Goal: Transaction & Acquisition: Purchase product/service

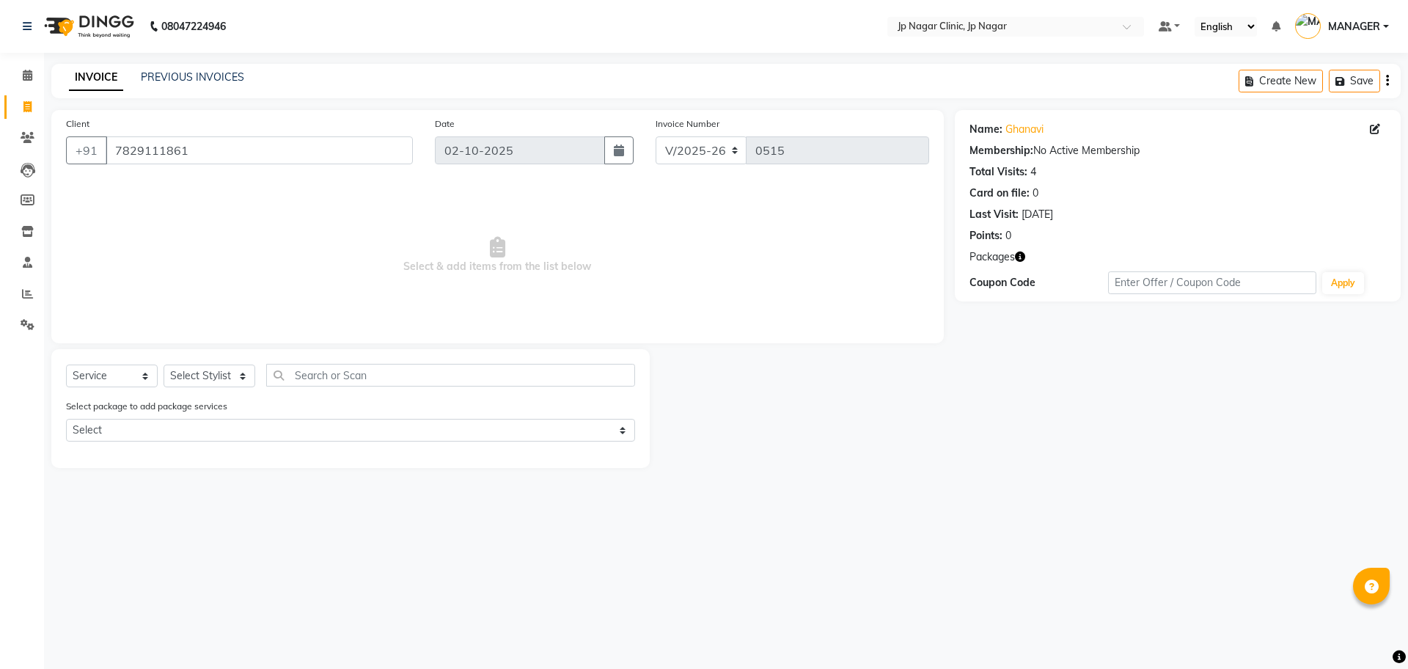
select select "7443"
select select "service"
click at [26, 290] on icon at bounding box center [27, 293] width 11 height 11
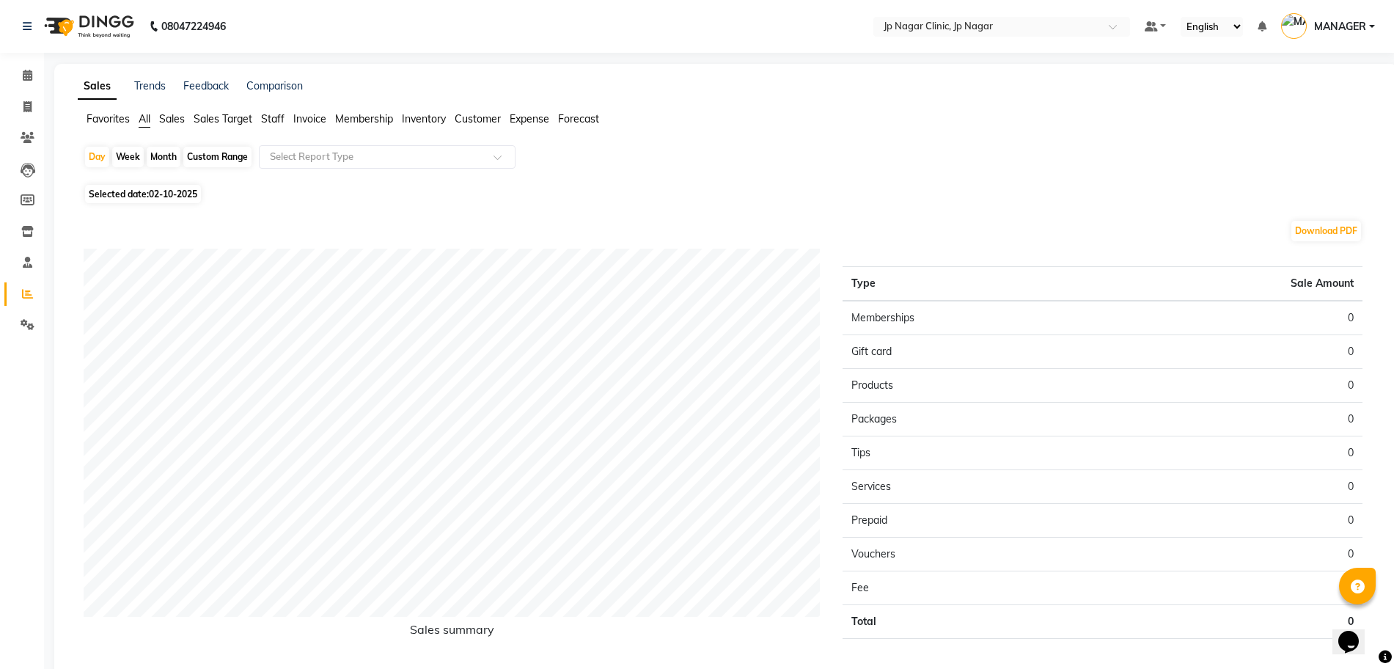
click at [224, 155] on div "Custom Range" at bounding box center [217, 157] width 68 height 21
select select "10"
select select "2025"
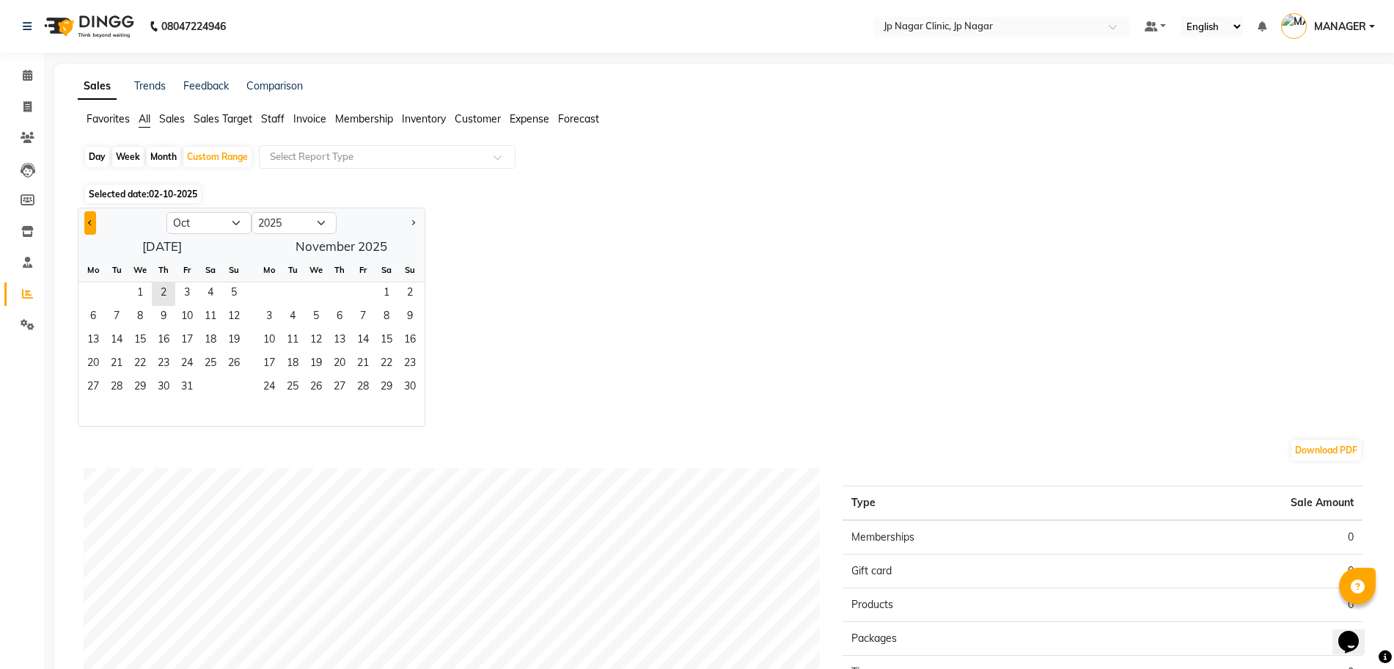
click at [85, 224] on button "Previous month" at bounding box center [90, 222] width 12 height 23
select select "9"
click at [89, 294] on span "1" at bounding box center [92, 293] width 23 height 23
click at [117, 392] on span "30" at bounding box center [116, 387] width 23 height 23
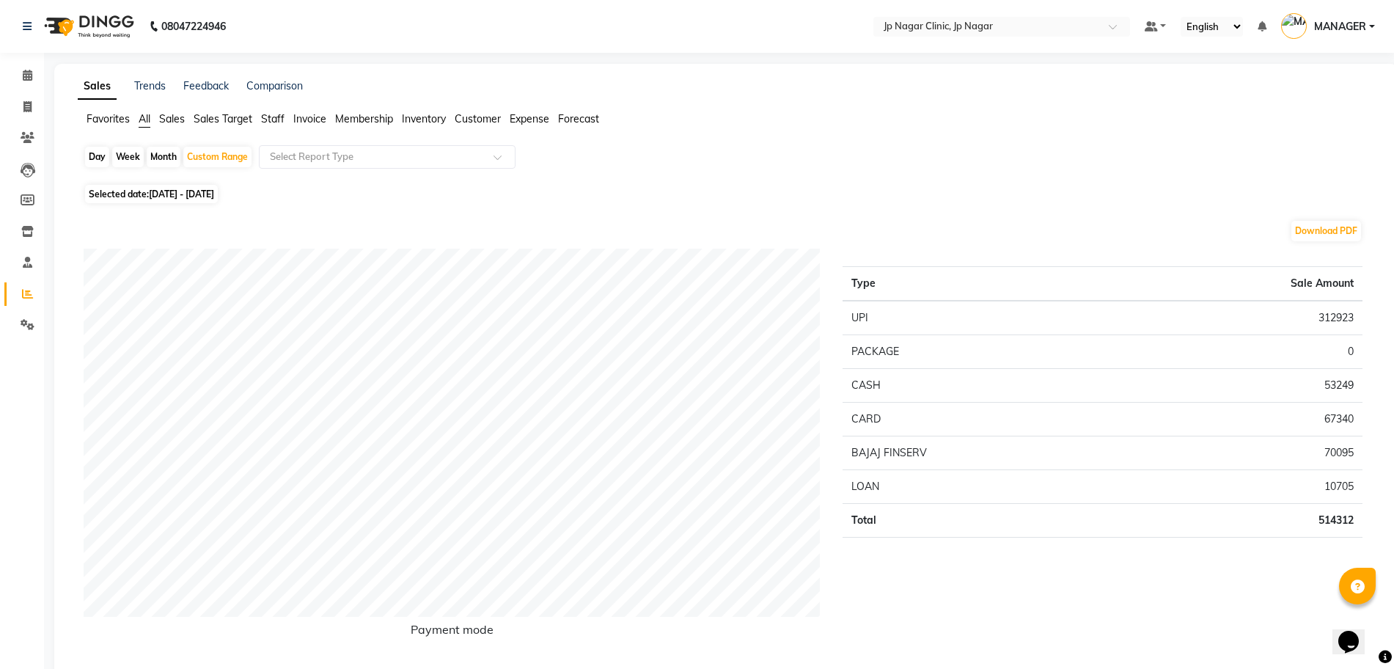
click at [275, 122] on span "Staff" at bounding box center [272, 118] width 23 height 13
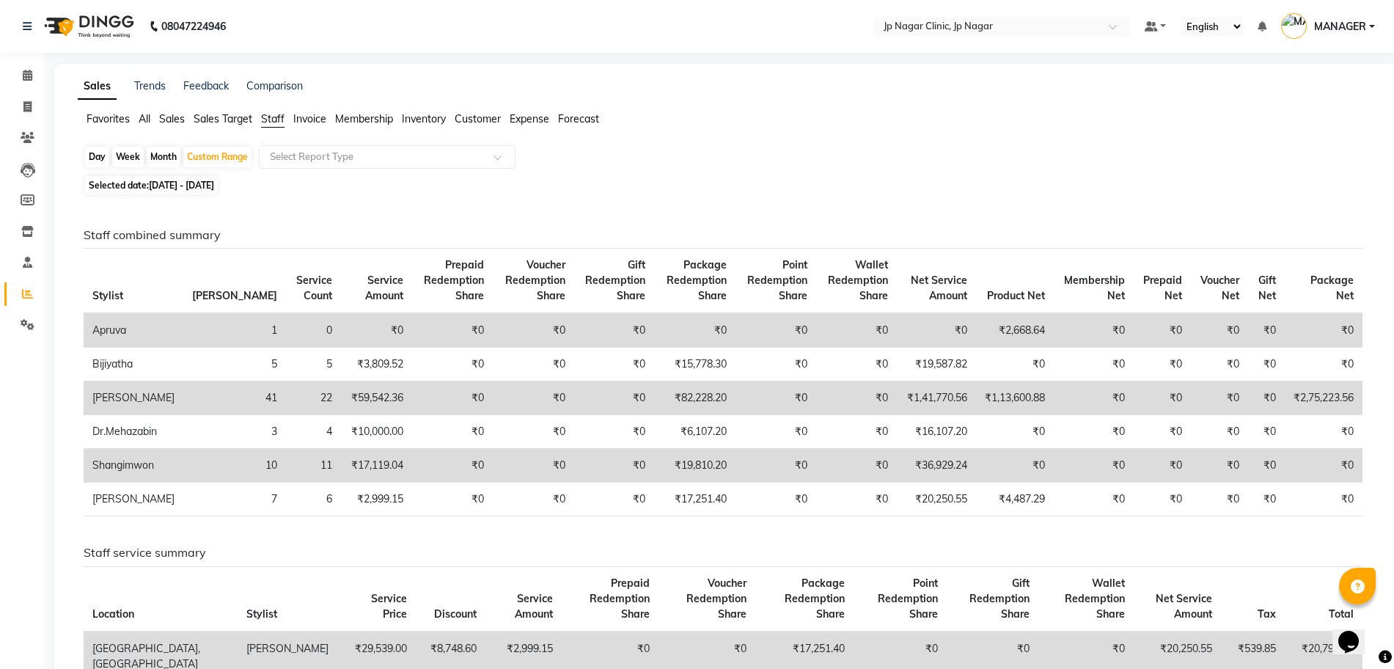
click at [367, 169] on div "Day Week Month Custom Range Select Report Type" at bounding box center [726, 158] width 1285 height 26
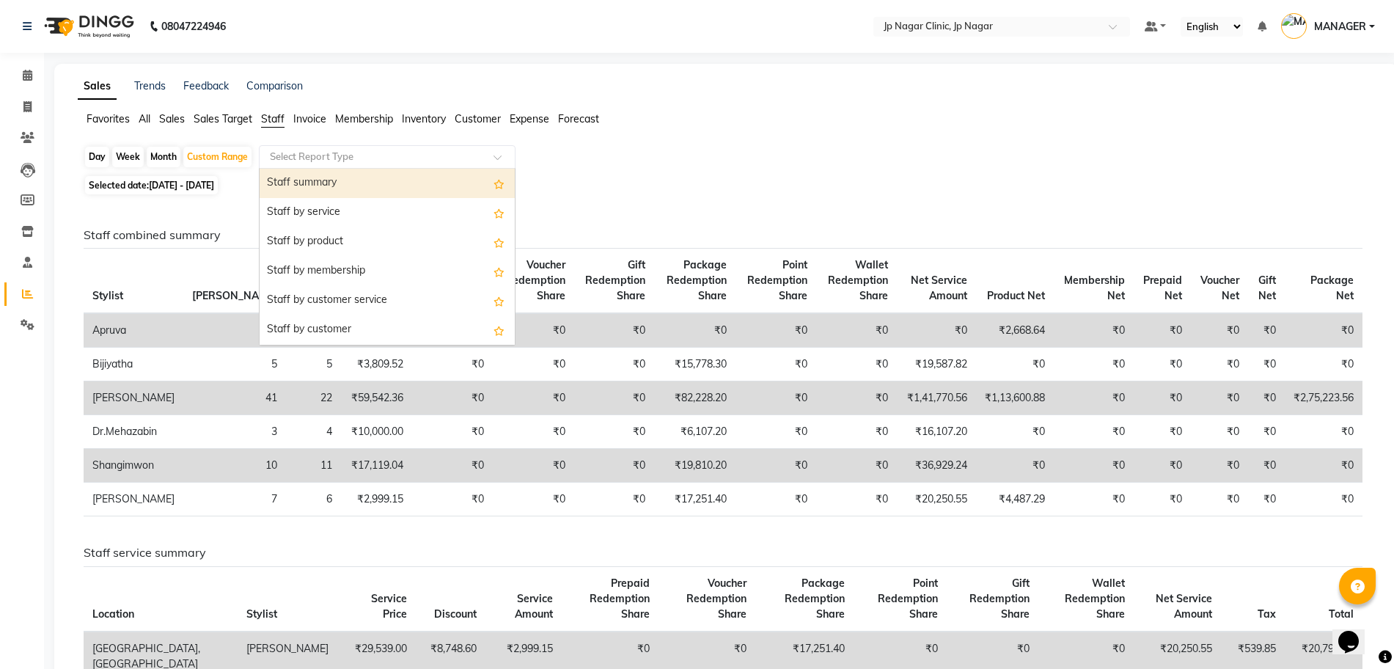
click at [366, 162] on input "text" at bounding box center [372, 157] width 211 height 15
click at [331, 169] on div "Staff summary" at bounding box center [387, 183] width 255 height 29
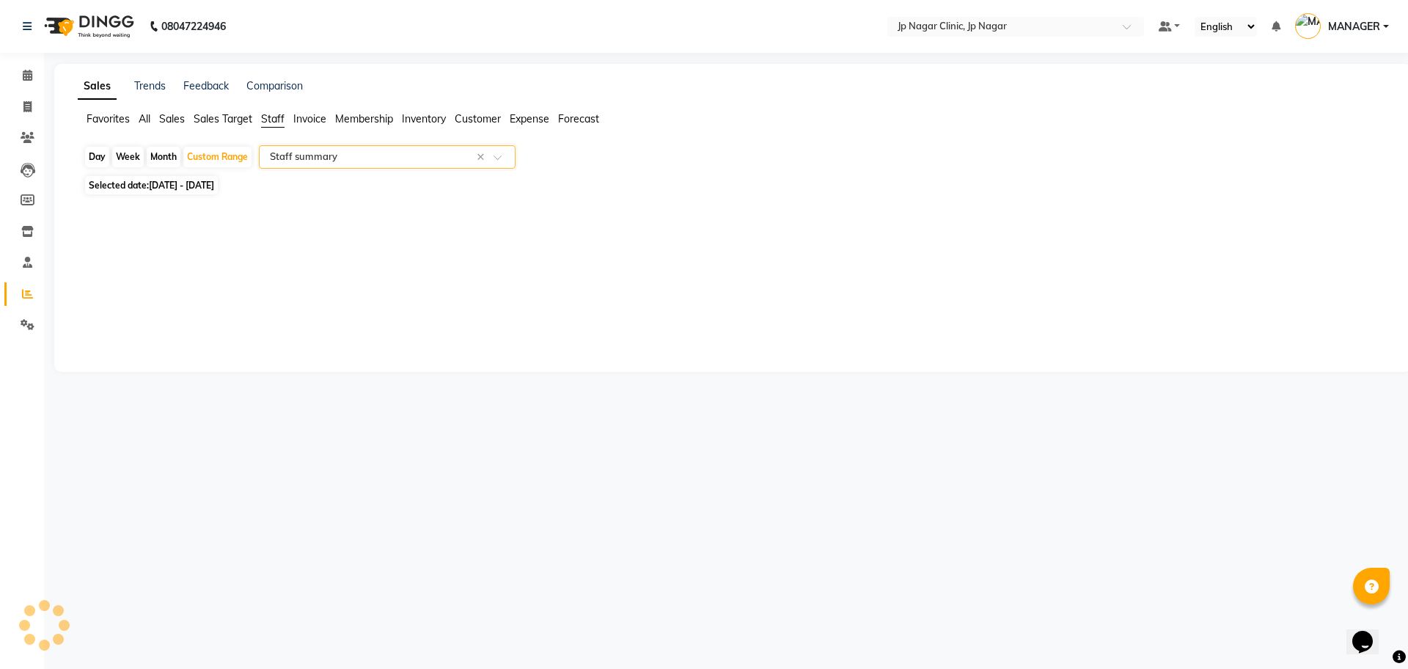
select select "full_report"
select select "csv"
click at [337, 161] on input "text" at bounding box center [372, 157] width 211 height 15
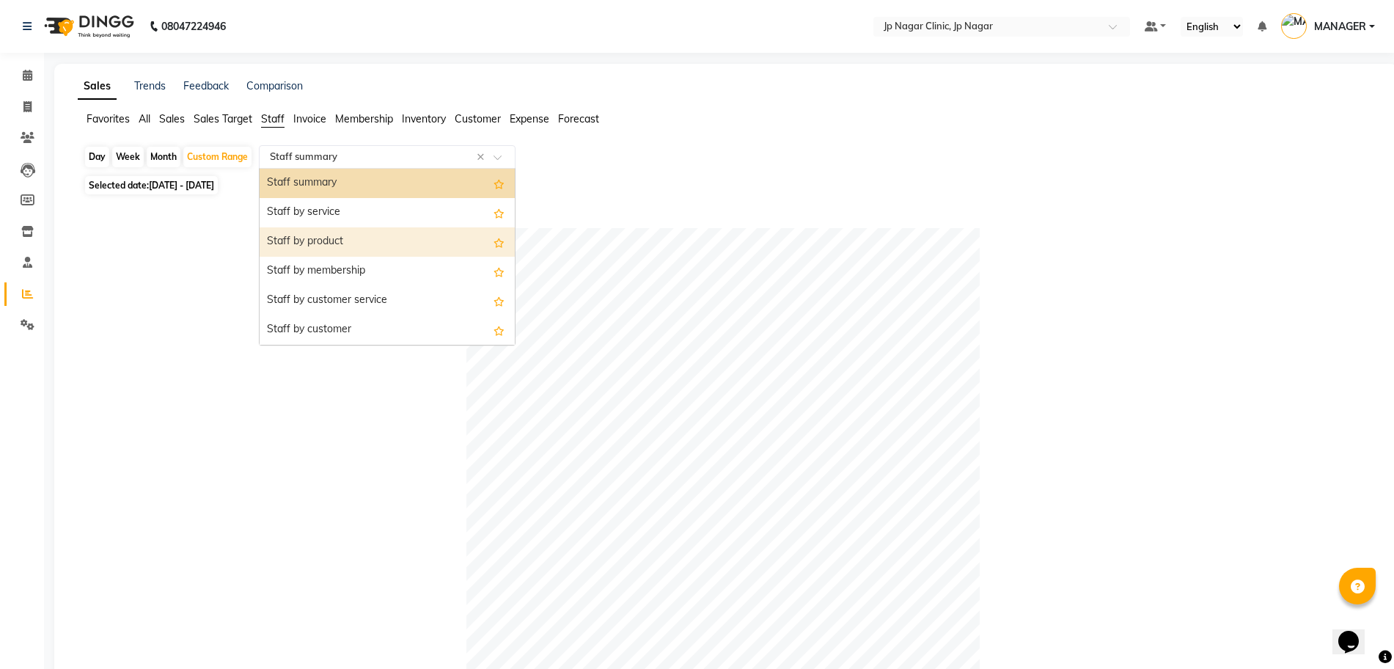
click at [331, 249] on div "Staff by product" at bounding box center [387, 241] width 255 height 29
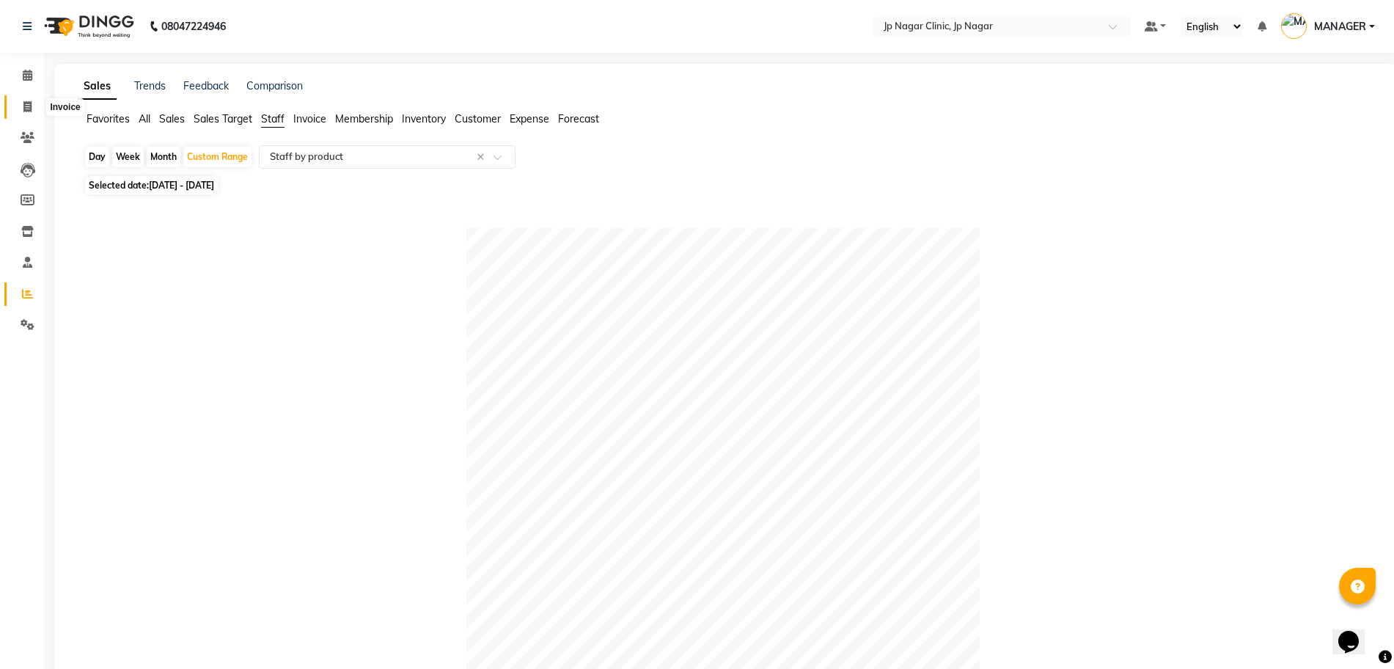
click at [31, 103] on icon at bounding box center [27, 106] width 8 height 11
select select "service"
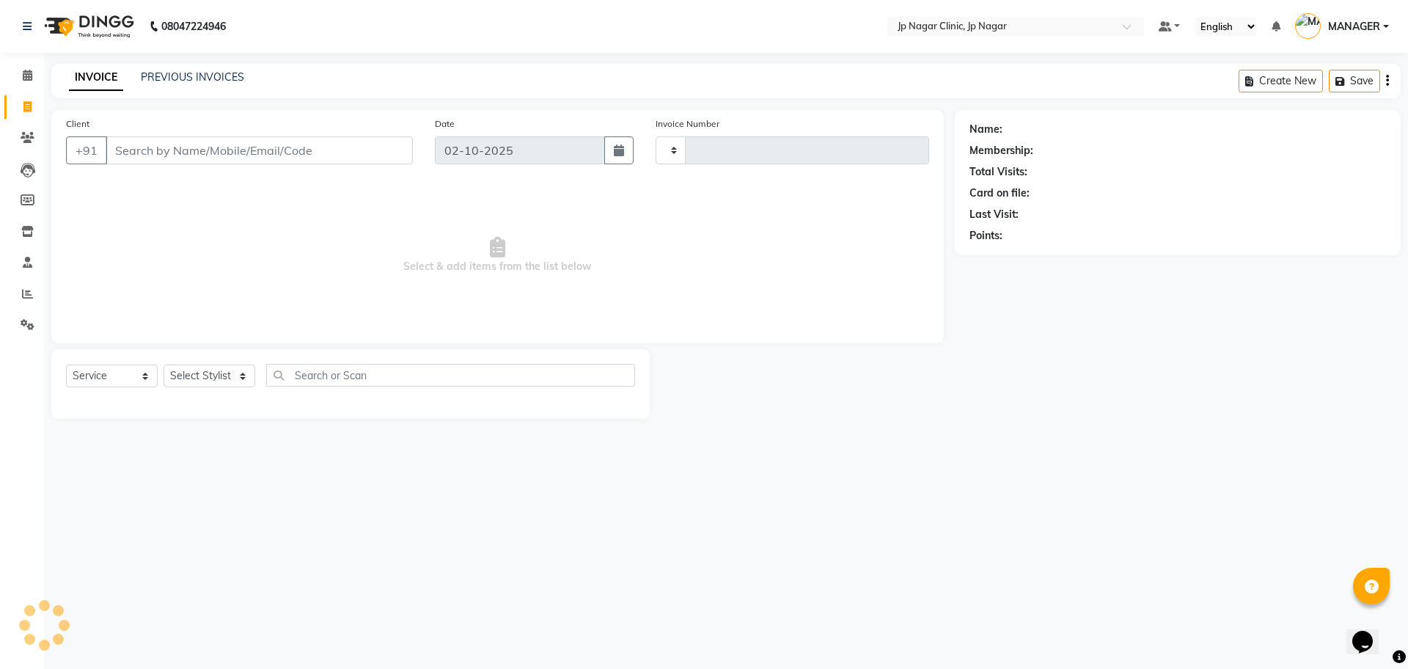
type input "0515"
select select "7443"
click at [237, 74] on link "PREVIOUS INVOICES" at bounding box center [192, 76] width 103 height 13
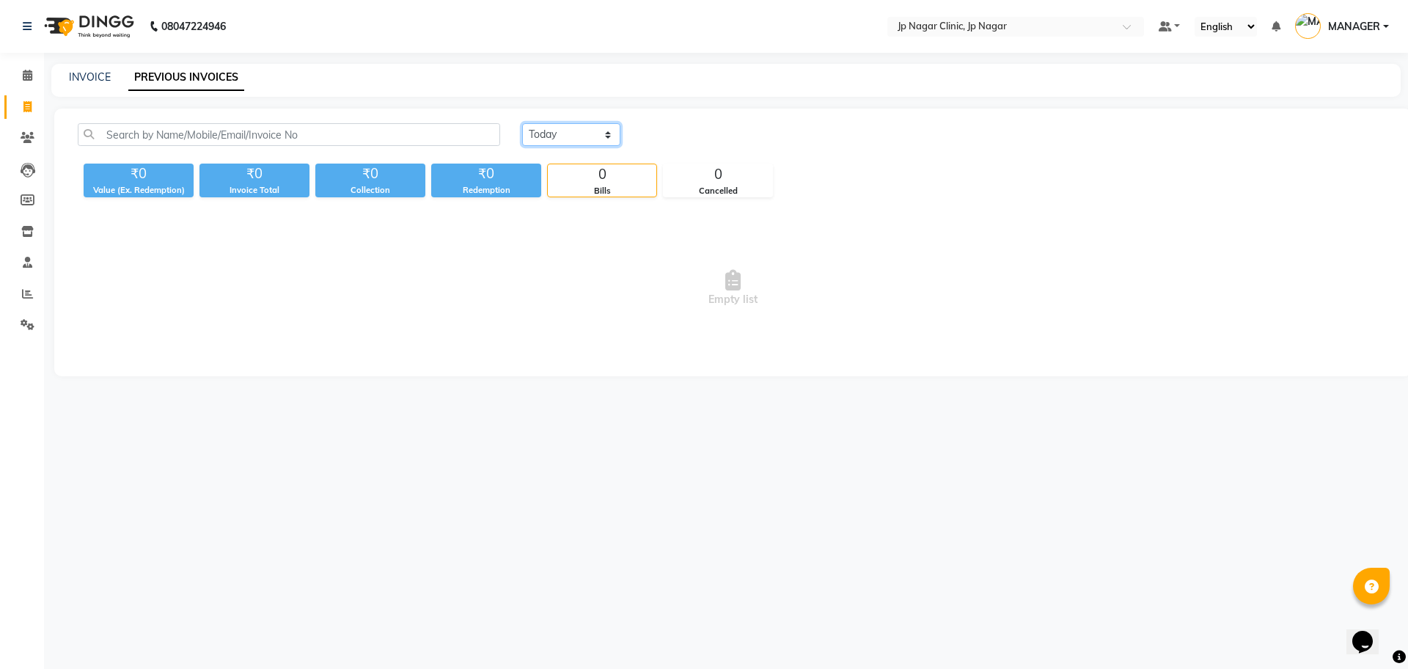
click at [571, 139] on select "Today Yesterday Custom Range" at bounding box center [571, 134] width 98 height 23
select select "range"
click at [522, 123] on select "Today Yesterday Custom Range" at bounding box center [571, 134] width 98 height 23
click at [694, 136] on input "02-10-2025" at bounding box center [690, 135] width 103 height 21
select select "10"
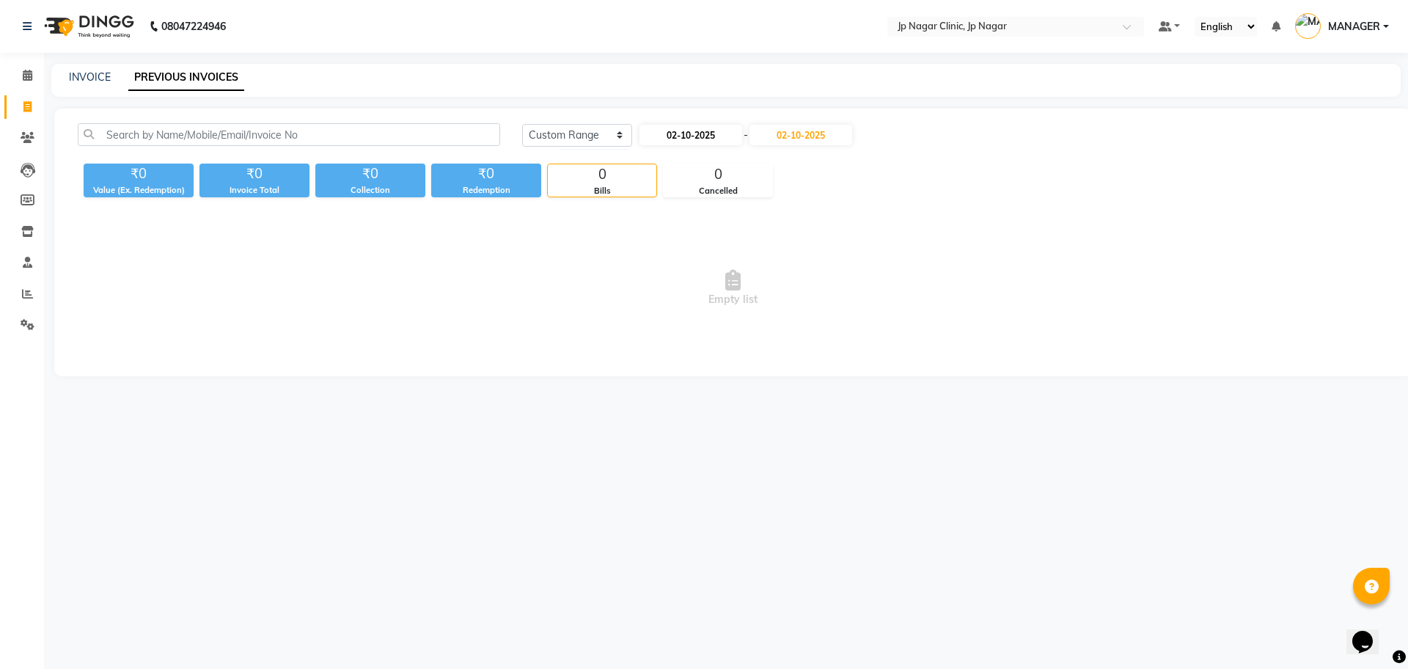
select select "2025"
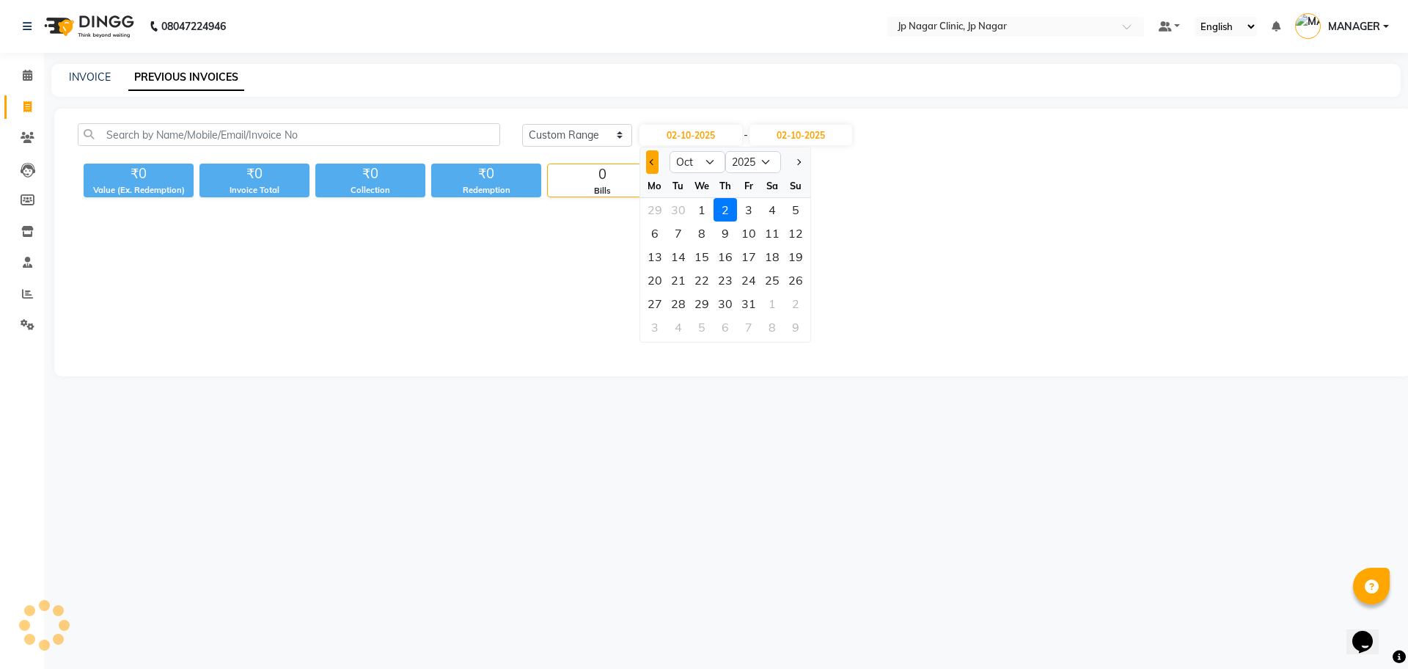
click at [648, 157] on button "Previous month" at bounding box center [652, 161] width 12 height 23
select select "9"
click at [659, 215] on div "1" at bounding box center [654, 209] width 23 height 23
type input "01-09-2025"
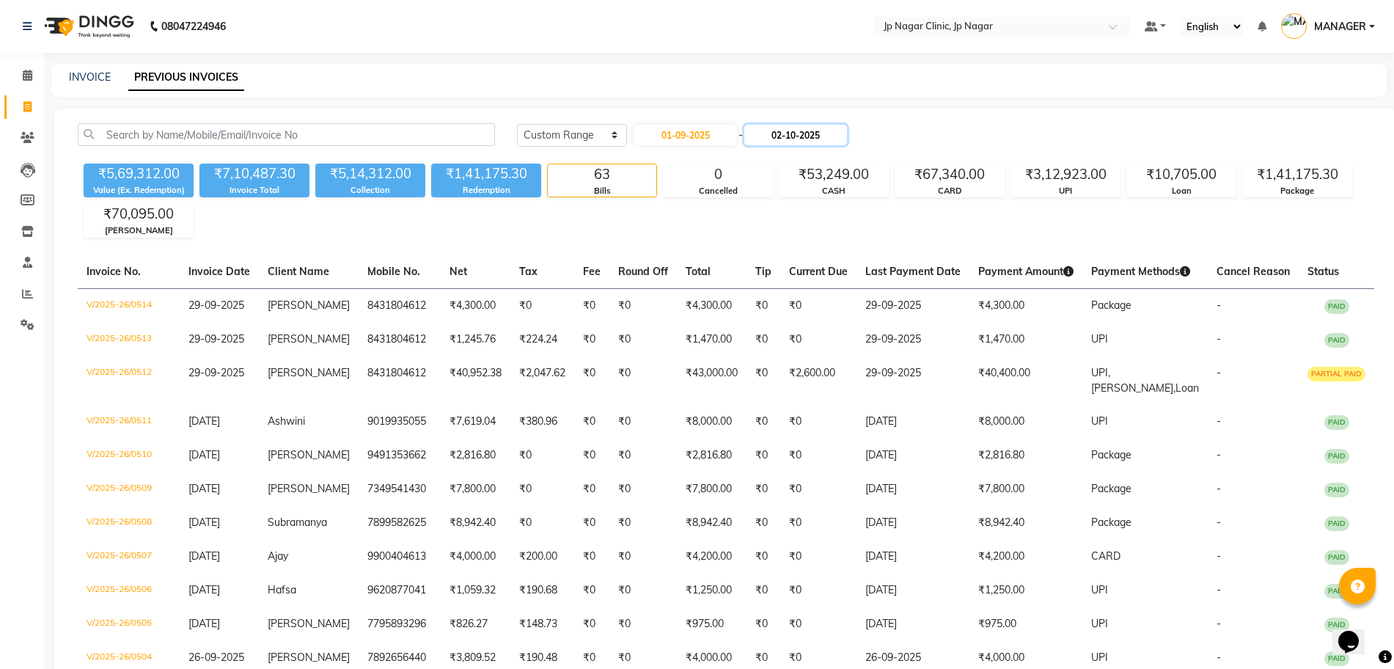
click at [792, 132] on input "02-10-2025" at bounding box center [795, 135] width 103 height 21
select select "10"
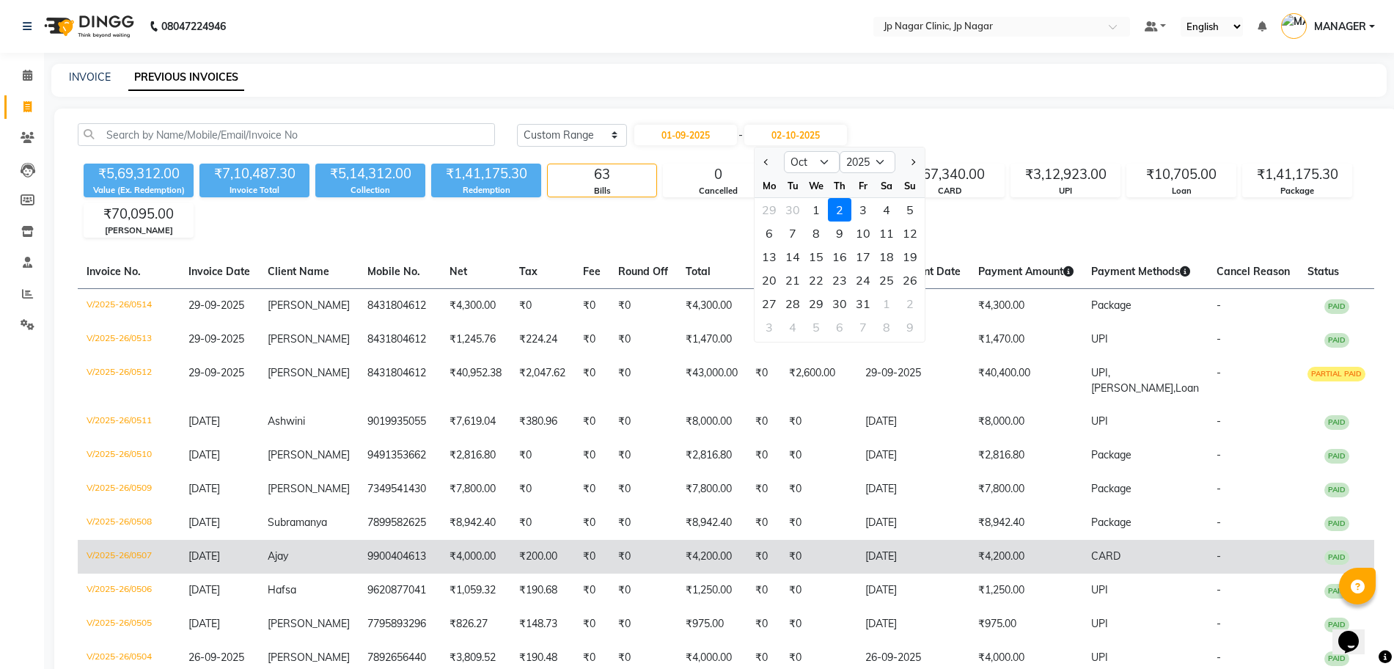
click at [1013, 551] on td "₹4,200.00" at bounding box center [1026, 557] width 113 height 34
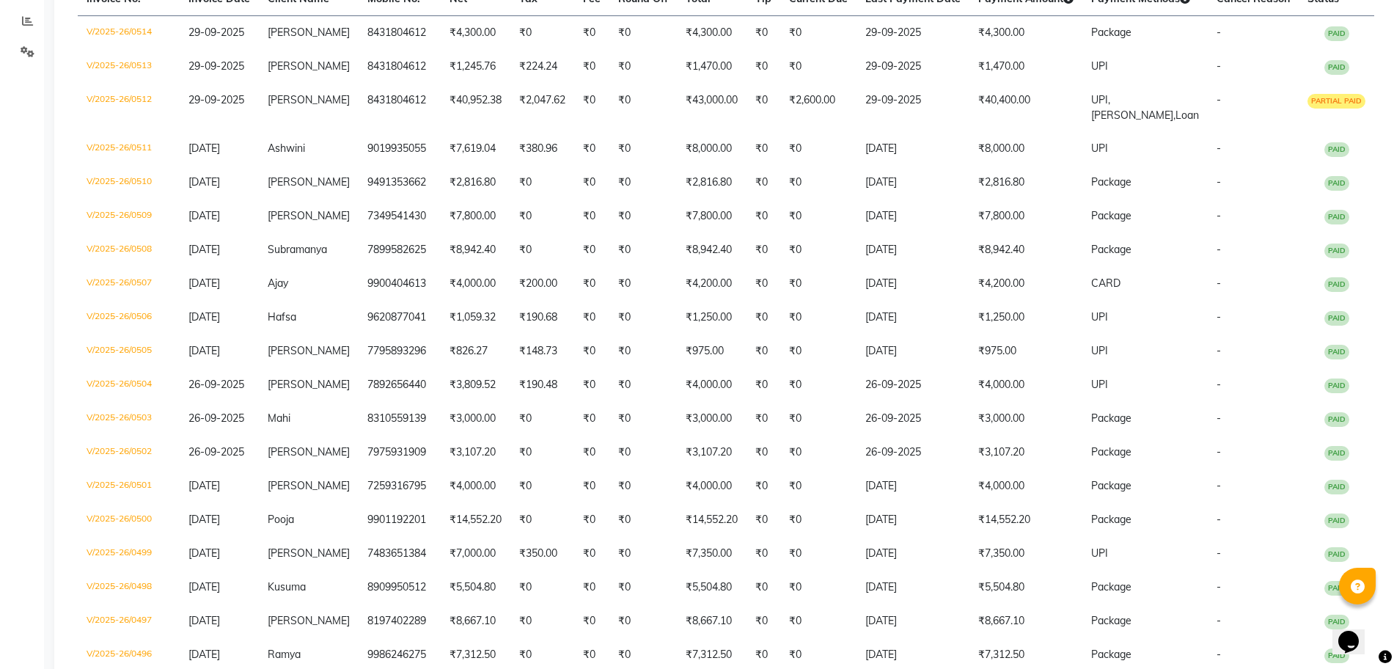
scroll to position [293, 0]
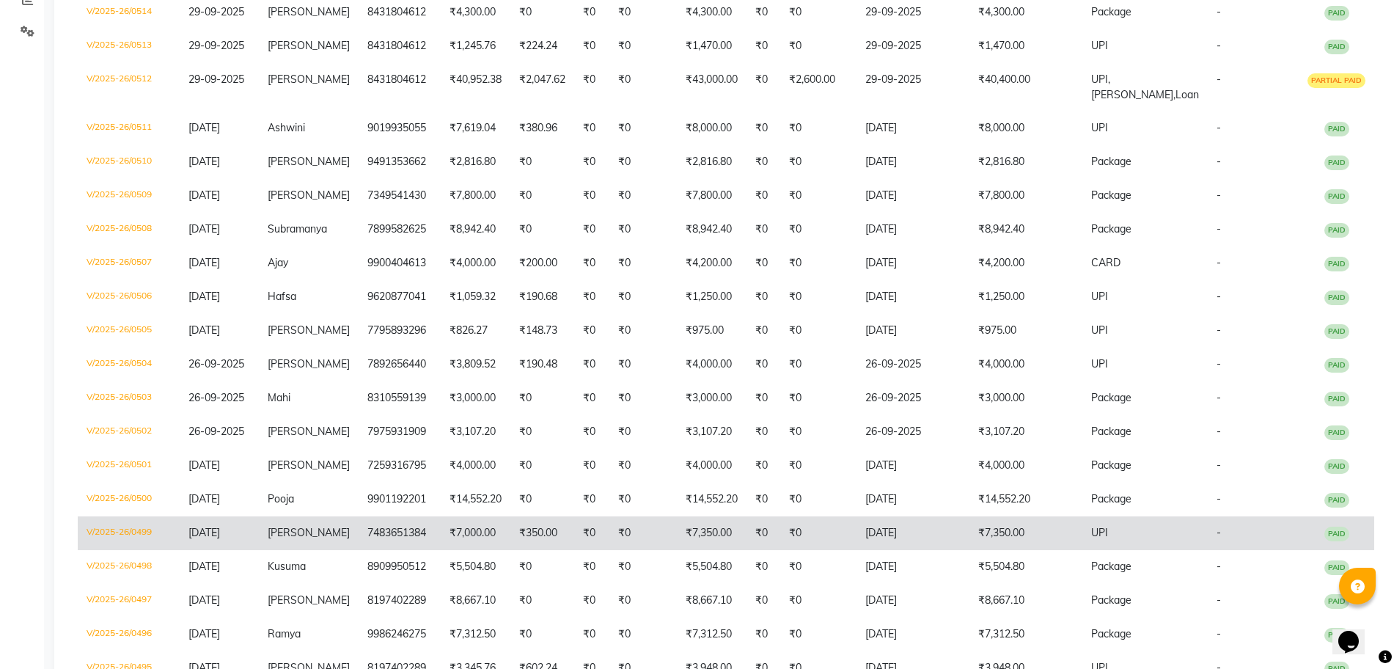
click at [970, 523] on td "23-09-2025" at bounding box center [913, 533] width 113 height 34
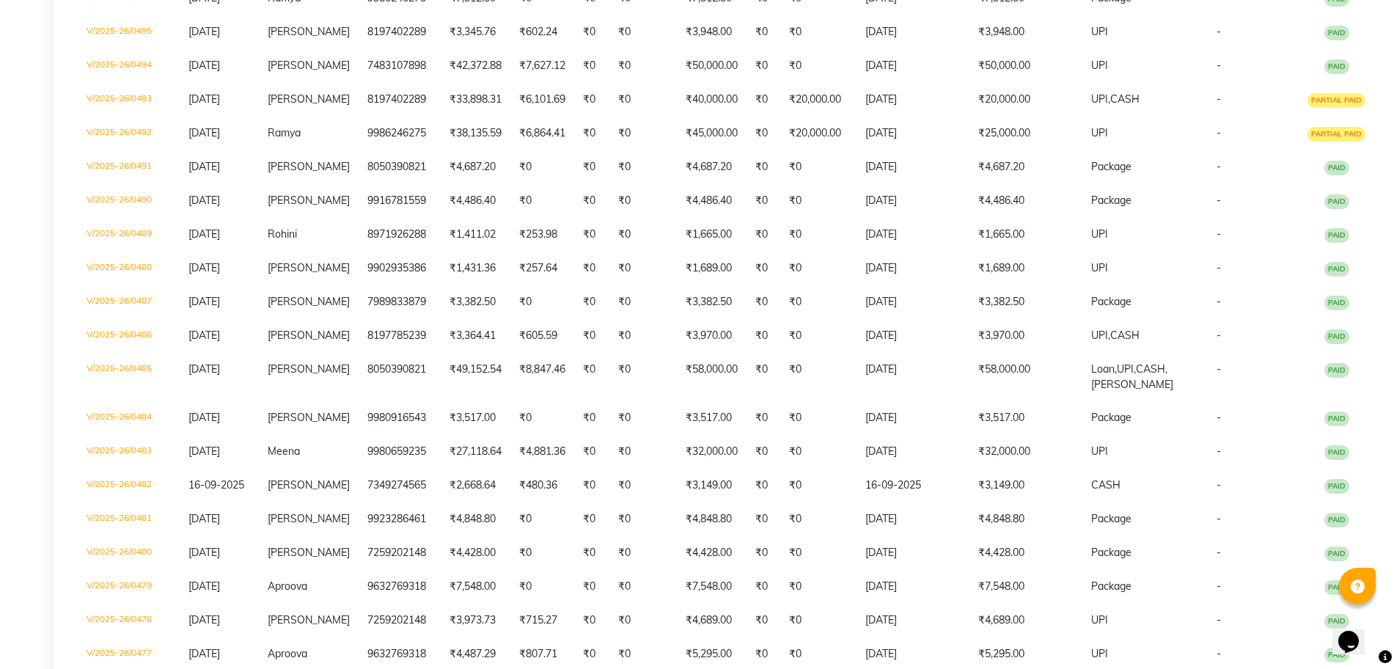
scroll to position [953, 0]
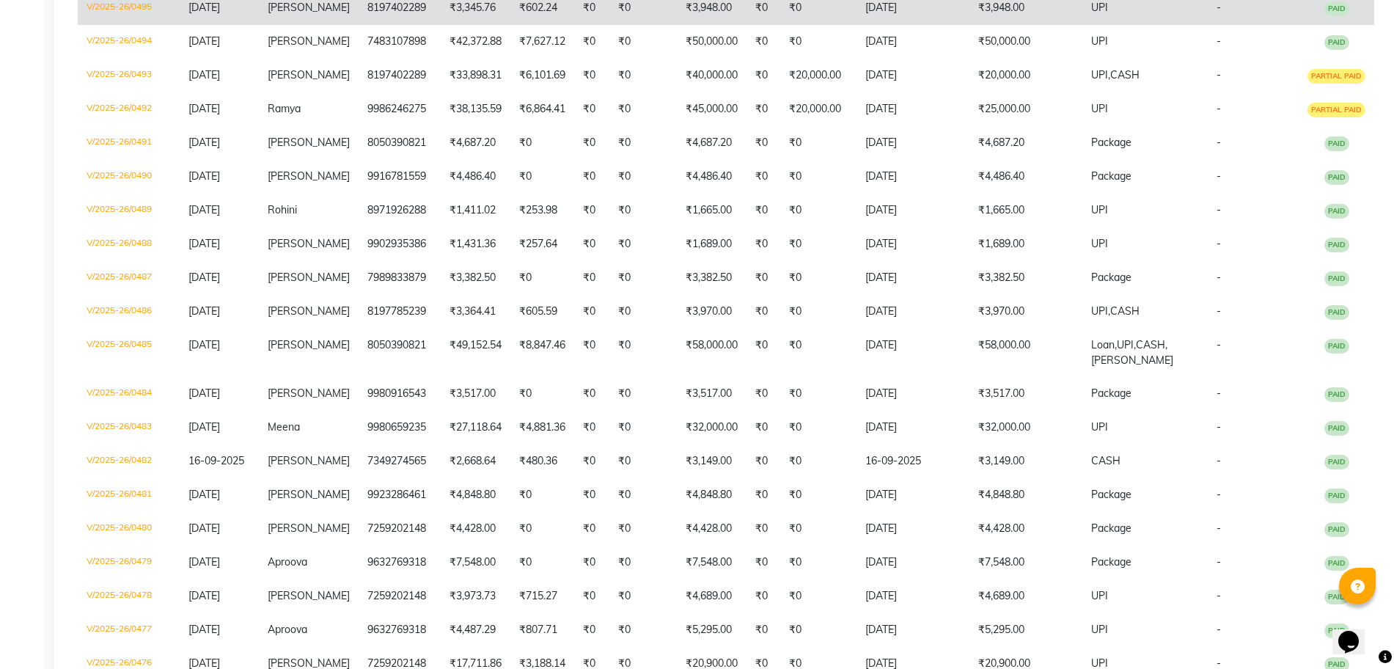
drag, startPoint x: 1399, startPoint y: 661, endPoint x: 530, endPoint y: 3, distance: 1090.4
click at [530, 3] on td "₹602.24" at bounding box center [542, 8] width 64 height 34
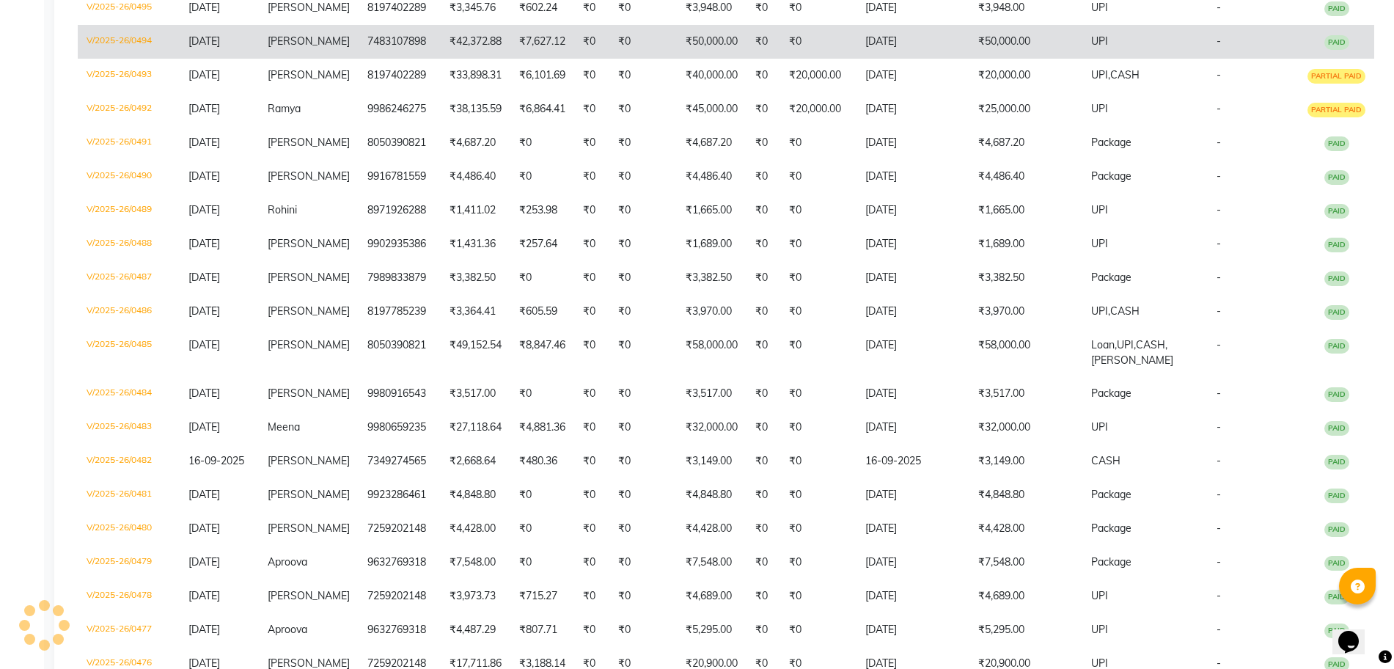
click at [677, 51] on td "₹0" at bounding box center [642, 42] width 67 height 34
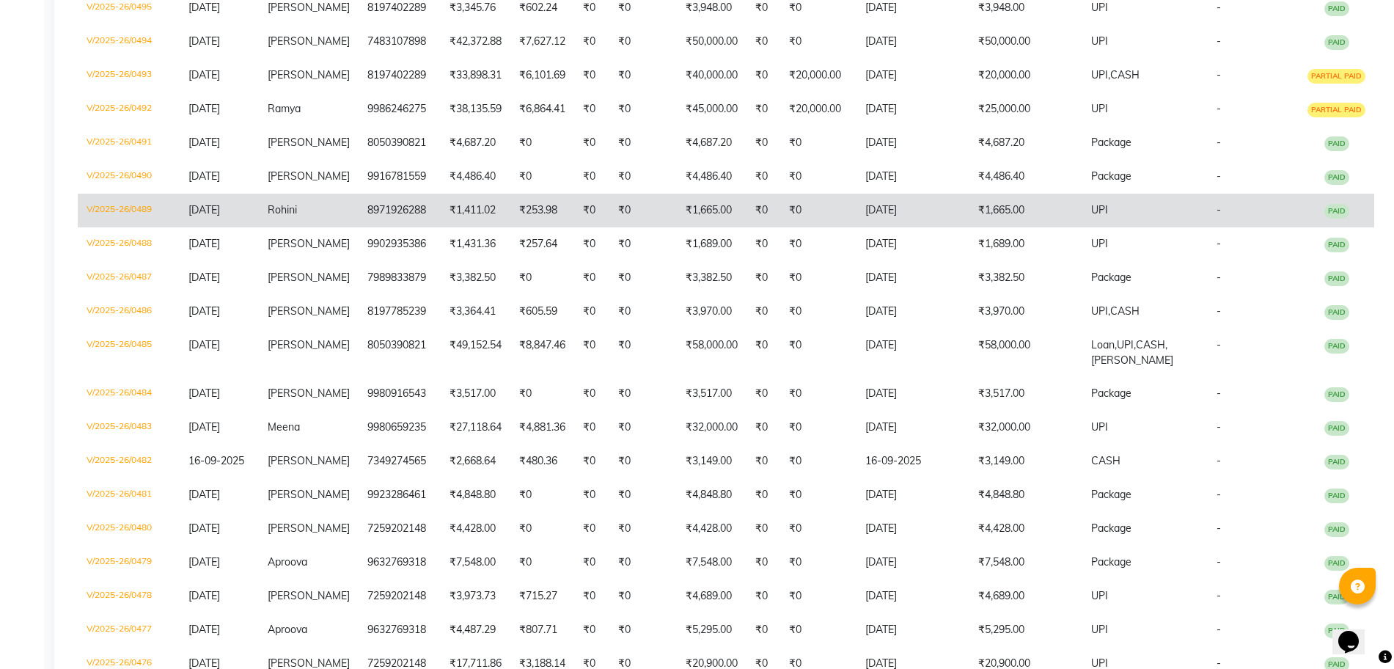
click at [1029, 206] on td "₹1,665.00" at bounding box center [1026, 211] width 113 height 34
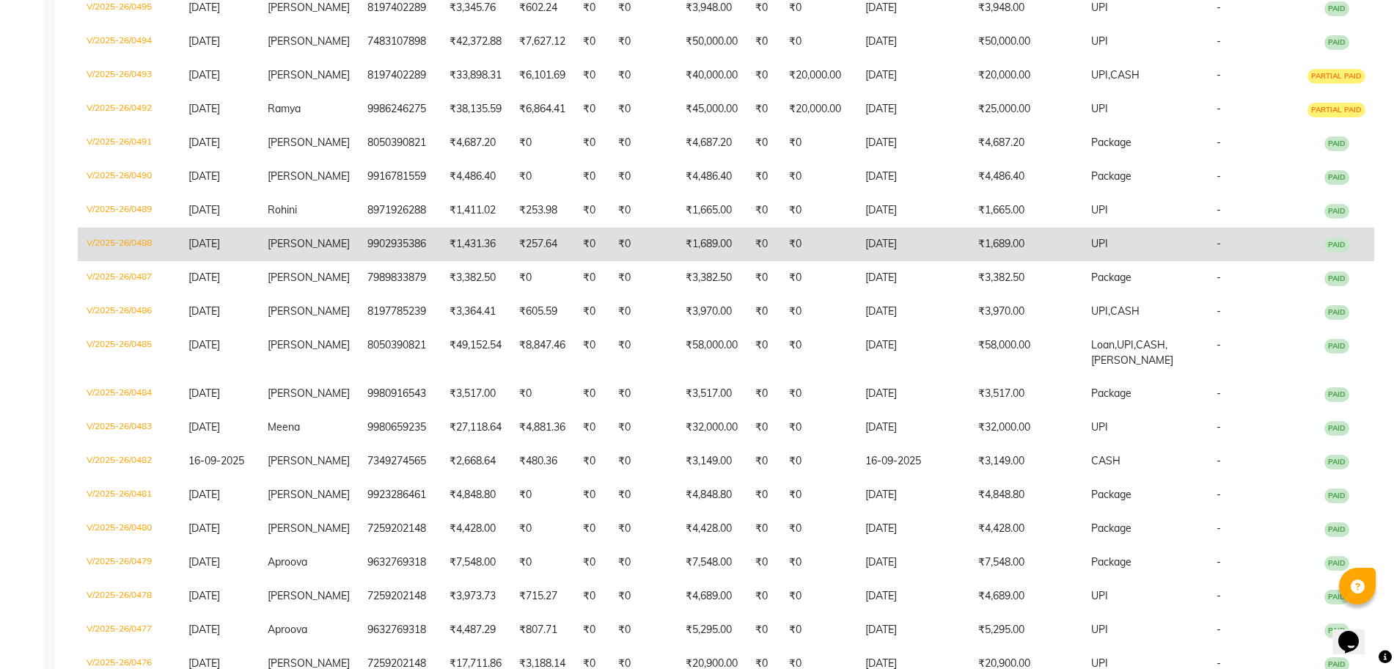
click at [1051, 249] on td "₹1,689.00" at bounding box center [1026, 244] width 113 height 34
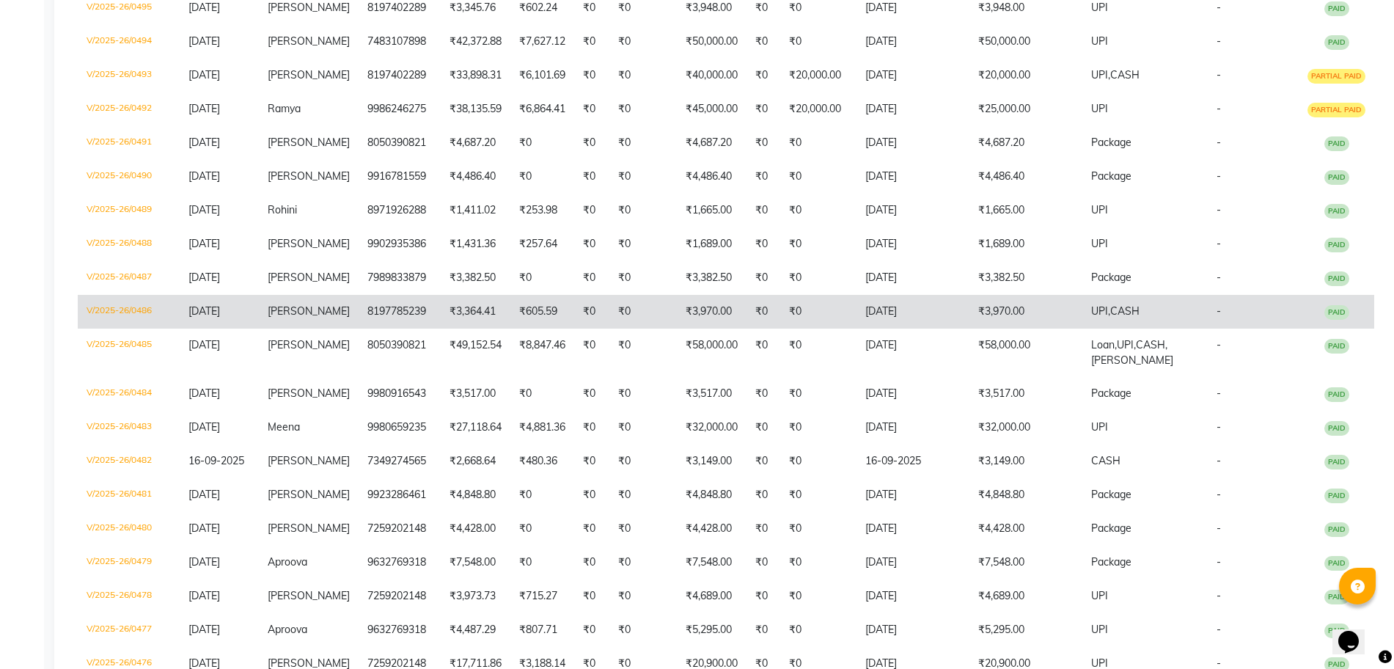
click at [970, 314] on td "20-09-2025" at bounding box center [913, 312] width 113 height 34
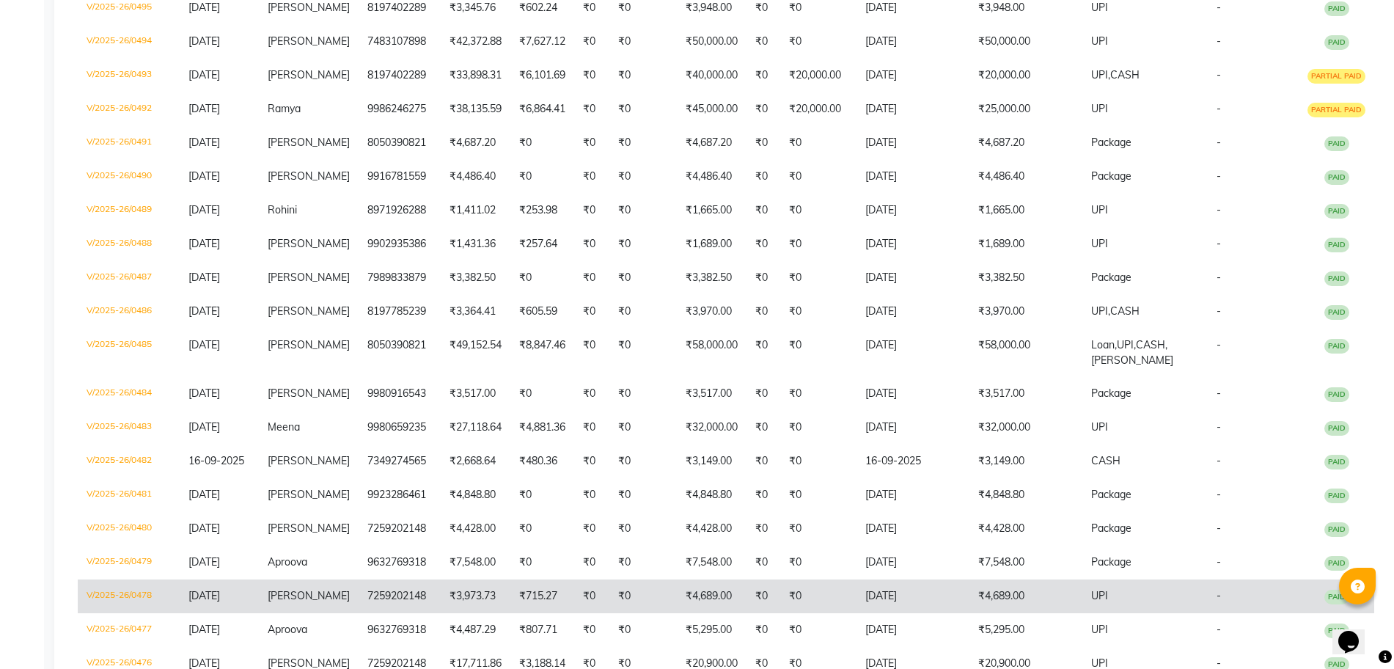
click at [1022, 595] on td "₹4,689.00" at bounding box center [1026, 596] width 113 height 34
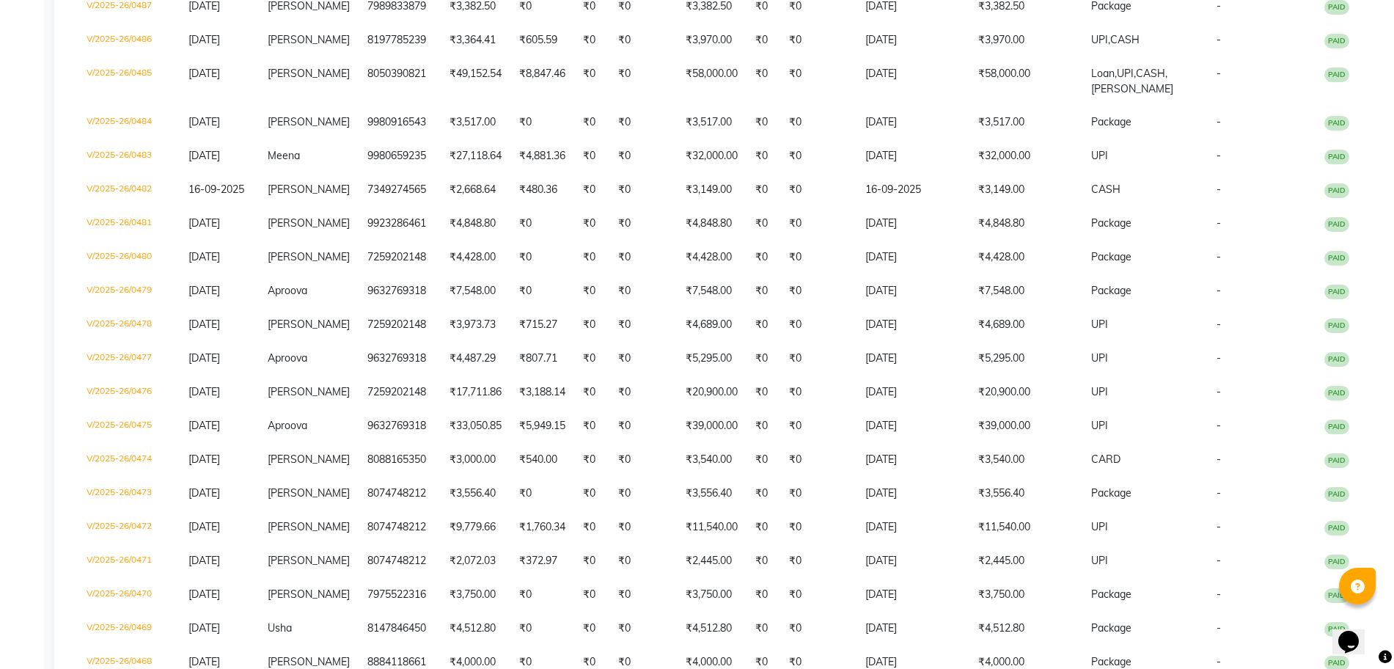
scroll to position [1247, 0]
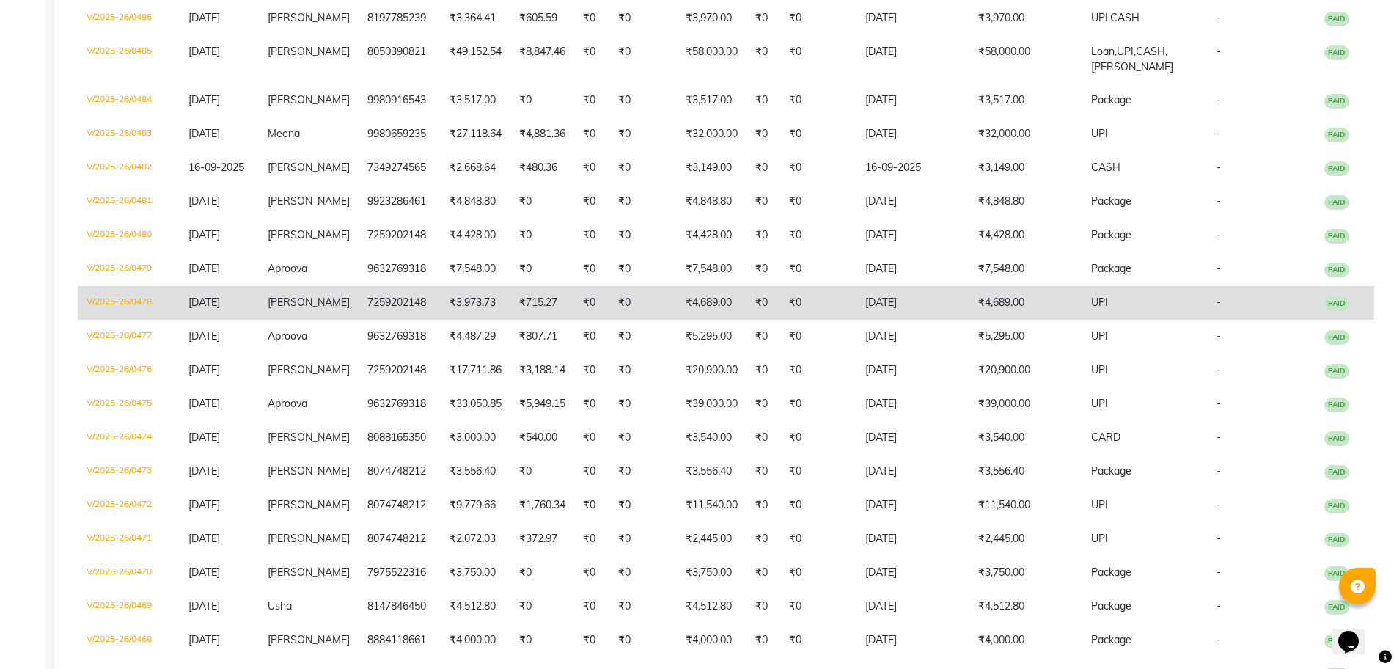
click at [1009, 303] on td "₹4,689.00" at bounding box center [1026, 303] width 113 height 34
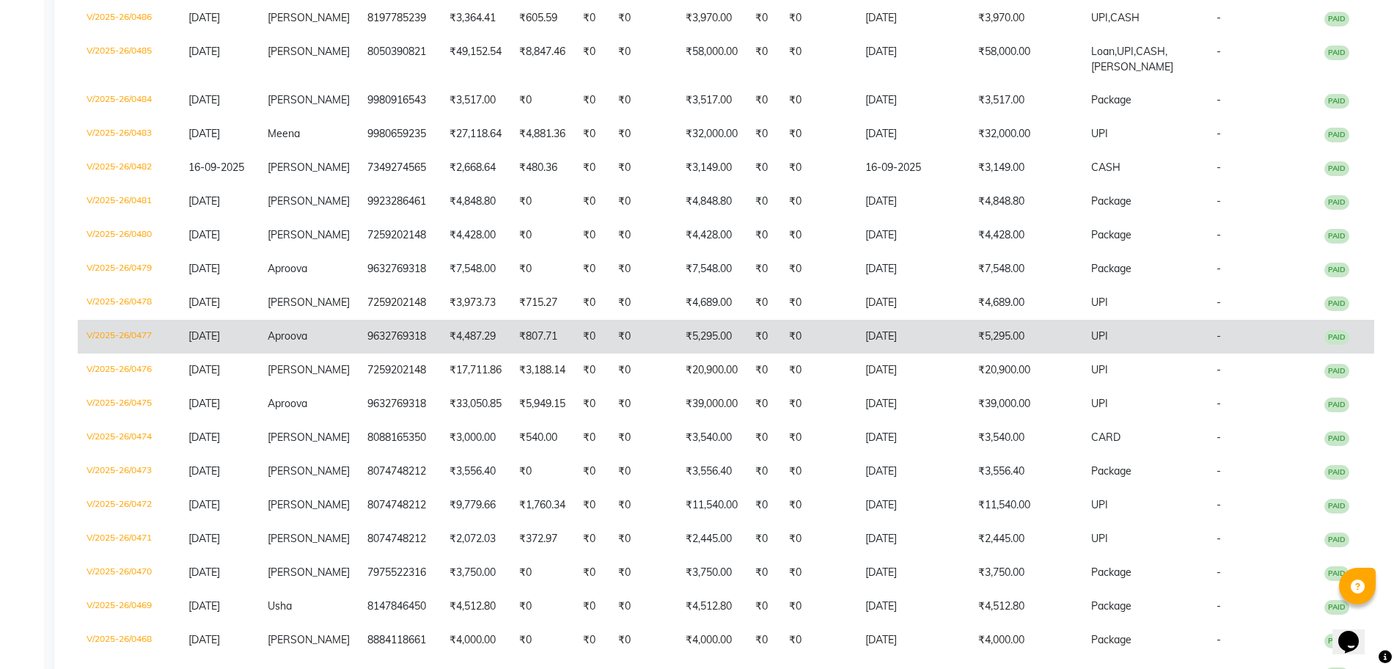
click at [1082, 340] on td "₹5,295.00" at bounding box center [1026, 337] width 113 height 34
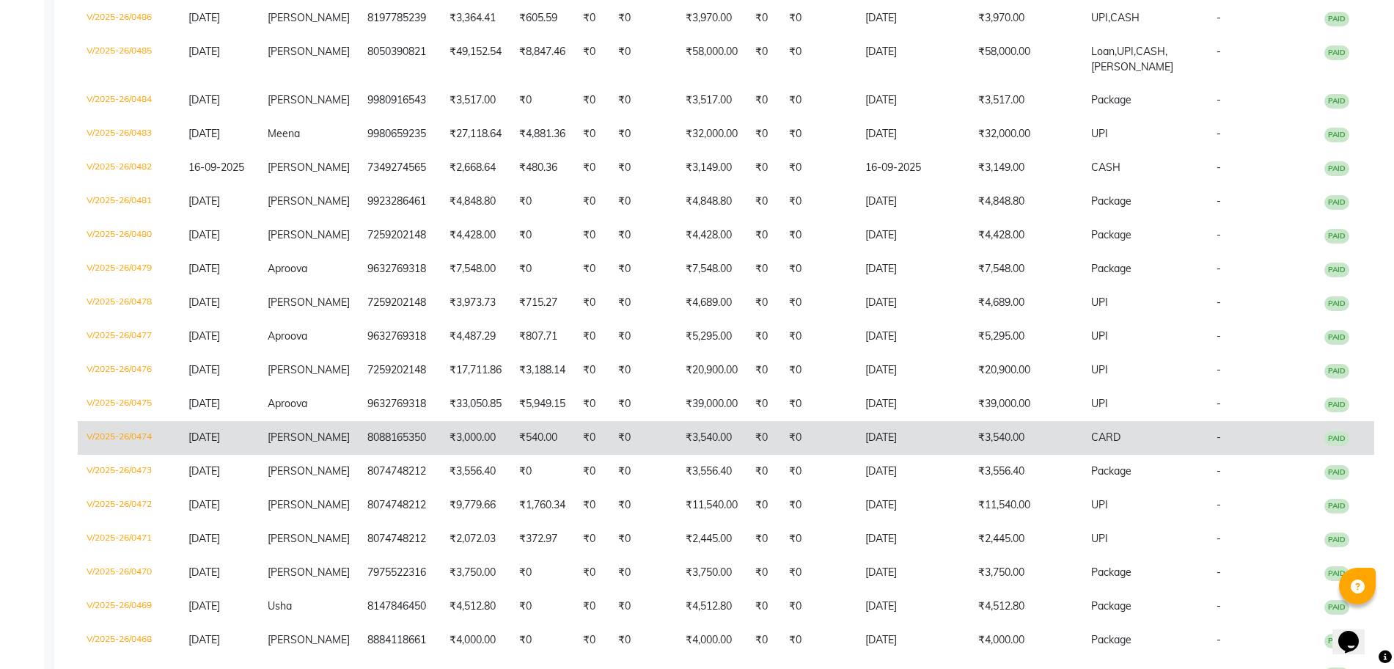
click at [641, 438] on td "₹0" at bounding box center [642, 438] width 67 height 34
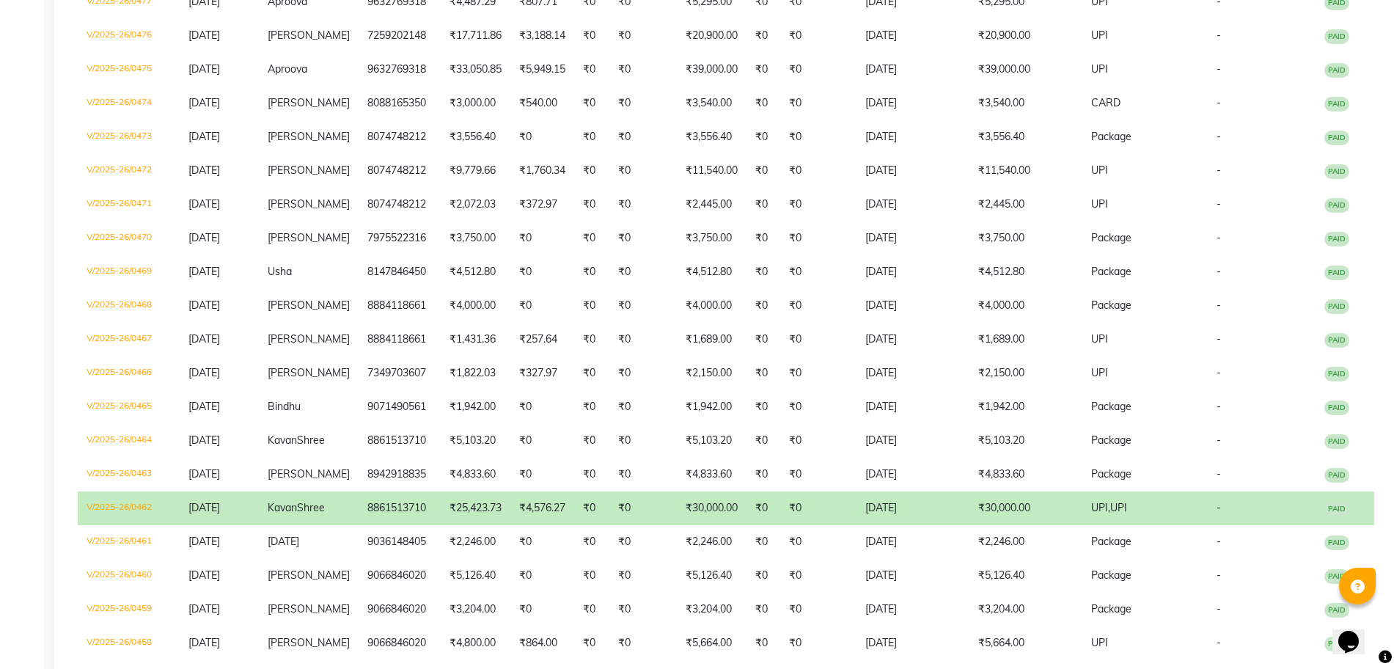
scroll to position [1589, 0]
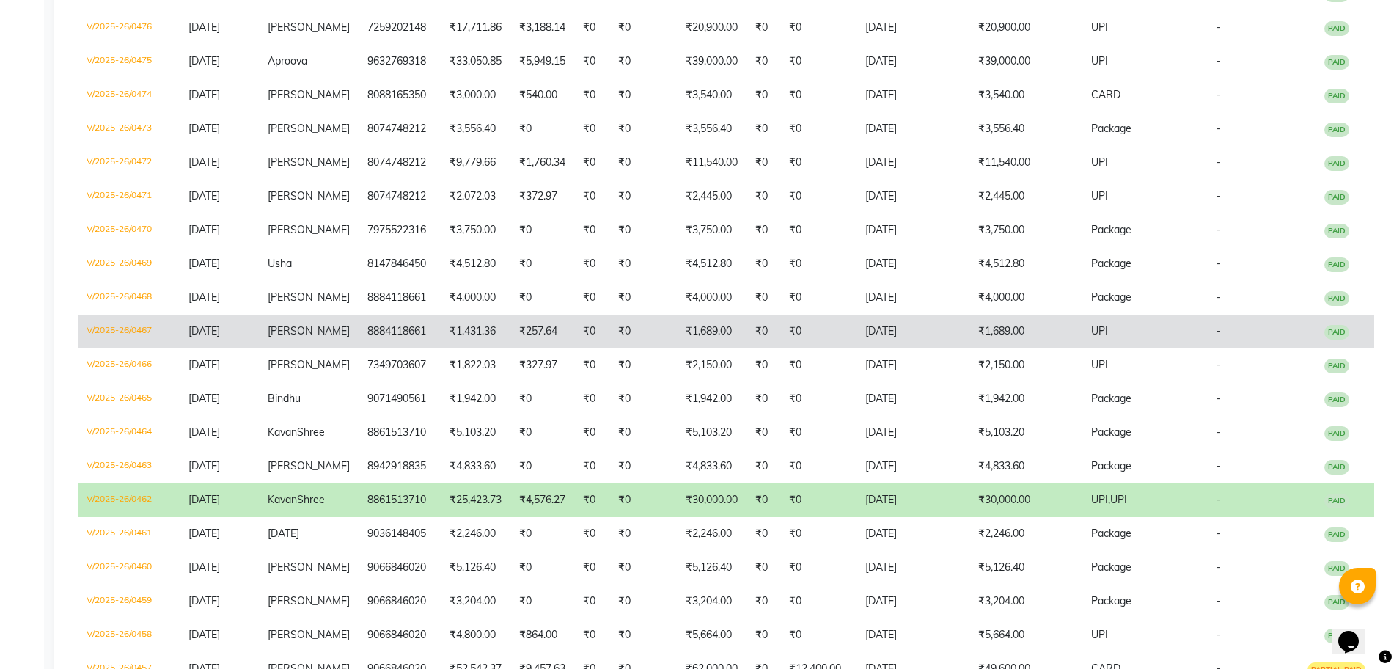
click at [1054, 338] on td "₹1,689.00" at bounding box center [1026, 332] width 113 height 34
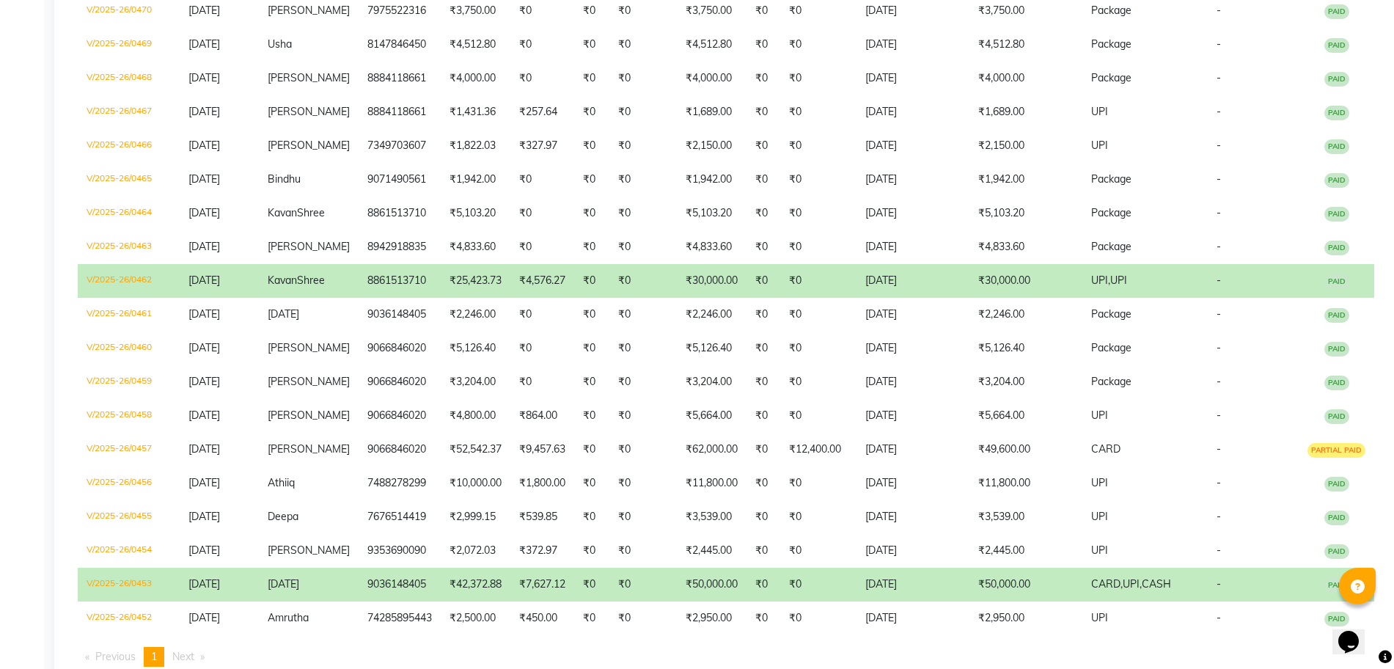
scroll to position [1869, 0]
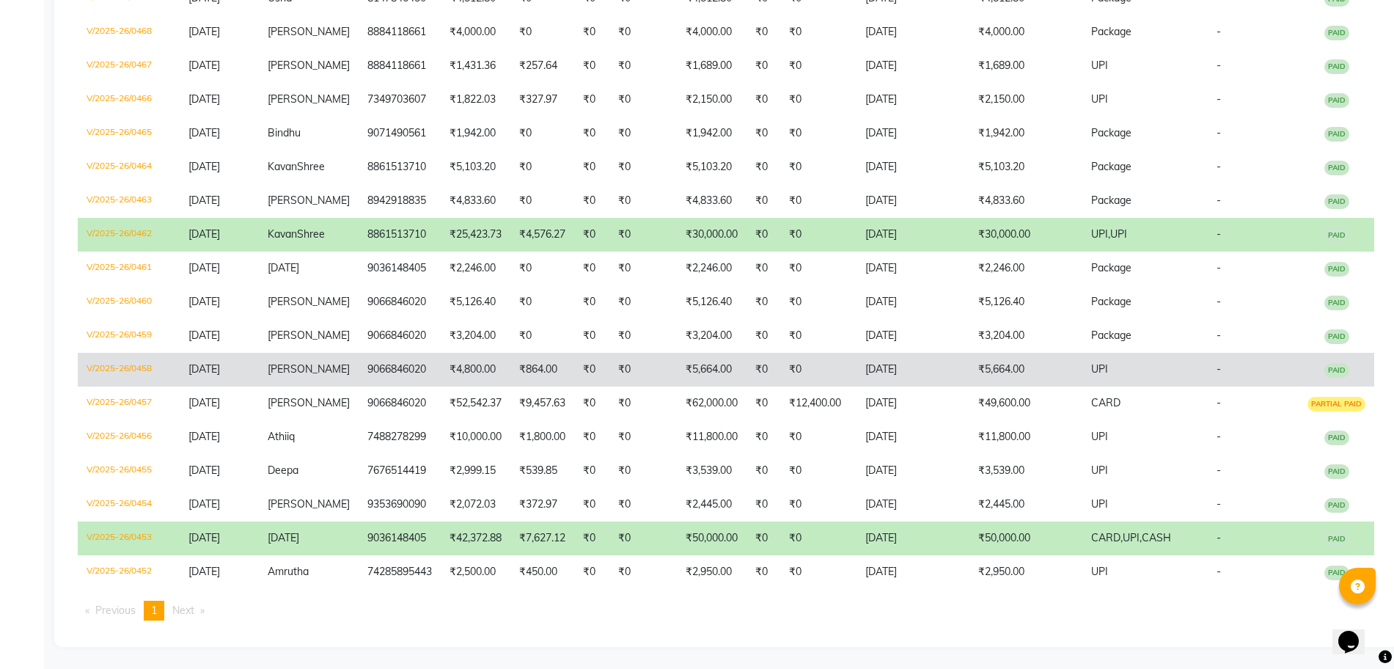
click at [1066, 356] on td "₹5,664.00" at bounding box center [1026, 370] width 113 height 34
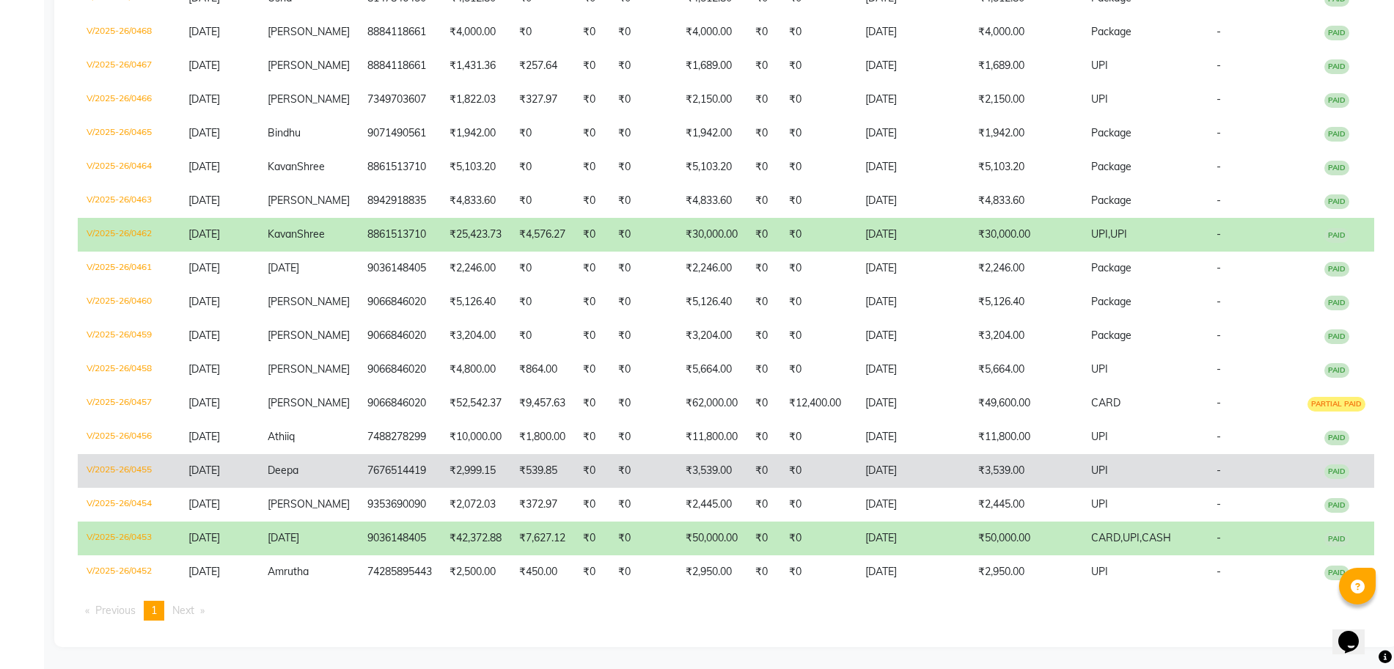
click at [912, 454] on td "04-09-2025" at bounding box center [913, 471] width 113 height 34
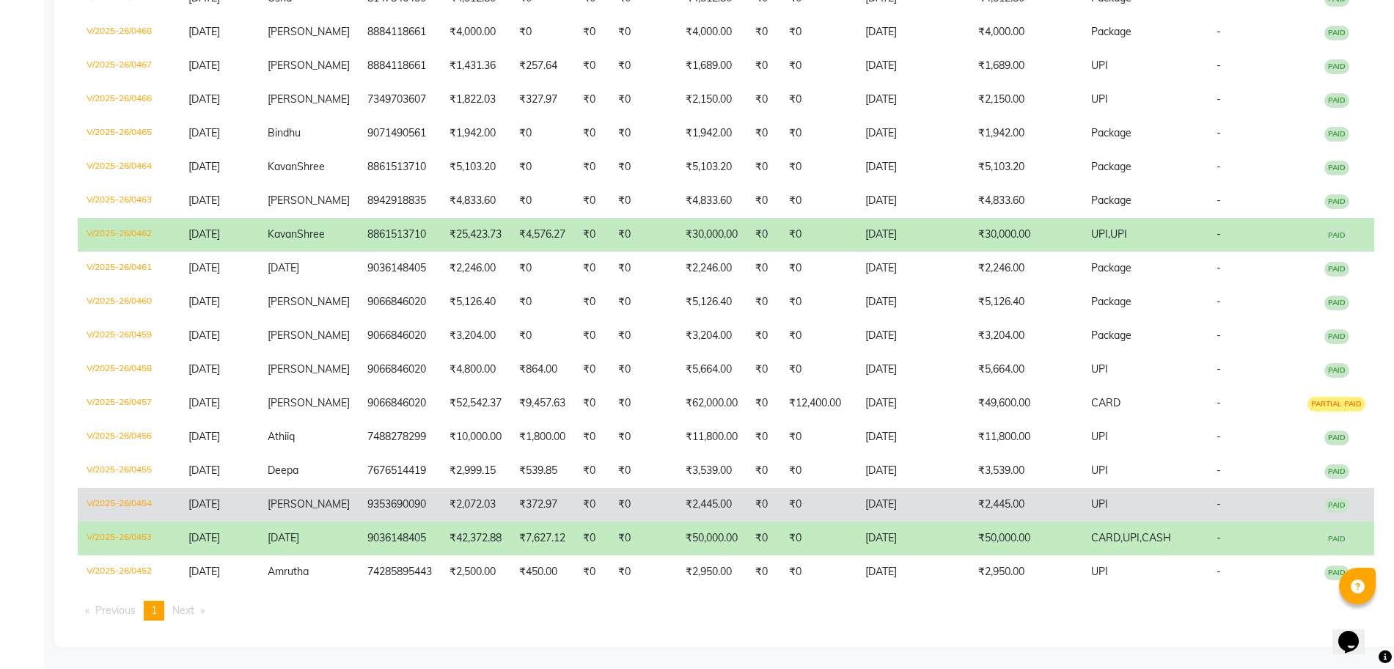
click at [706, 494] on td "₹2,445.00" at bounding box center [712, 505] width 70 height 34
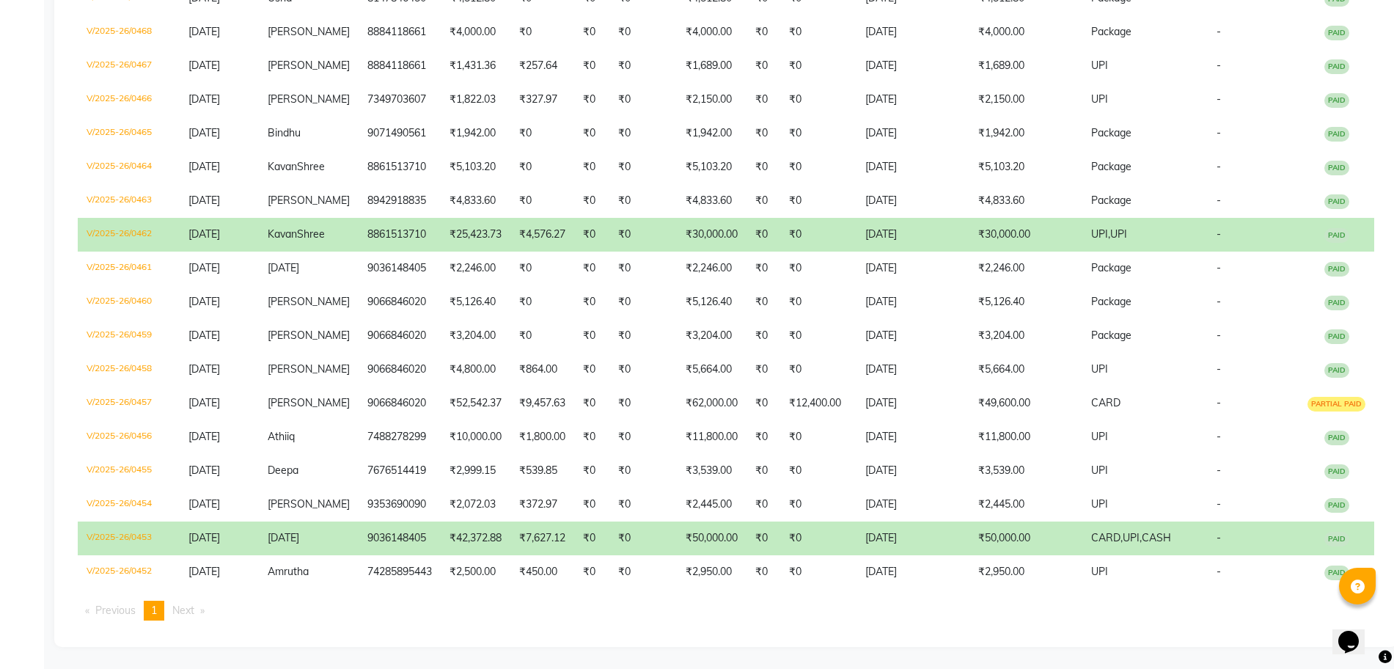
click at [359, 524] on td "Chaitra" at bounding box center [309, 538] width 100 height 34
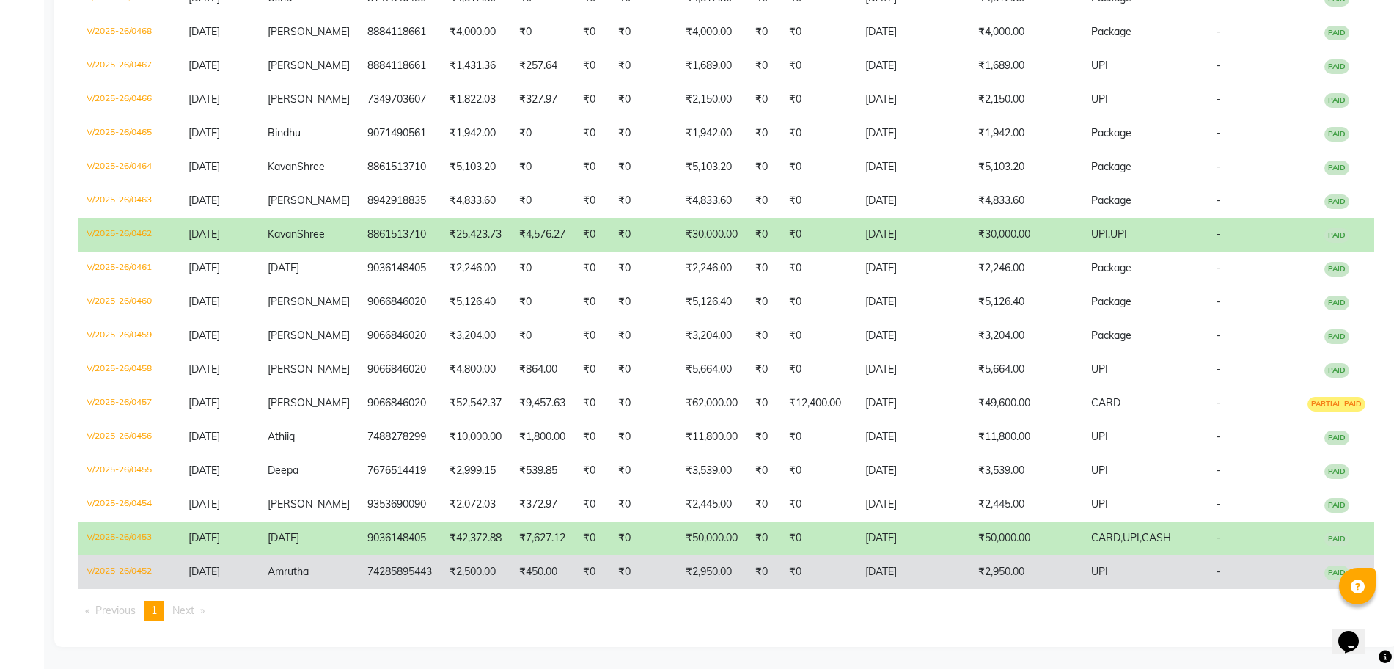
click at [711, 560] on td "₹2,950.00" at bounding box center [712, 572] width 70 height 34
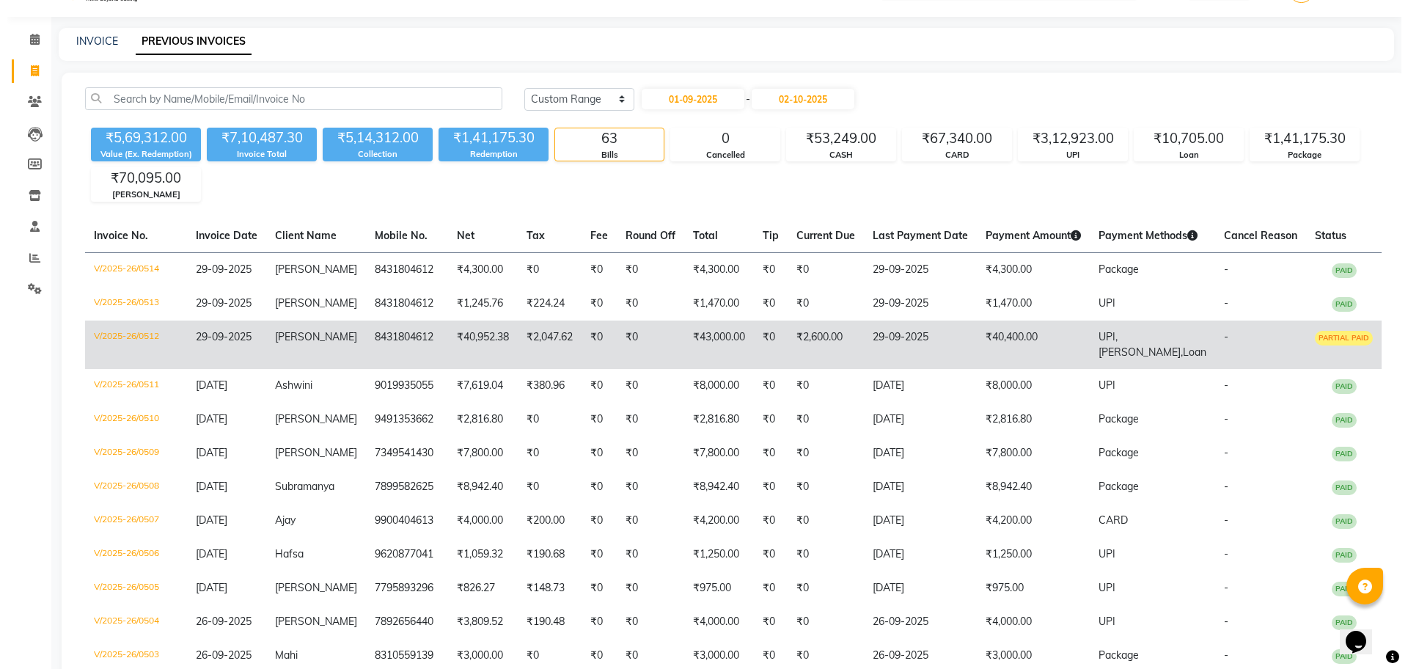
scroll to position [0, 0]
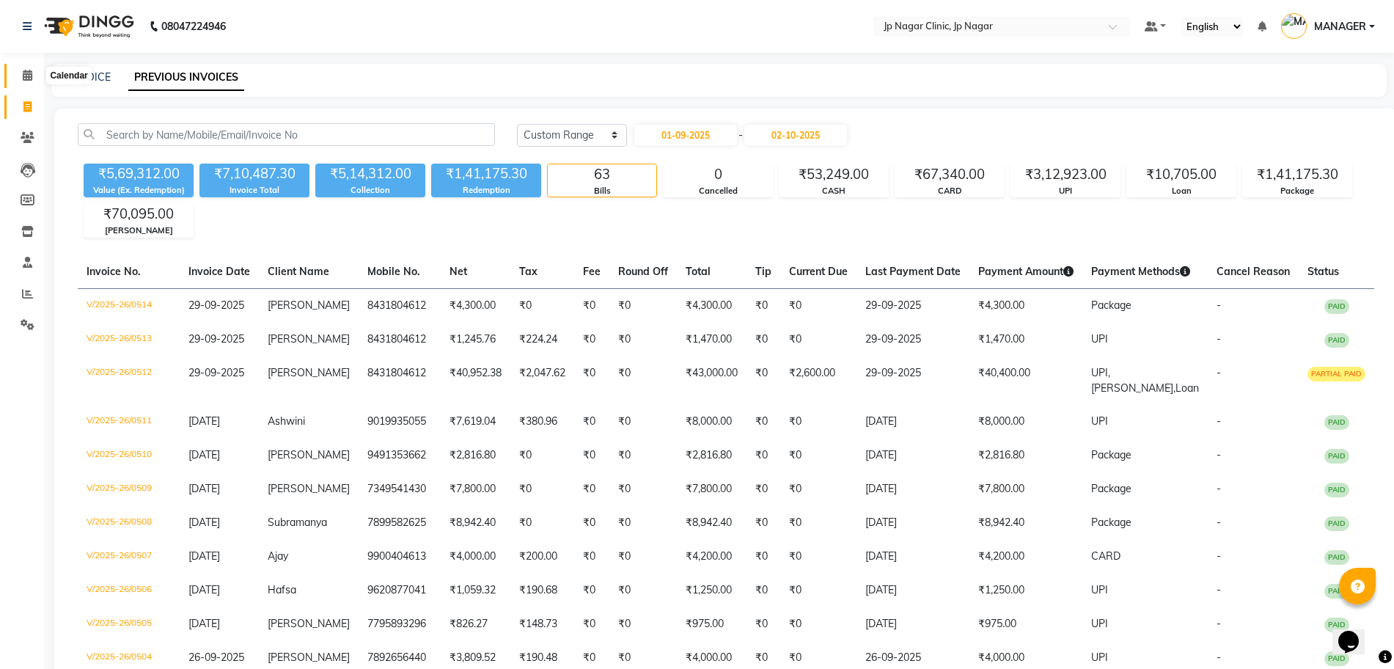
click at [31, 74] on icon at bounding box center [28, 75] width 10 height 11
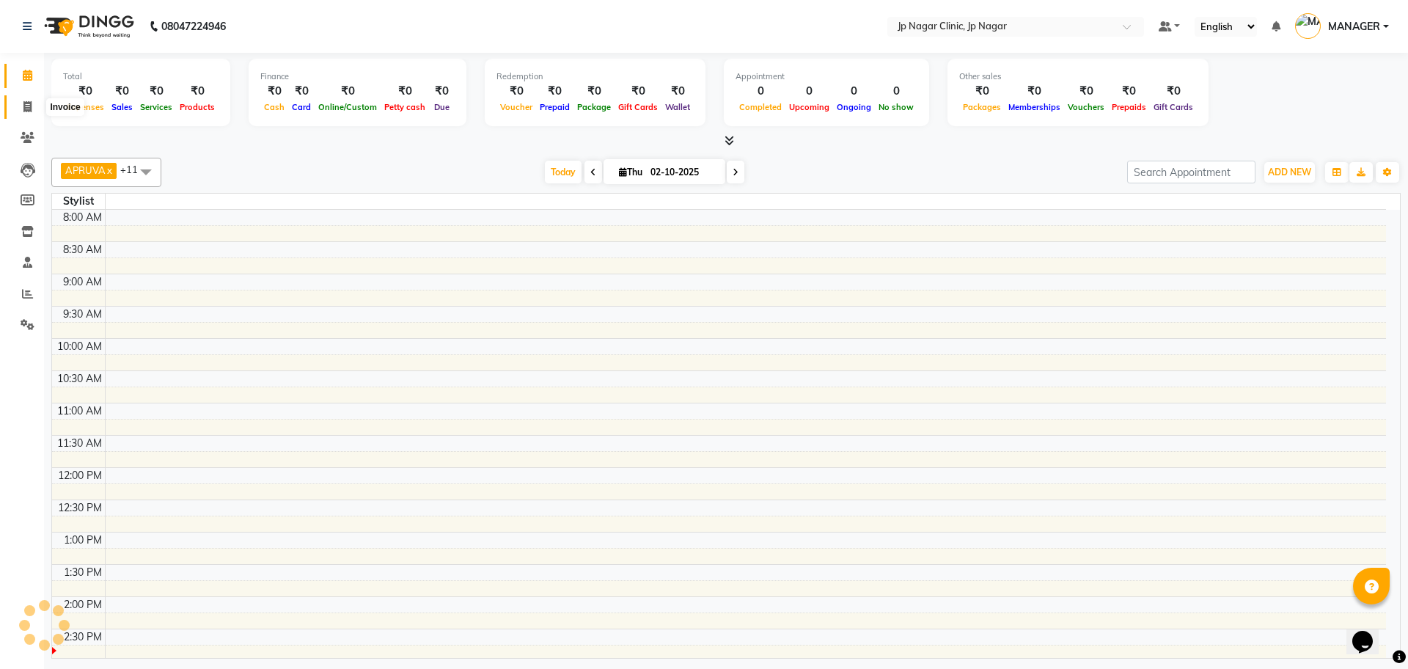
click at [26, 106] on icon at bounding box center [27, 106] width 8 height 11
select select "service"
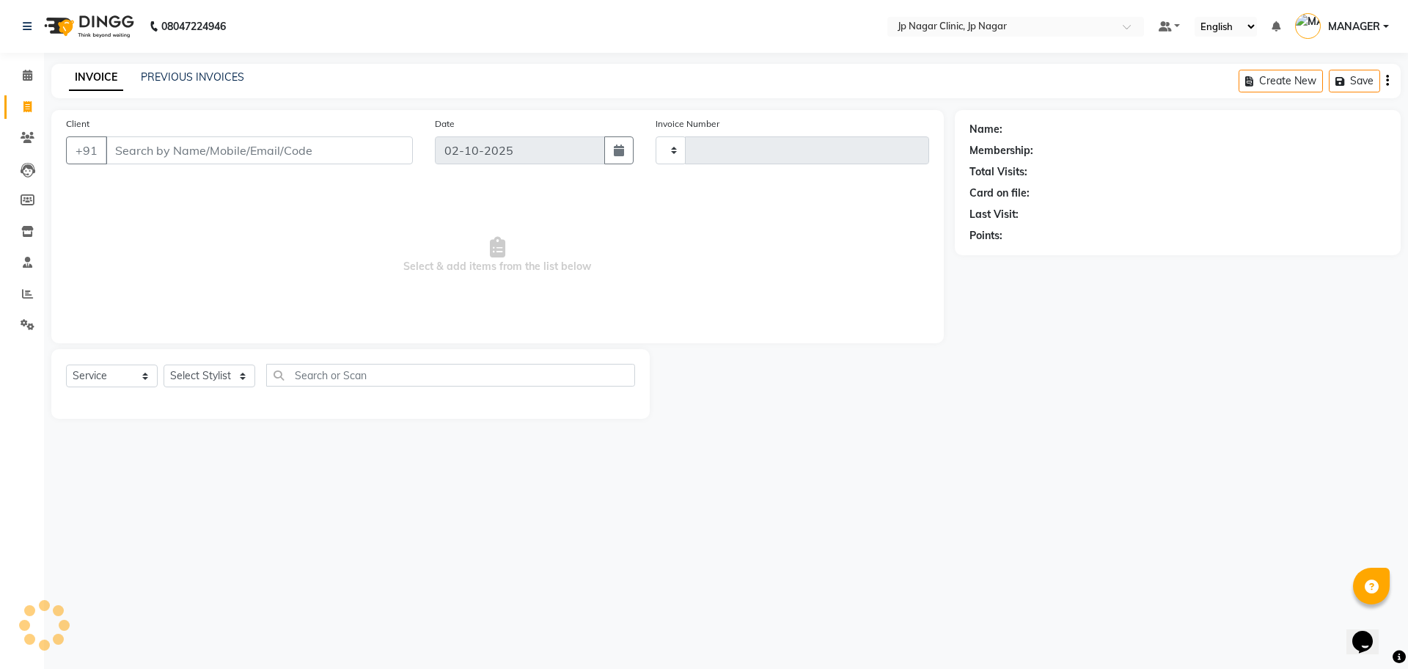
type input "0515"
select select "7443"
click at [199, 377] on select "Select Stylist APRUVA [PERSON_NAME] [PERSON_NAME] BIJIYATHA [PERSON_NAME] [PERS…" at bounding box center [210, 375] width 92 height 23
select select "65422"
click at [164, 364] on select "Select Stylist APRUVA [PERSON_NAME] [PERSON_NAME] BIJIYATHA [PERSON_NAME] [PERS…" at bounding box center [210, 375] width 92 height 23
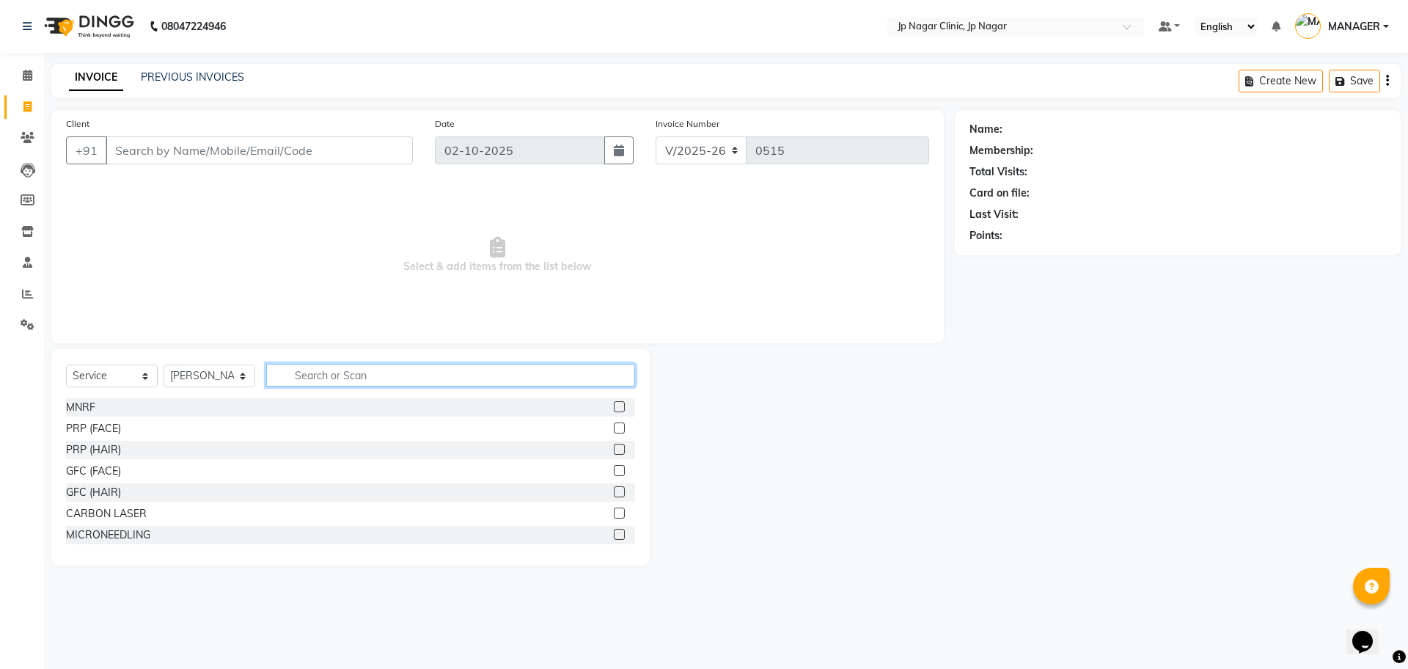
click at [329, 375] on input "text" at bounding box center [450, 375] width 369 height 23
type input "PEEL"
click at [614, 532] on label at bounding box center [619, 534] width 11 height 11
click at [614, 532] on input "checkbox" at bounding box center [619, 535] width 10 height 10
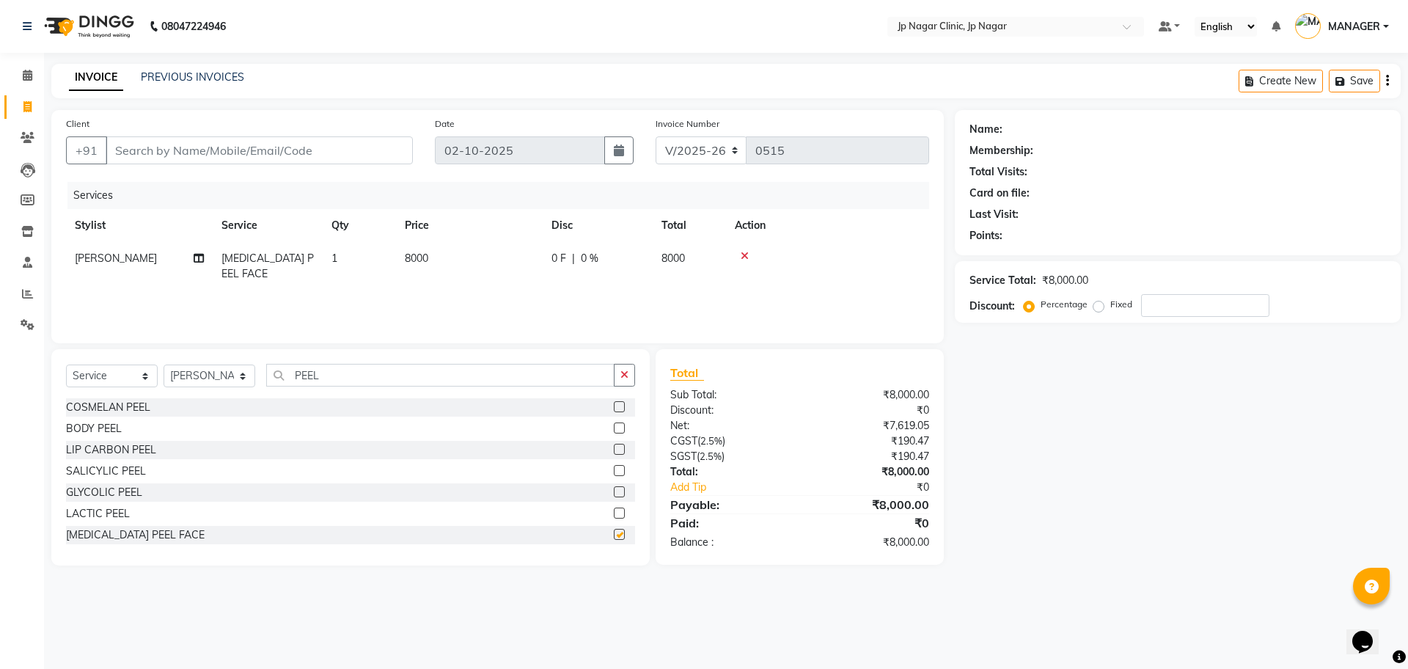
checkbox input "false"
click at [331, 254] on td "1" at bounding box center [359, 266] width 73 height 48
select select "65422"
click at [422, 260] on input "1" at bounding box center [428, 262] width 56 height 23
type input "2"
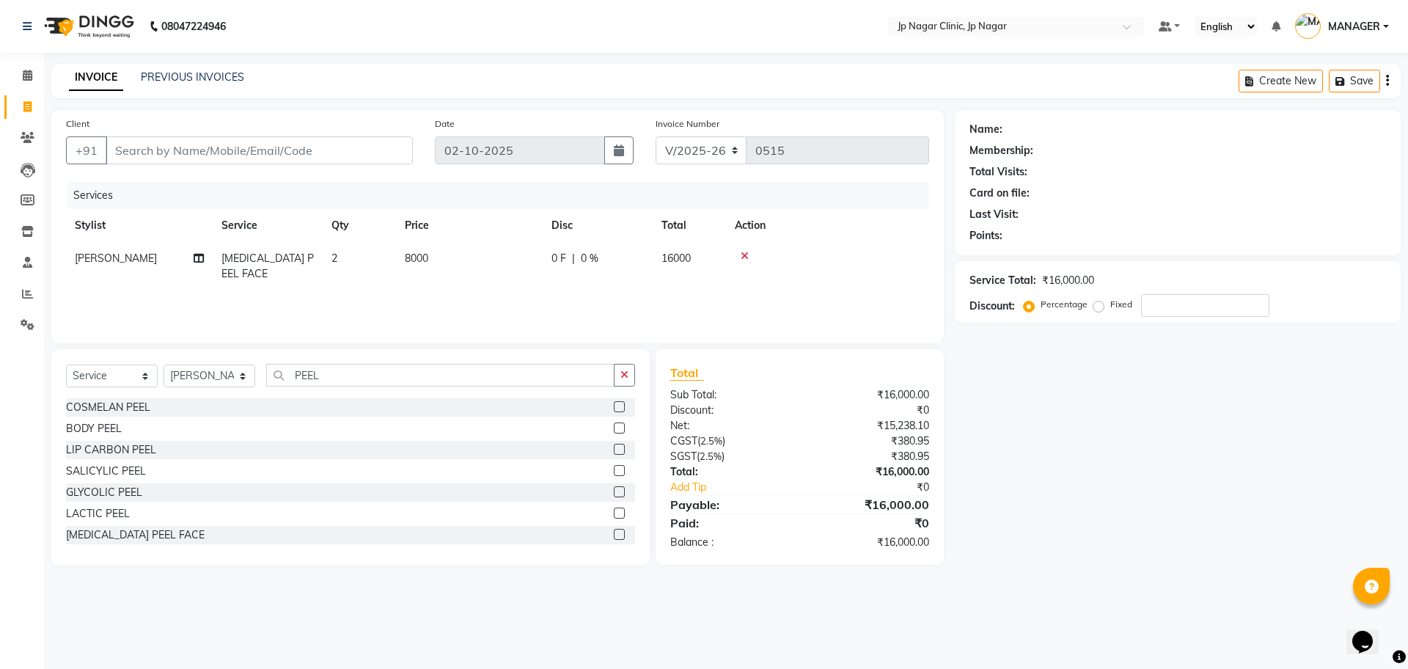
click at [1099, 488] on div "Name: Membership: Total Visits: Card on file: Last Visit: Points: Service Total…" at bounding box center [1183, 337] width 457 height 455
click at [124, 159] on input "Client" at bounding box center [259, 150] width 307 height 28
type input "8"
type input "0"
type input "8971358895"
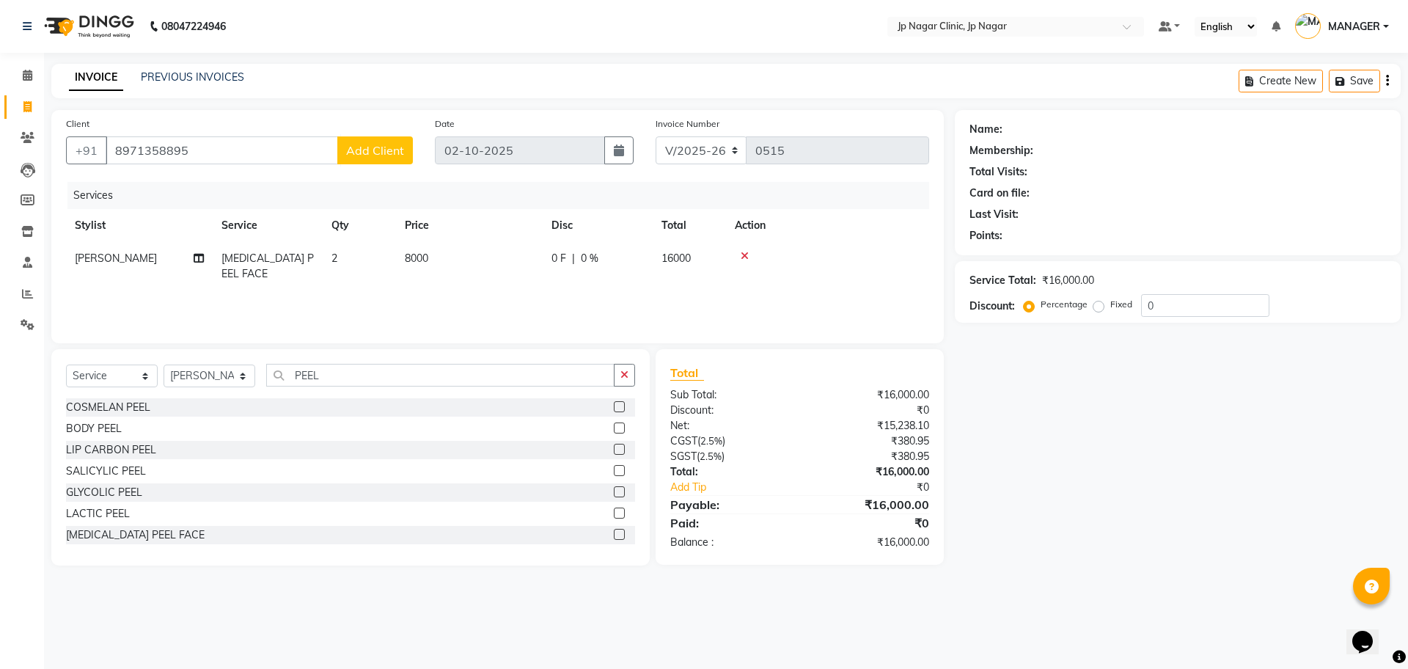
click at [389, 151] on span "Add Client" at bounding box center [375, 150] width 58 height 15
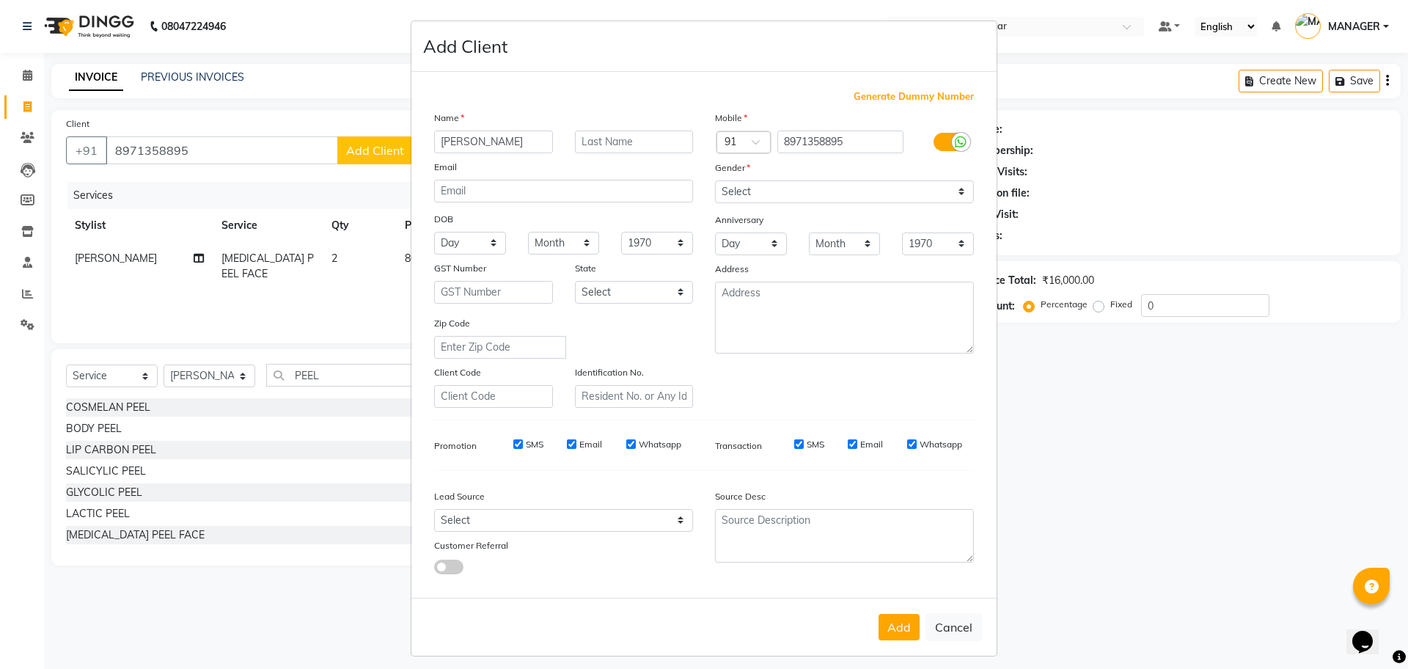
type input "[PERSON_NAME]"
click at [880, 194] on select "Select Male Female Other Prefer Not To Say" at bounding box center [844, 191] width 259 height 23
select select "female"
click at [715, 180] on select "Select Male Female Other Prefer Not To Say" at bounding box center [844, 191] width 259 height 23
click at [893, 634] on button "Add" at bounding box center [899, 627] width 41 height 26
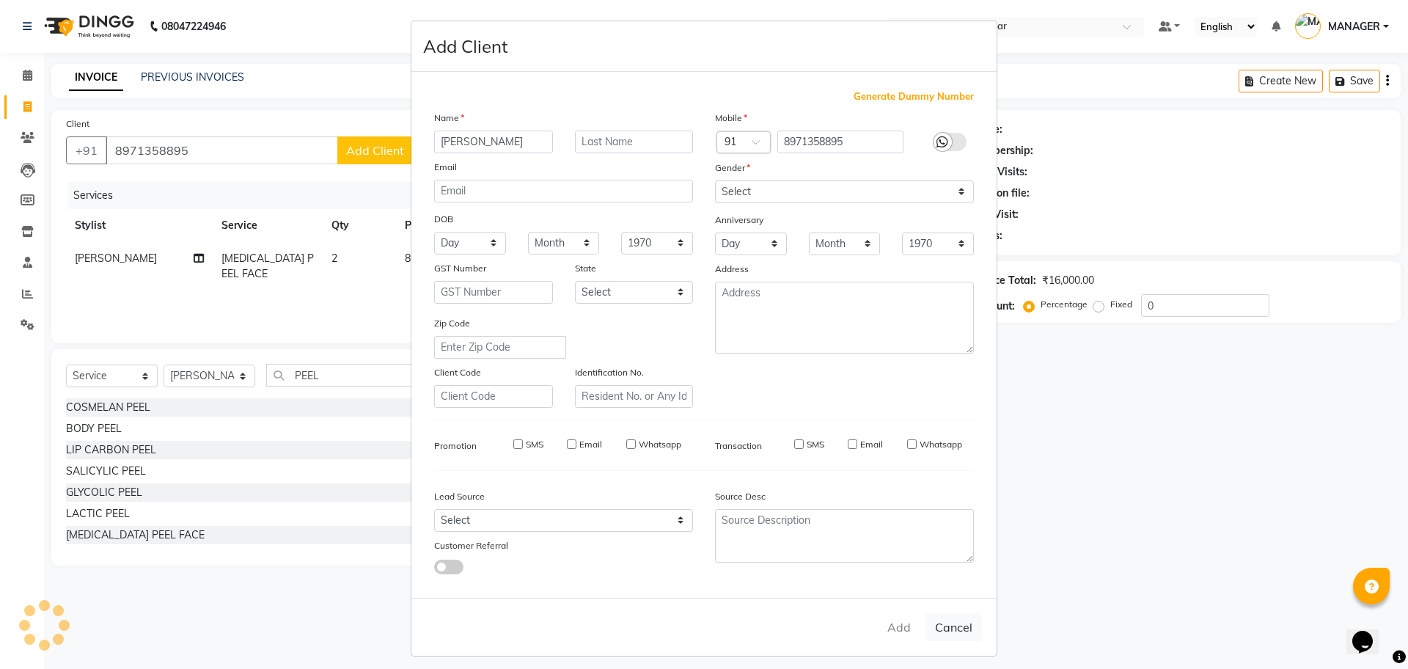
select select
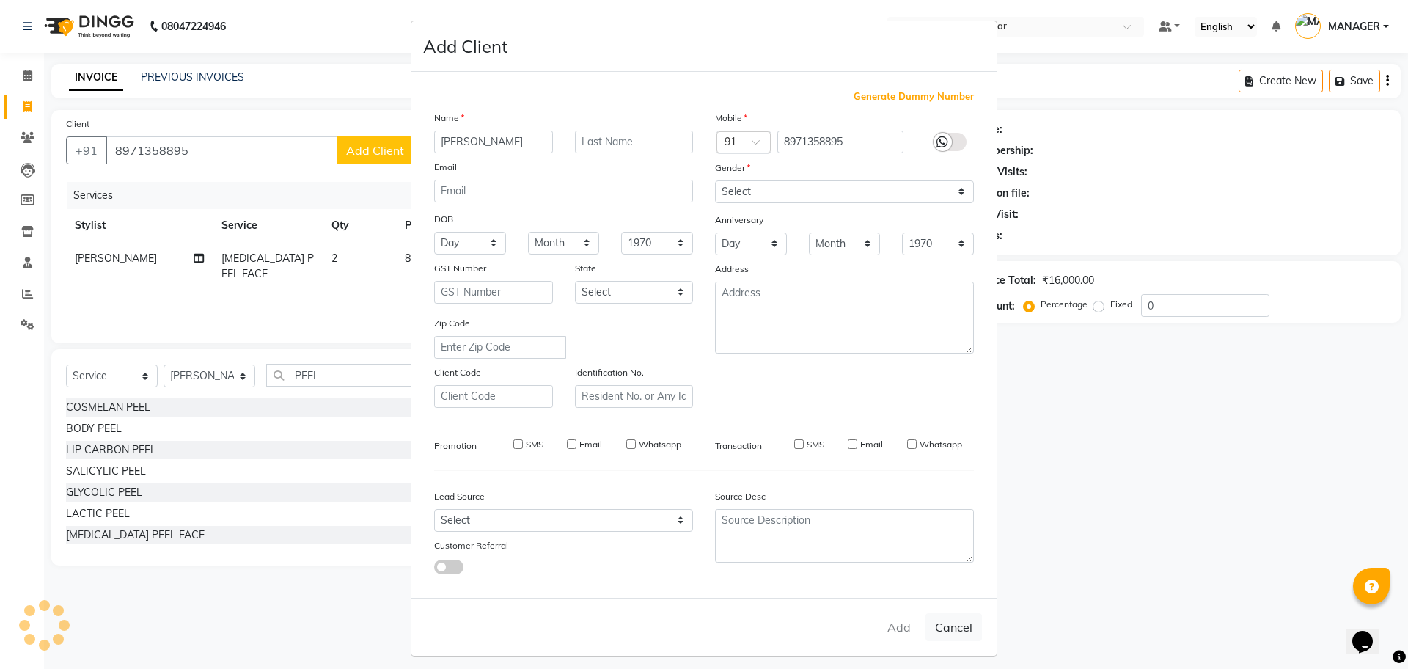
select select
checkbox input "false"
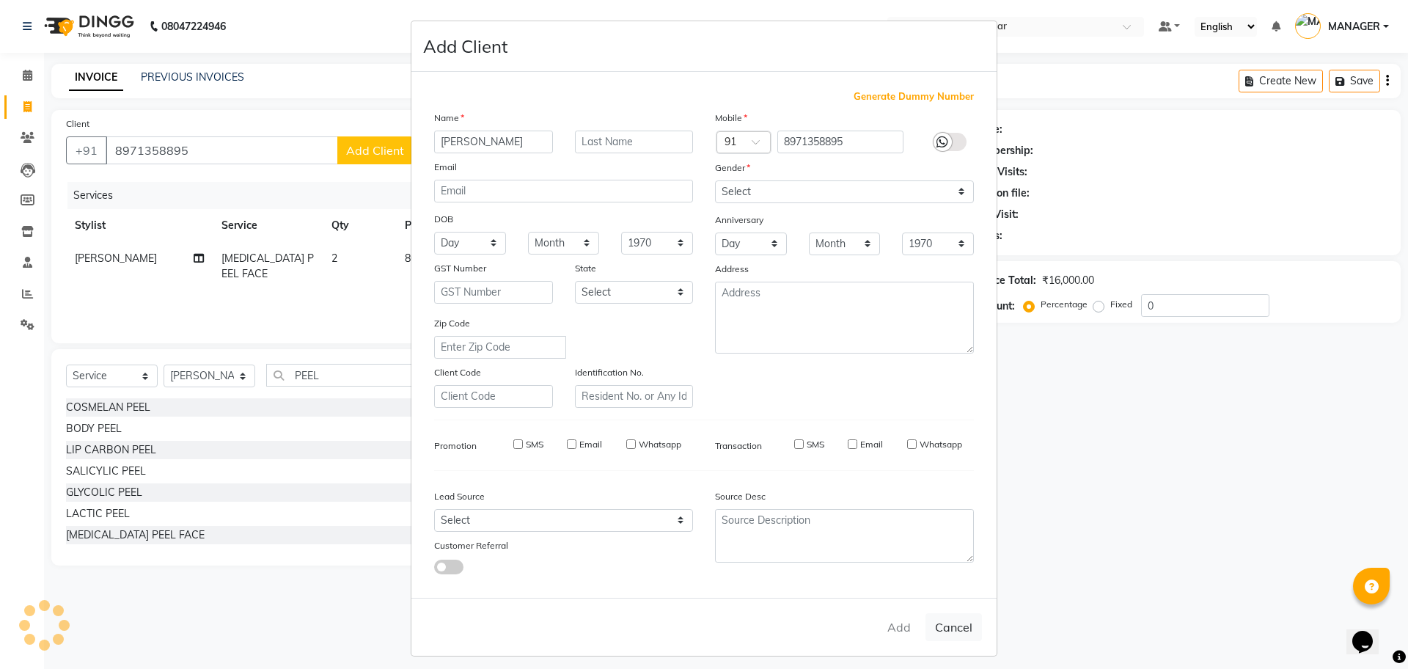
checkbox input "false"
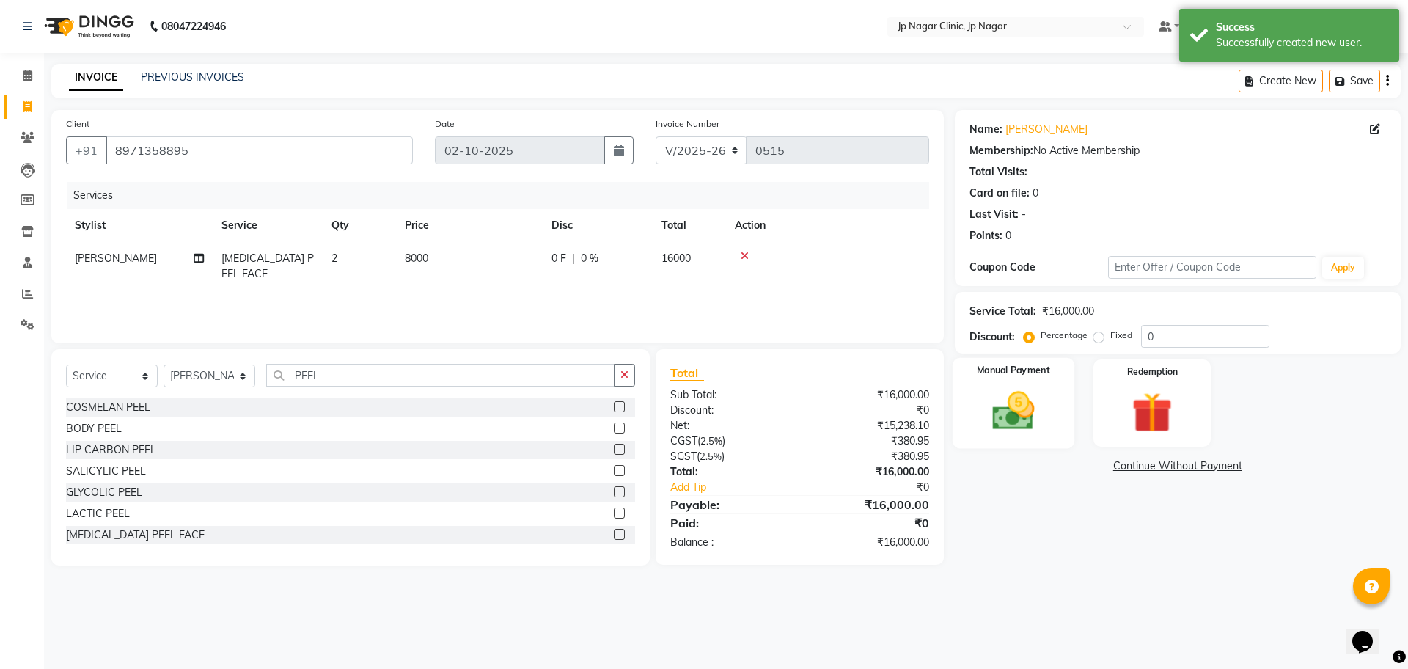
click at [1011, 422] on img at bounding box center [1013, 410] width 68 height 48
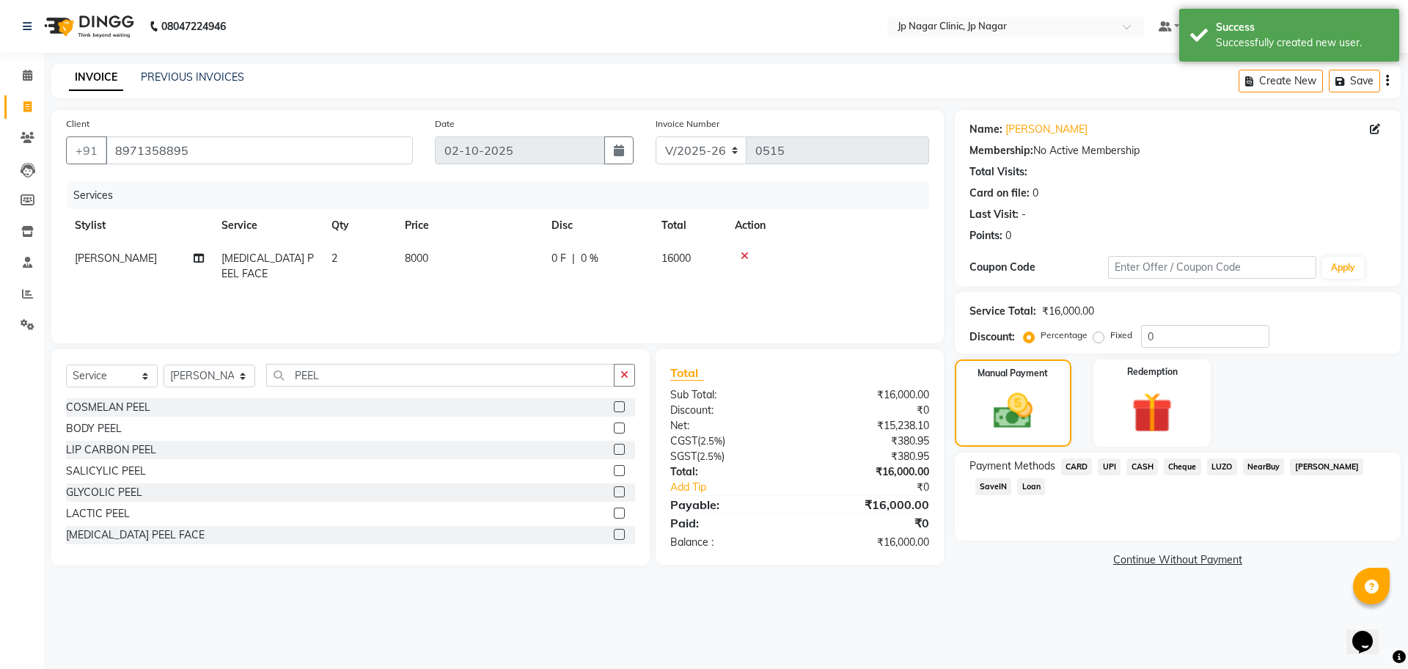
click at [1107, 463] on span "UPI" at bounding box center [1109, 466] width 23 height 17
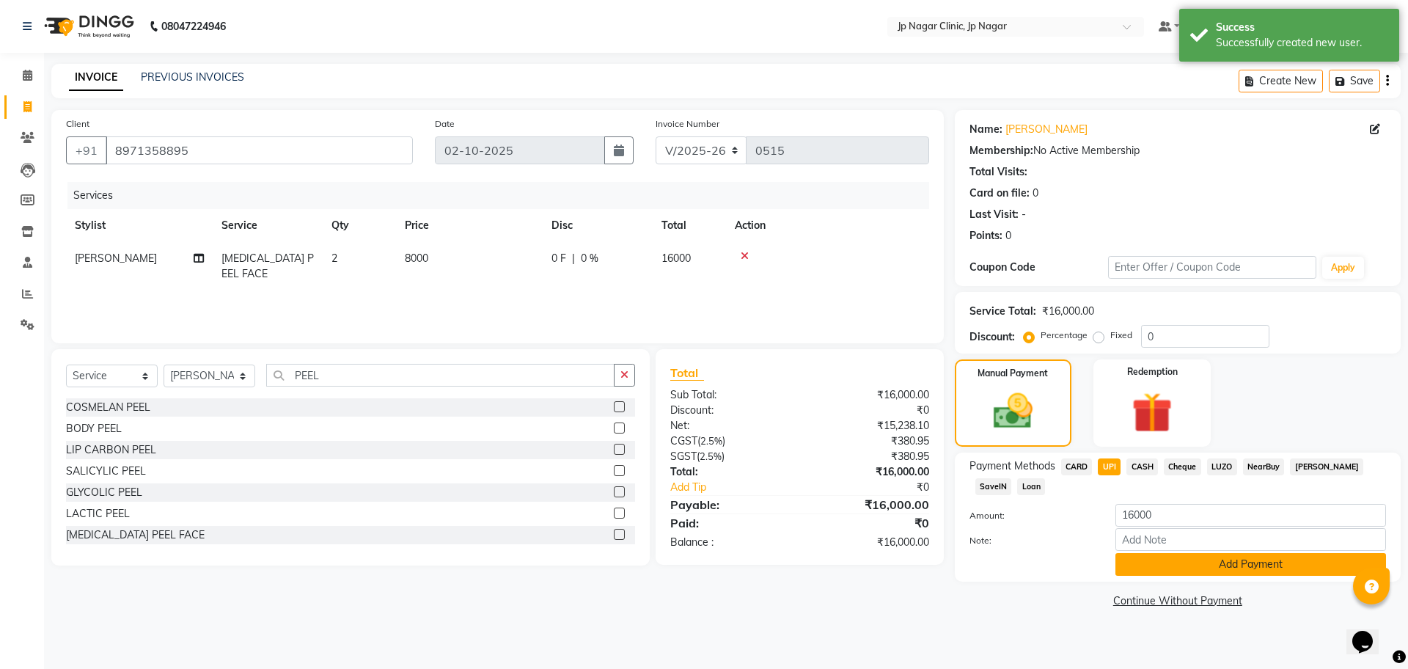
click at [1176, 565] on button "Add Payment" at bounding box center [1250, 564] width 271 height 23
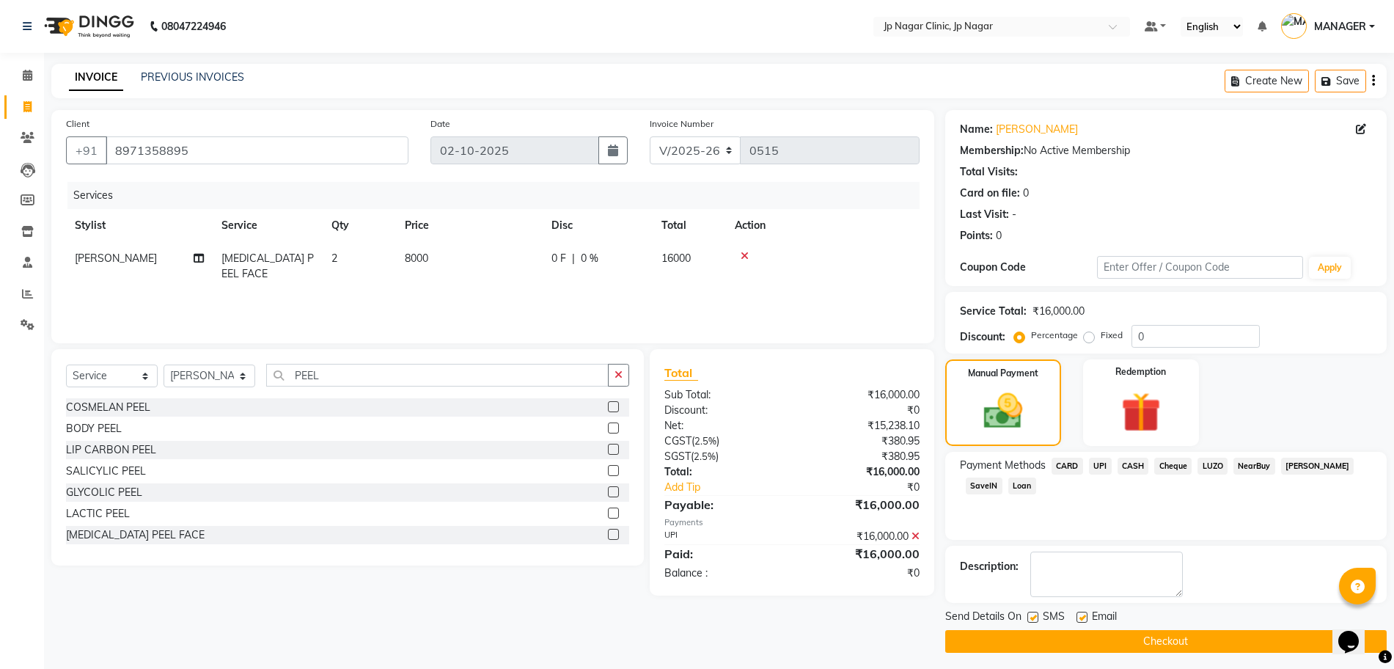
click at [1157, 634] on button "Checkout" at bounding box center [1165, 641] width 441 height 23
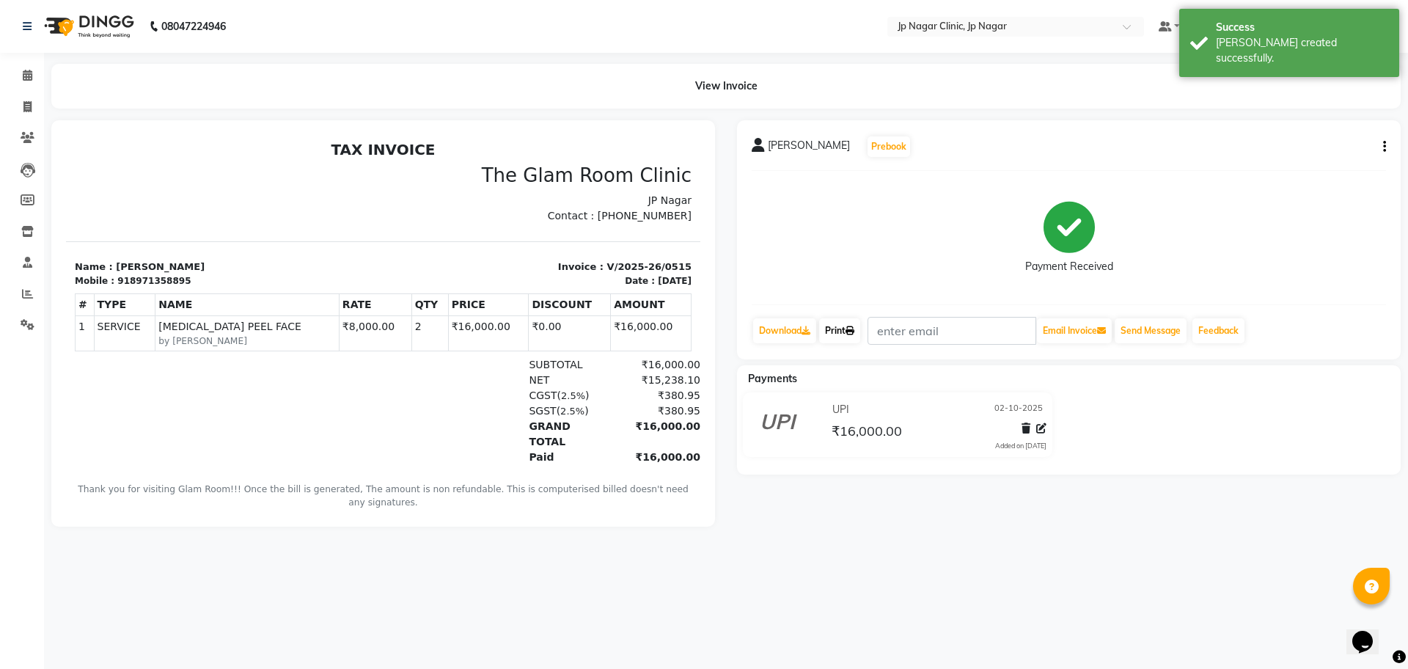
click at [832, 324] on link "Print" at bounding box center [839, 330] width 41 height 25
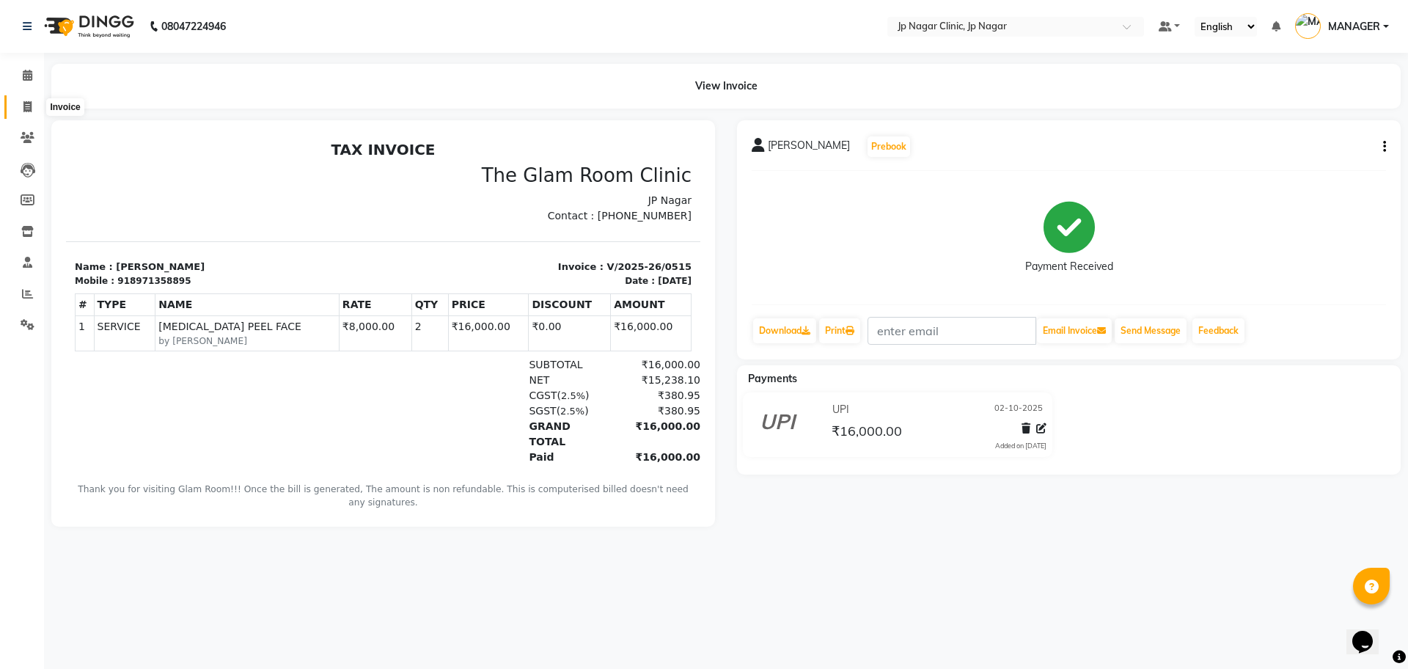
click at [32, 109] on icon at bounding box center [27, 106] width 8 height 11
select select "service"
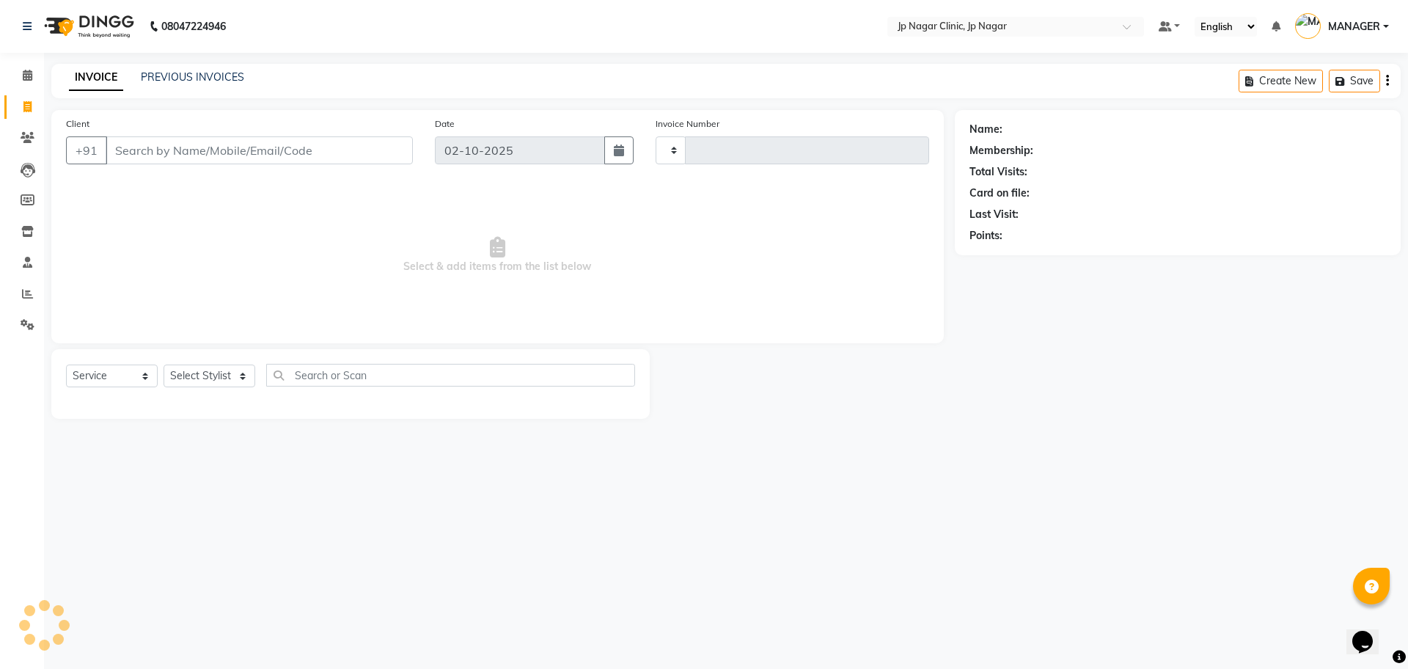
type input "0516"
select select "7443"
click at [223, 71] on link "PREVIOUS INVOICES" at bounding box center [192, 76] width 103 height 13
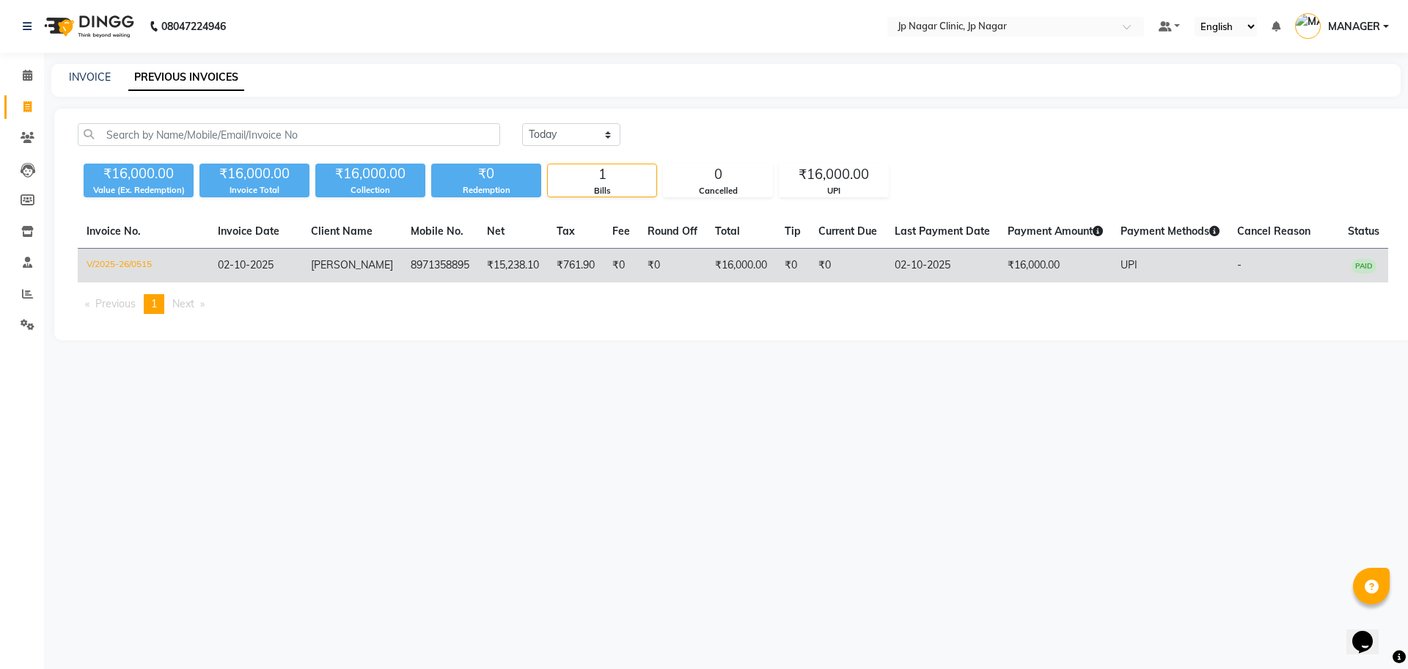
drag, startPoint x: 389, startPoint y: 261, endPoint x: 455, endPoint y: 273, distance: 66.3
click at [455, 273] on td "8971358895" at bounding box center [440, 266] width 76 height 34
click at [145, 259] on td "V/2025-26/0515" at bounding box center [143, 266] width 131 height 34
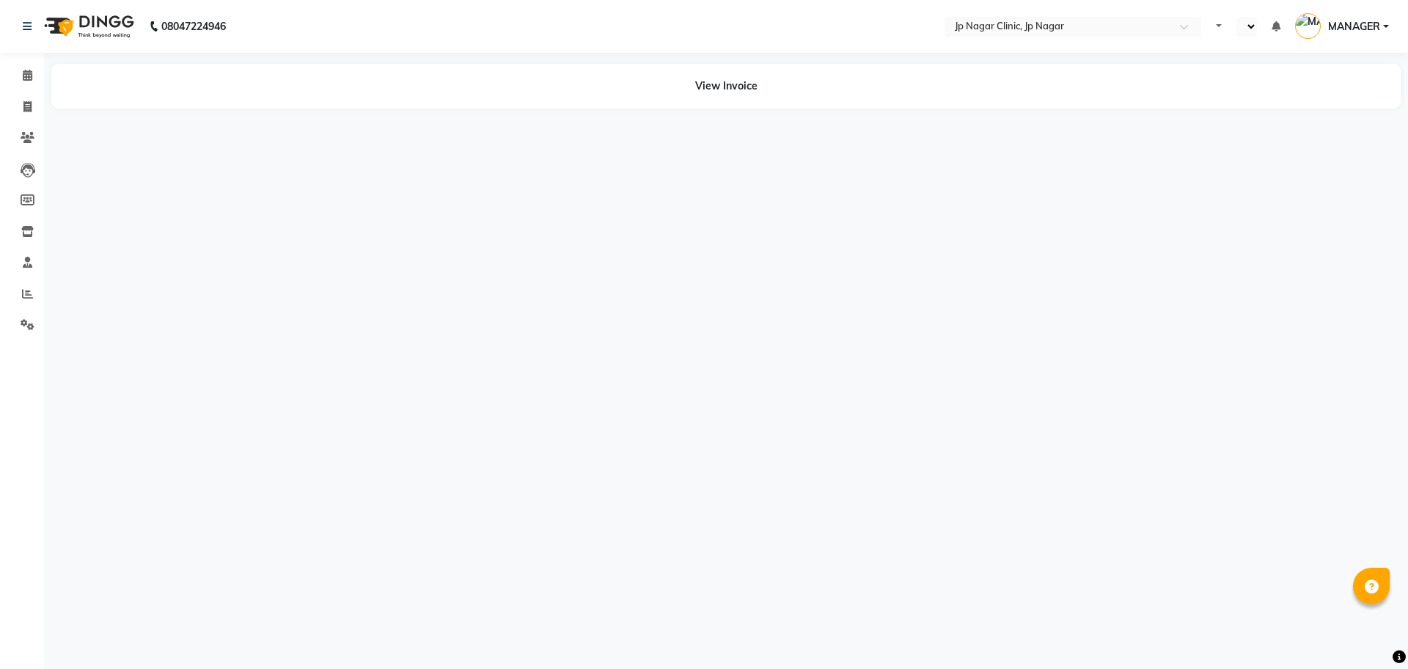
select select "en"
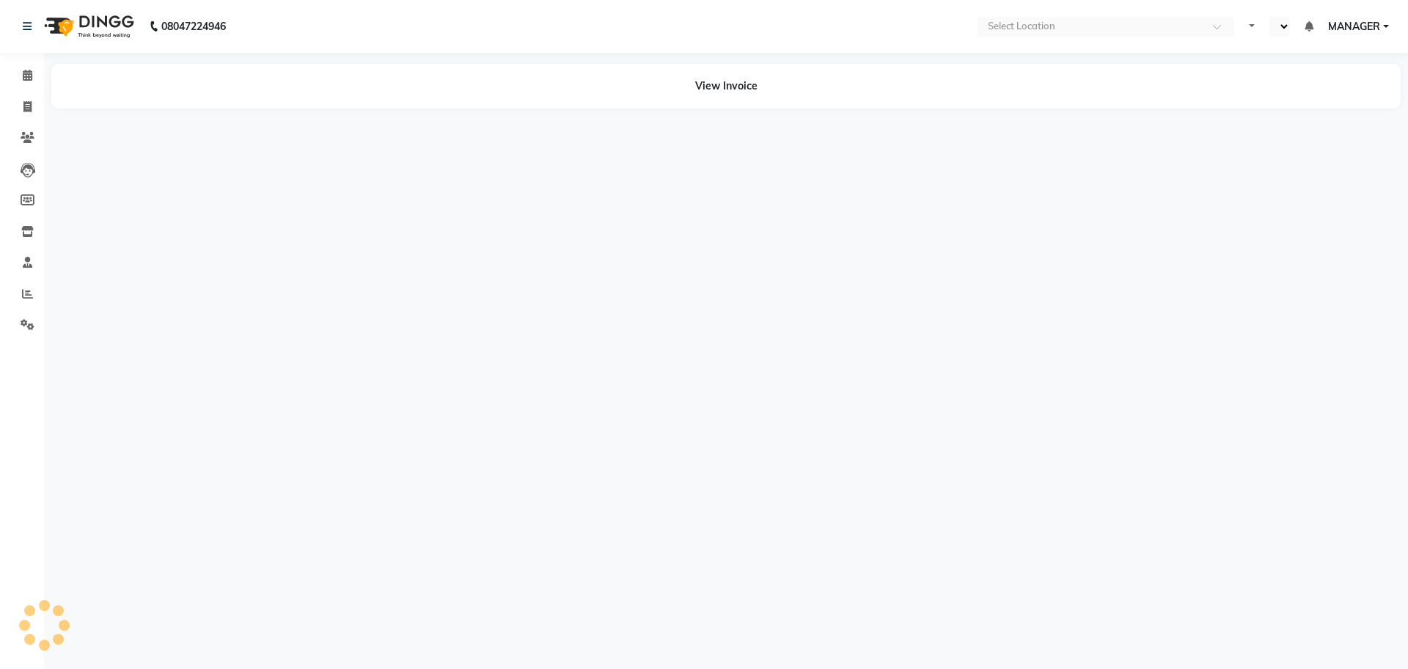
select select "en"
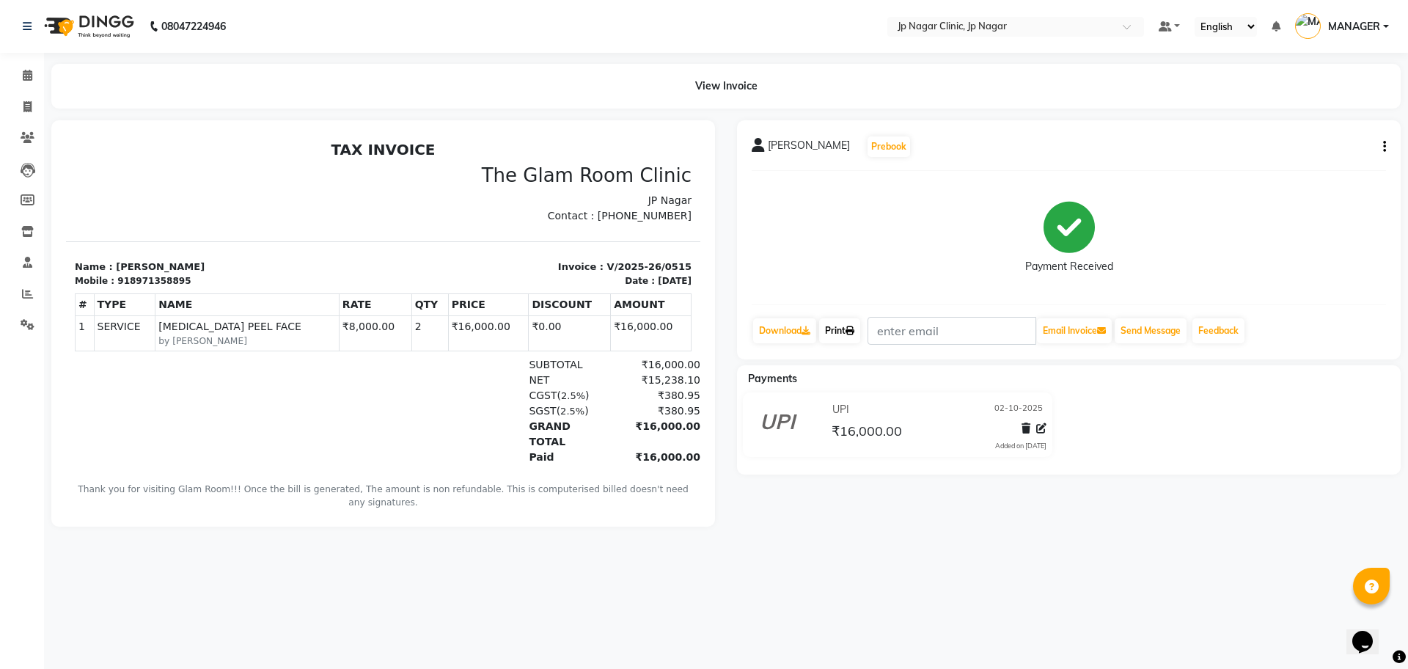
click at [836, 329] on link "Print" at bounding box center [839, 330] width 41 height 25
drag, startPoint x: 121, startPoint y: 282, endPoint x: 224, endPoint y: 292, distance: 103.1
click at [224, 292] on div "TAX INVOICE The Glam Room Clinic JP Nagar Contact : [PHONE_NUMBER] Mobile : #" at bounding box center [383, 335] width 634 height 388
click at [208, 276] on div "Mobile : 918971358895" at bounding box center [225, 280] width 300 height 13
drag, startPoint x: 121, startPoint y: 279, endPoint x: 184, endPoint y: 280, distance: 63.1
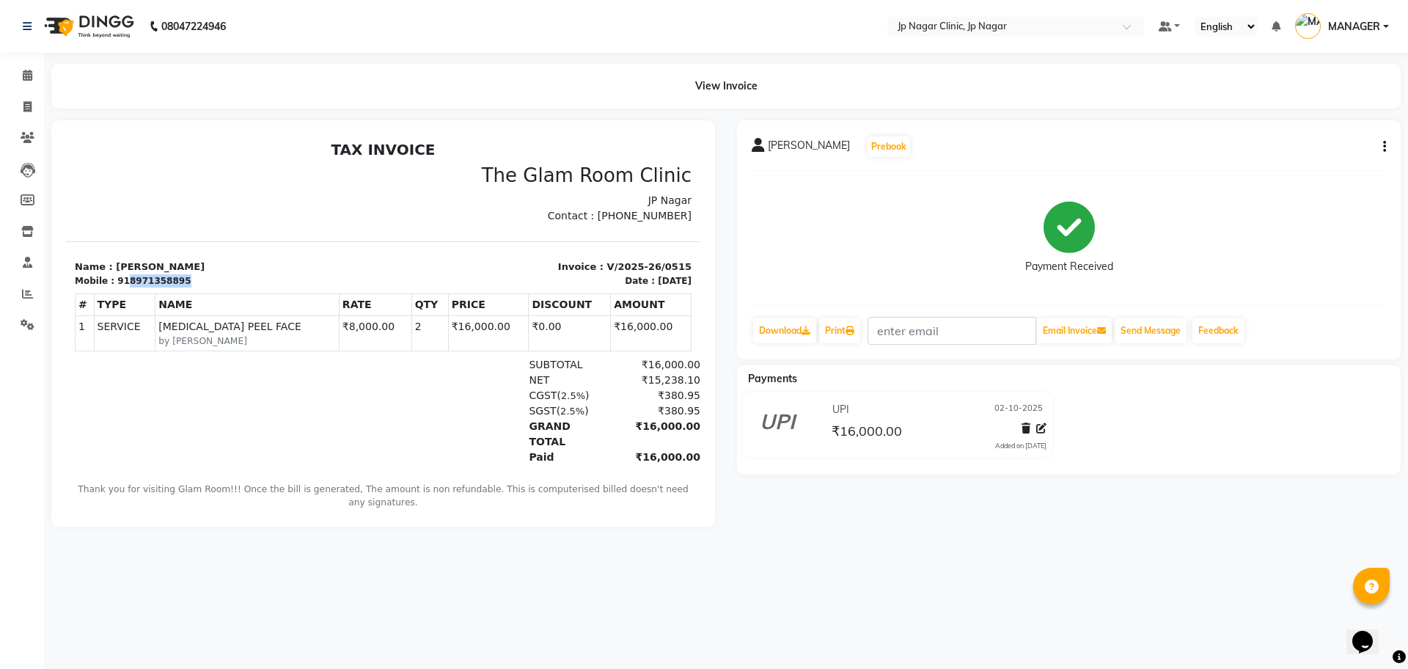
click at [184, 280] on div "Mobile : 918971358895" at bounding box center [225, 280] width 300 height 13
copy div "8971358895"
click at [29, 112] on span at bounding box center [28, 107] width 26 height 17
select select "service"
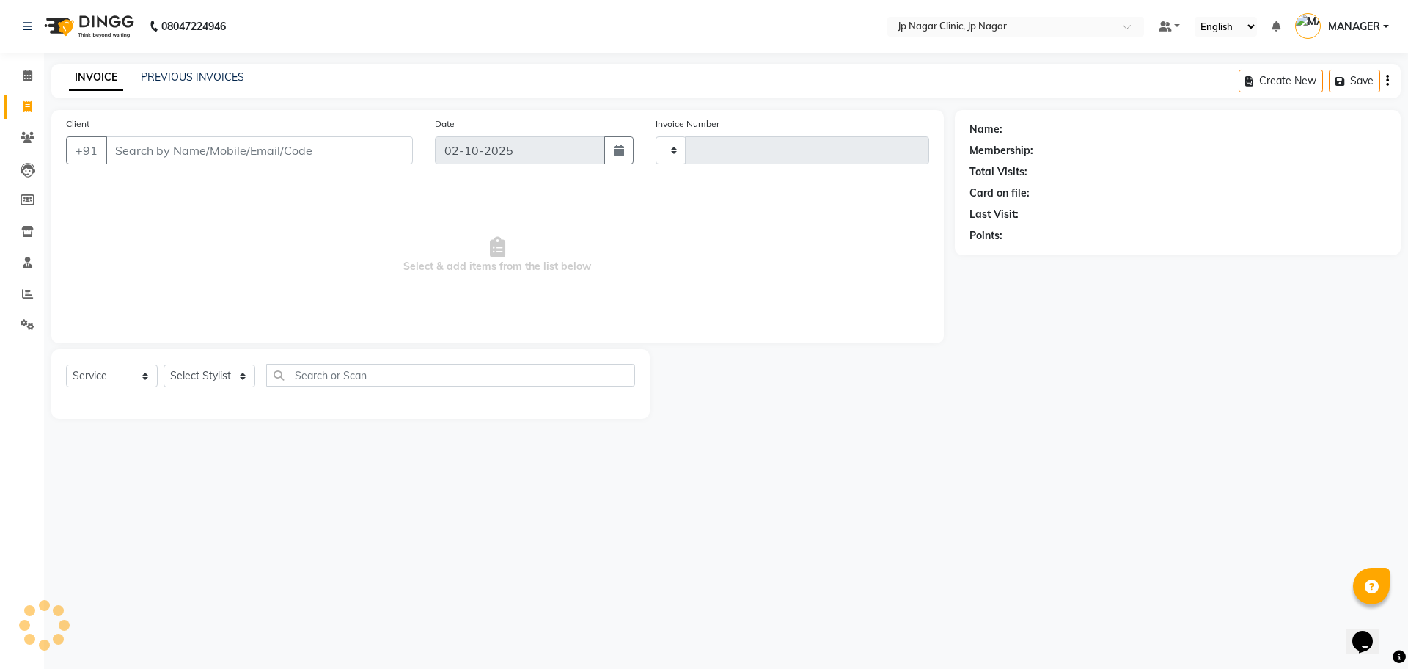
type input "0516"
select select "7443"
type input "8971358895"
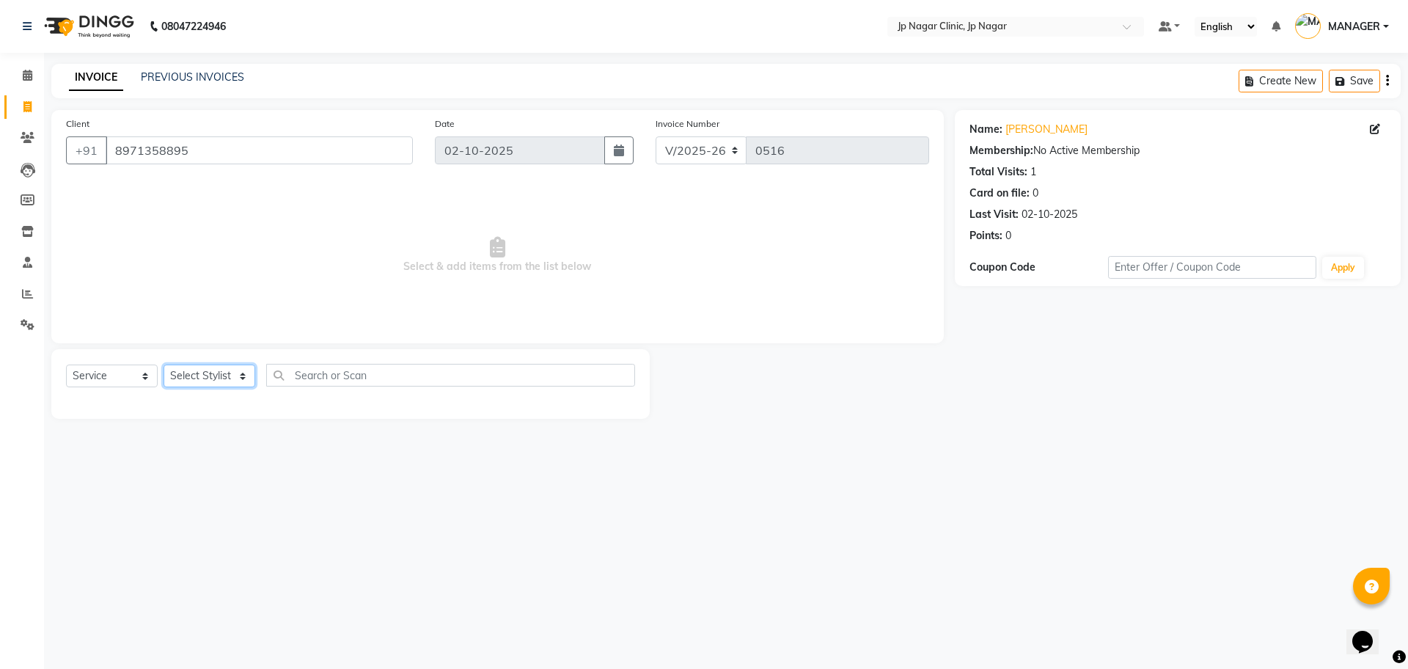
click at [205, 372] on select "Select Stylist APRUVA [PERSON_NAME] [PERSON_NAME] BIJIYATHA [PERSON_NAME] [PERS…" at bounding box center [210, 375] width 92 height 23
select select "65422"
click at [164, 364] on select "Select Stylist APRUVA [PERSON_NAME] [PERSON_NAME] BIJIYATHA [PERSON_NAME] [PERS…" at bounding box center [210, 375] width 92 height 23
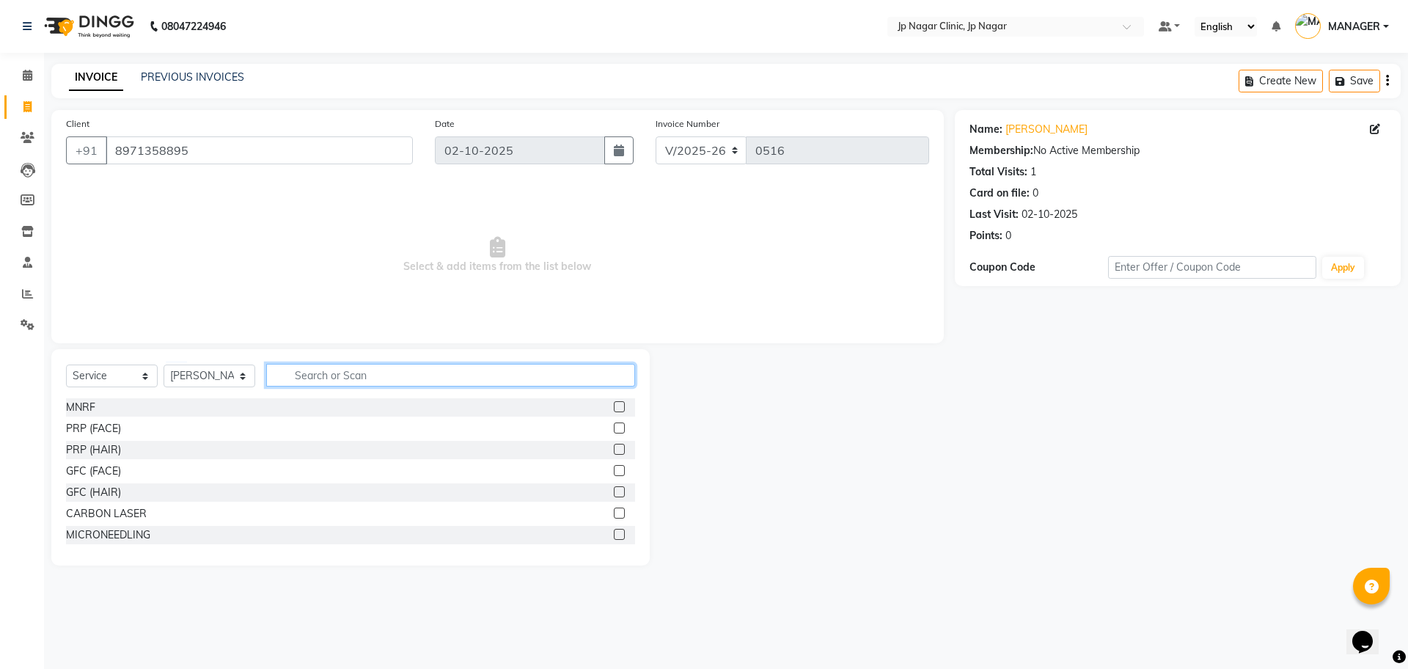
click at [364, 367] on input "text" at bounding box center [450, 375] width 369 height 23
type input "ly"
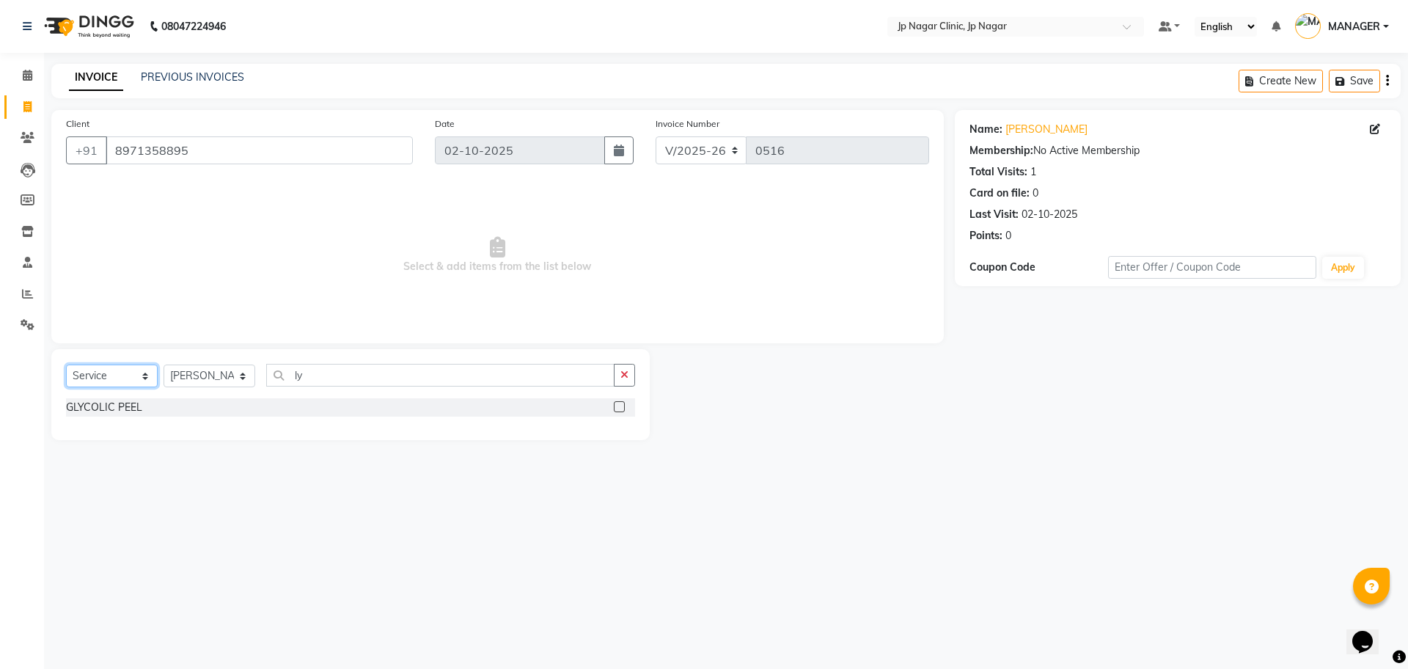
click at [97, 380] on select "Select Service Product Membership Package Voucher Prepaid Gift Card" at bounding box center [112, 375] width 92 height 23
select select "product"
click at [66, 364] on select "Select Service Product Membership Package Voucher Prepaid Gift Card" at bounding box center [112, 375] width 92 height 23
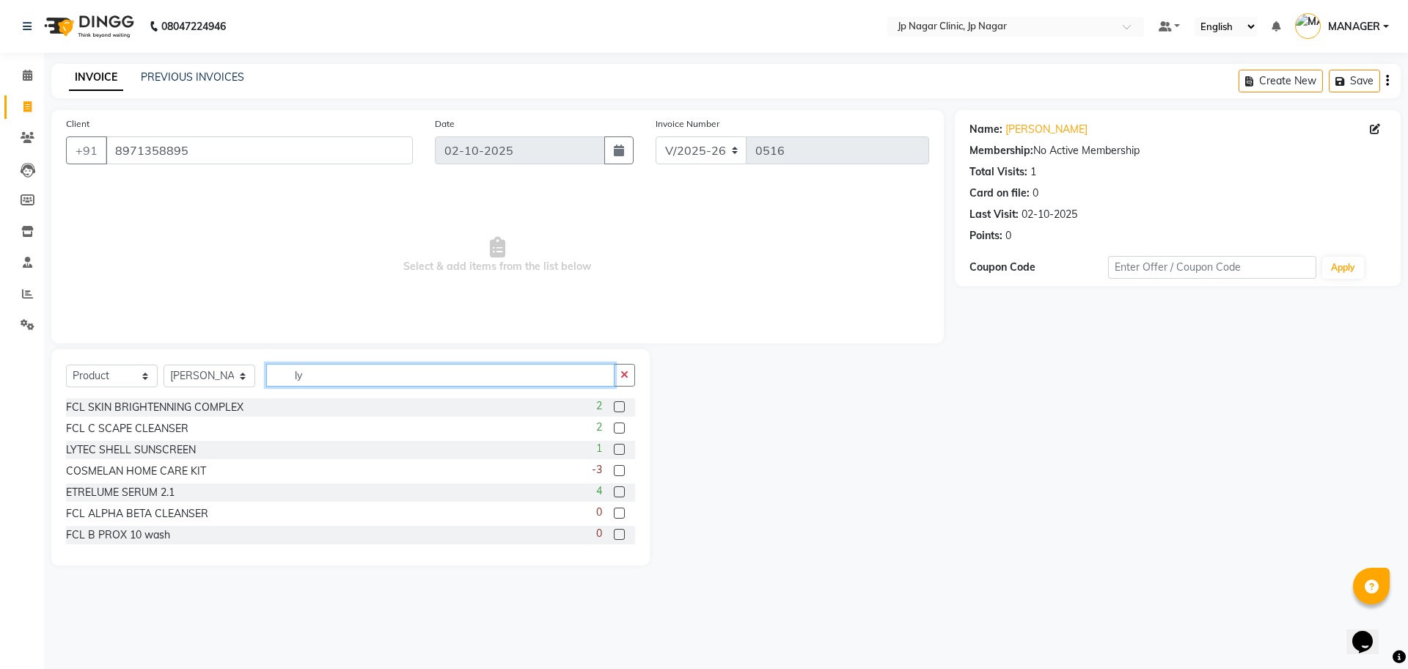
click at [318, 376] on input "ly" at bounding box center [440, 375] width 348 height 23
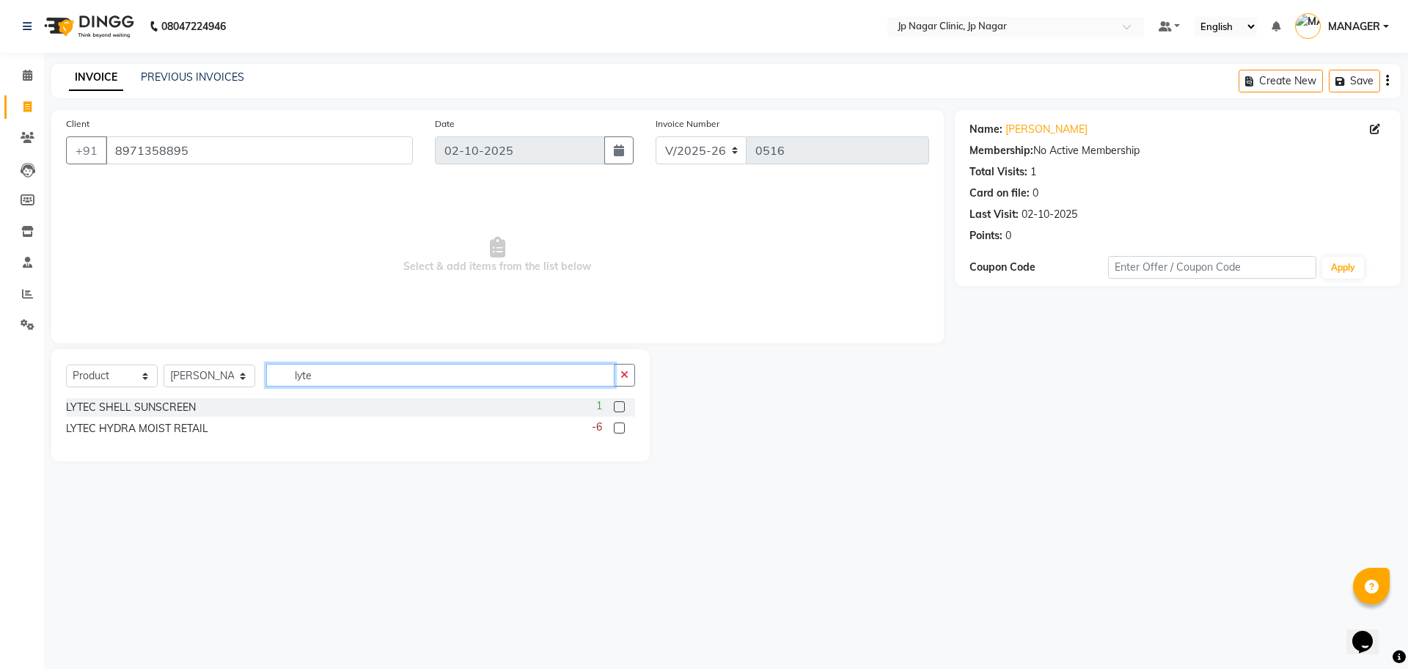
type input "lyte"
click at [618, 426] on label at bounding box center [619, 427] width 11 height 11
click at [618, 426] on input "checkbox" at bounding box center [619, 429] width 10 height 10
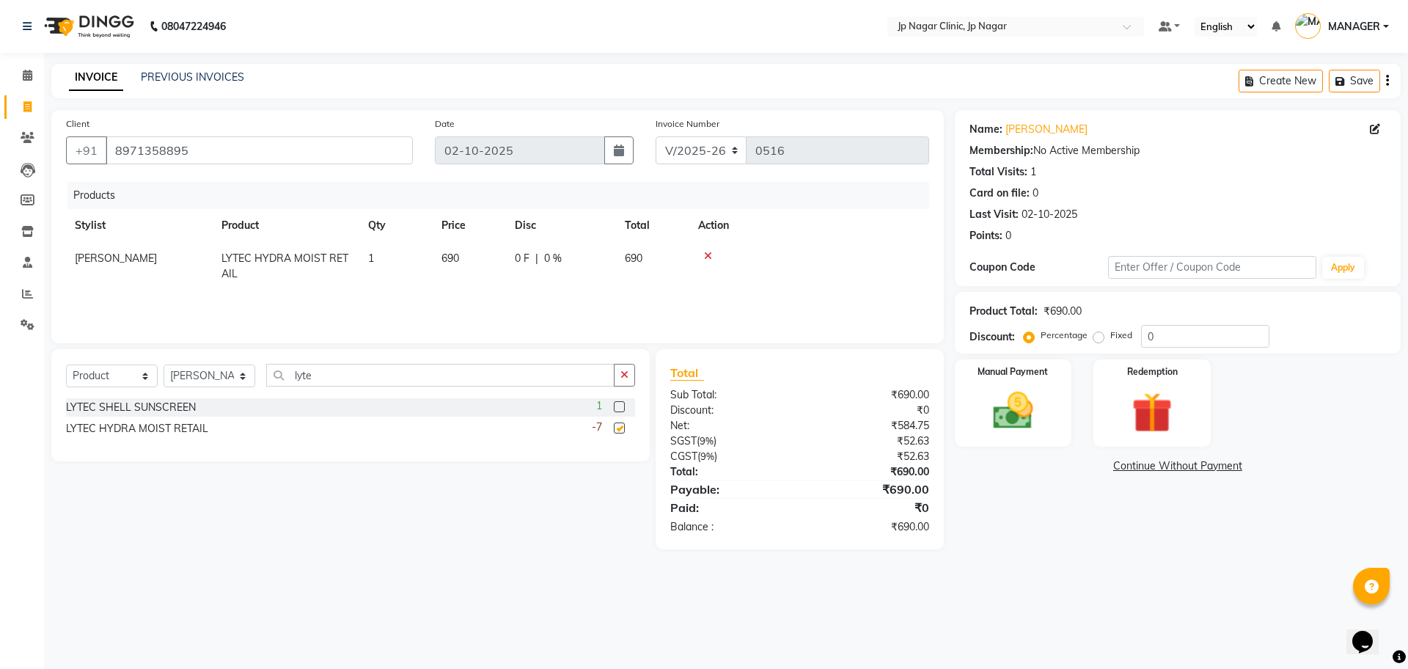
checkbox input "false"
click at [345, 380] on input "lyte" at bounding box center [440, 375] width 348 height 23
type input "sol"
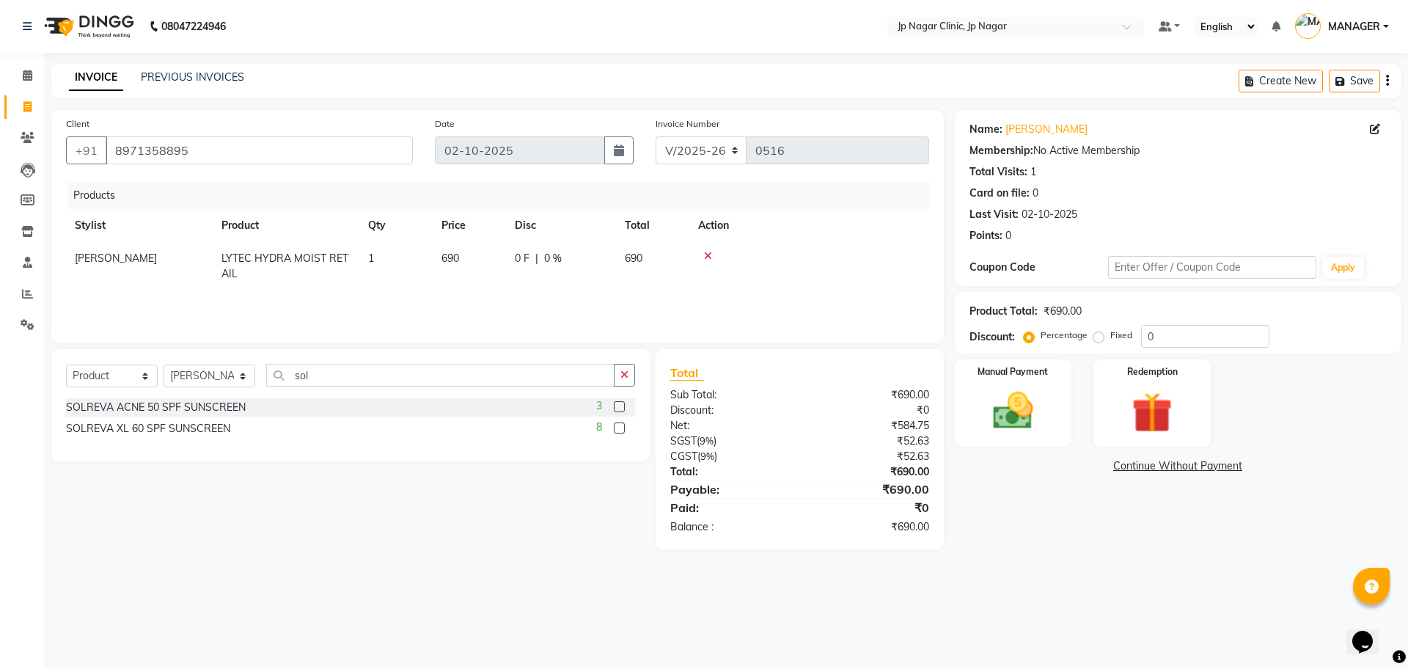
click at [617, 402] on label at bounding box center [619, 406] width 11 height 11
click at [617, 403] on input "checkbox" at bounding box center [619, 408] width 10 height 10
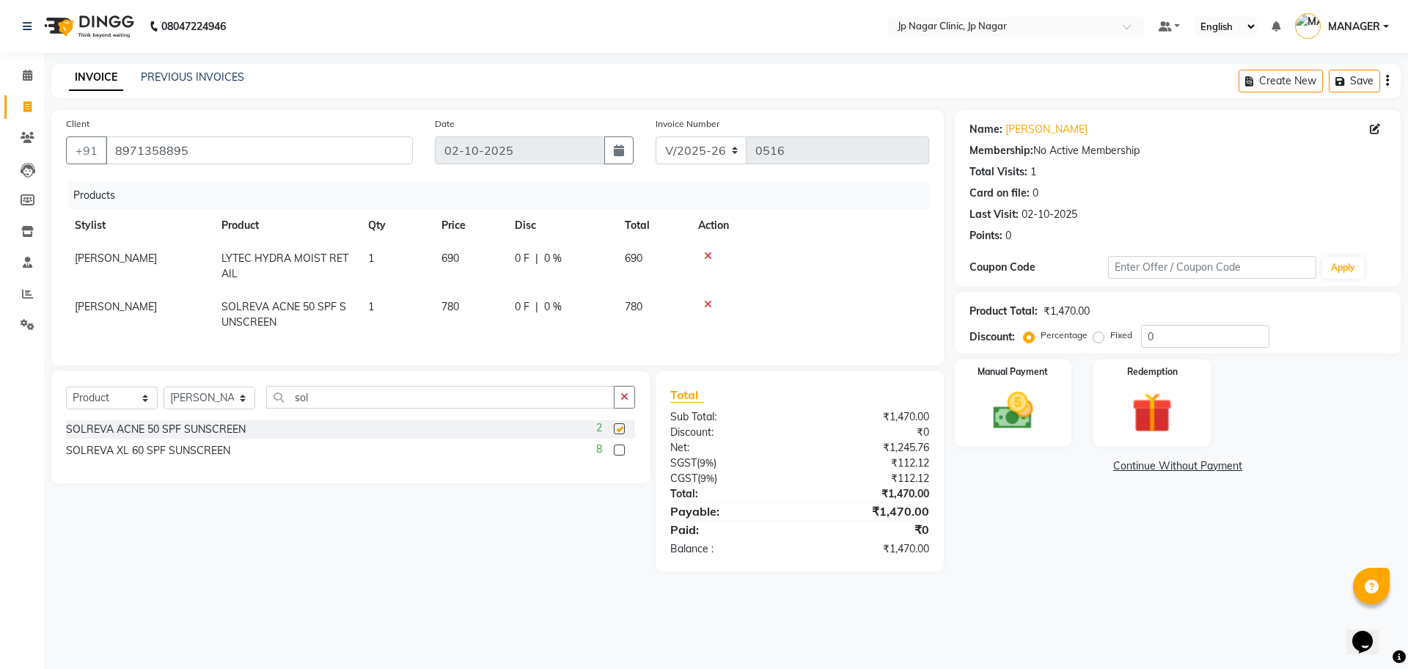
checkbox input "false"
drag, startPoint x: 436, startPoint y: 561, endPoint x: 439, endPoint y: 590, distance: 29.6
click at [439, 590] on main "INVOICE PREVIOUS INVOICES Create New Save Client [PHONE_NUMBER] Date [DATE] Inv…" at bounding box center [726, 328] width 1364 height 529
click at [1011, 410] on img at bounding box center [1013, 410] width 68 height 48
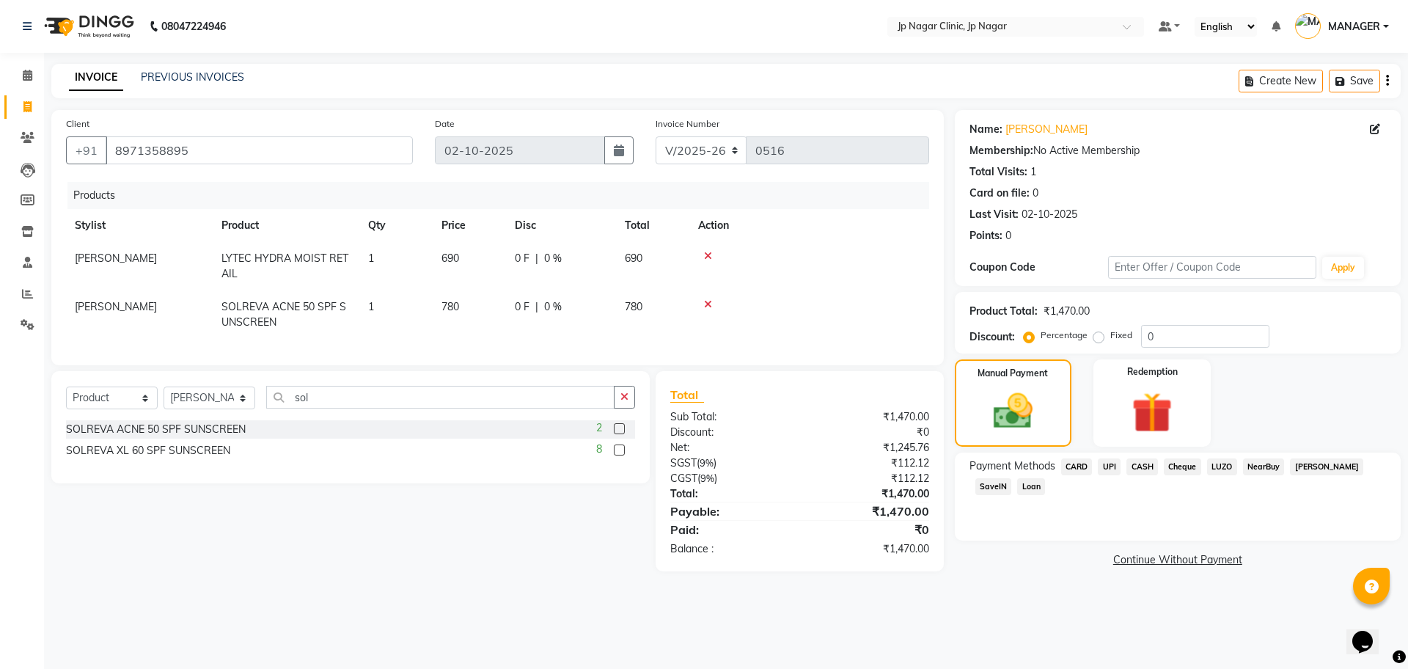
click at [1110, 470] on span "UPI" at bounding box center [1109, 466] width 23 height 17
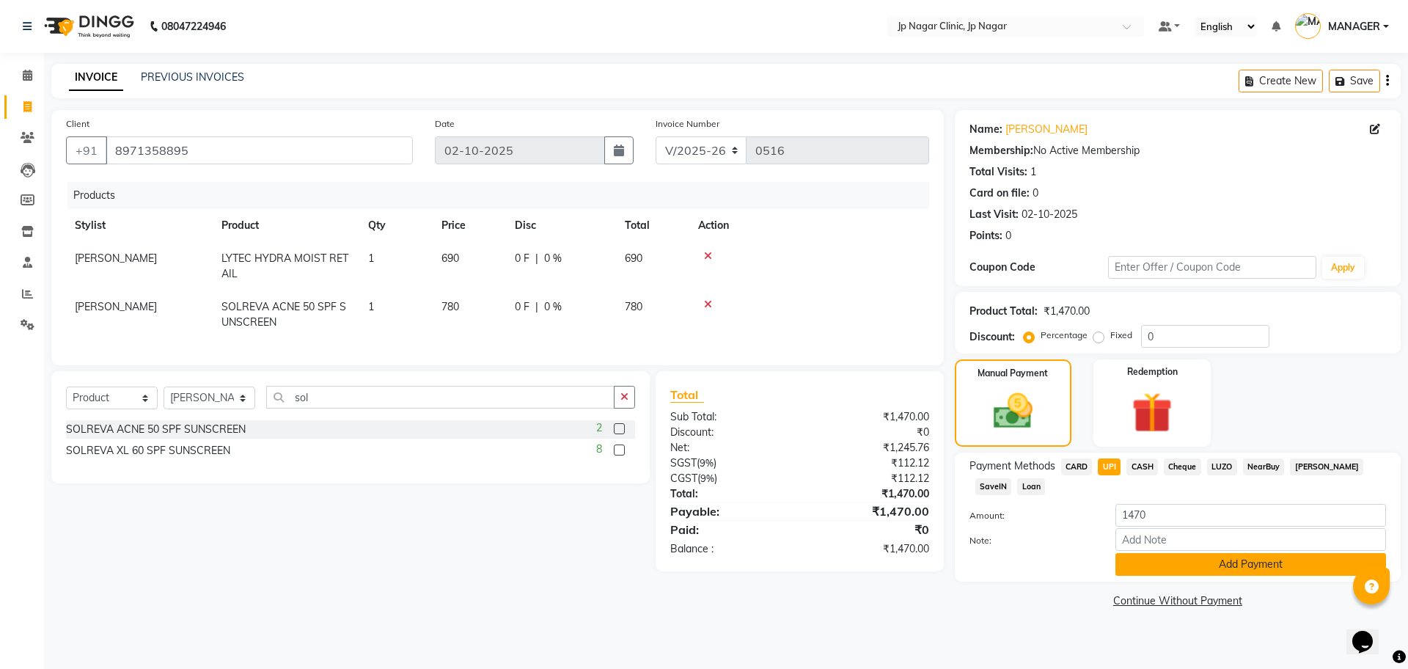
click at [1250, 572] on button "Add Payment" at bounding box center [1250, 564] width 271 height 23
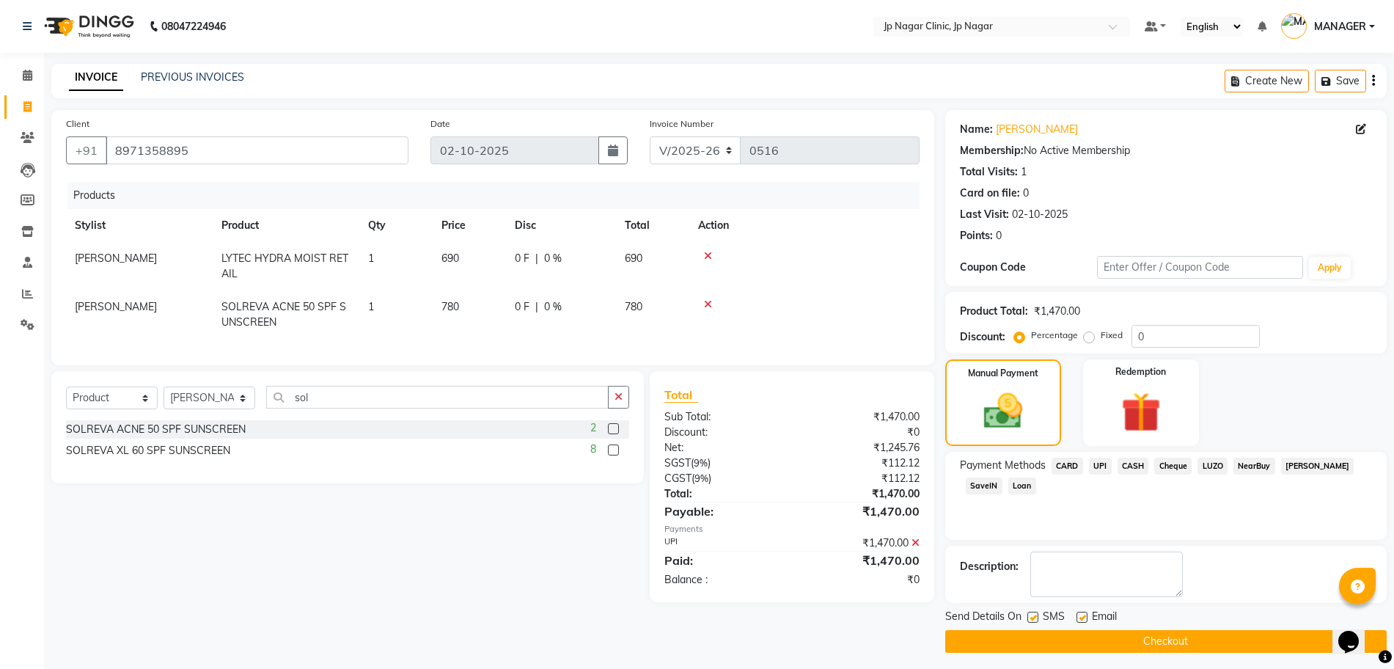
click at [1234, 645] on button "Checkout" at bounding box center [1165, 641] width 441 height 23
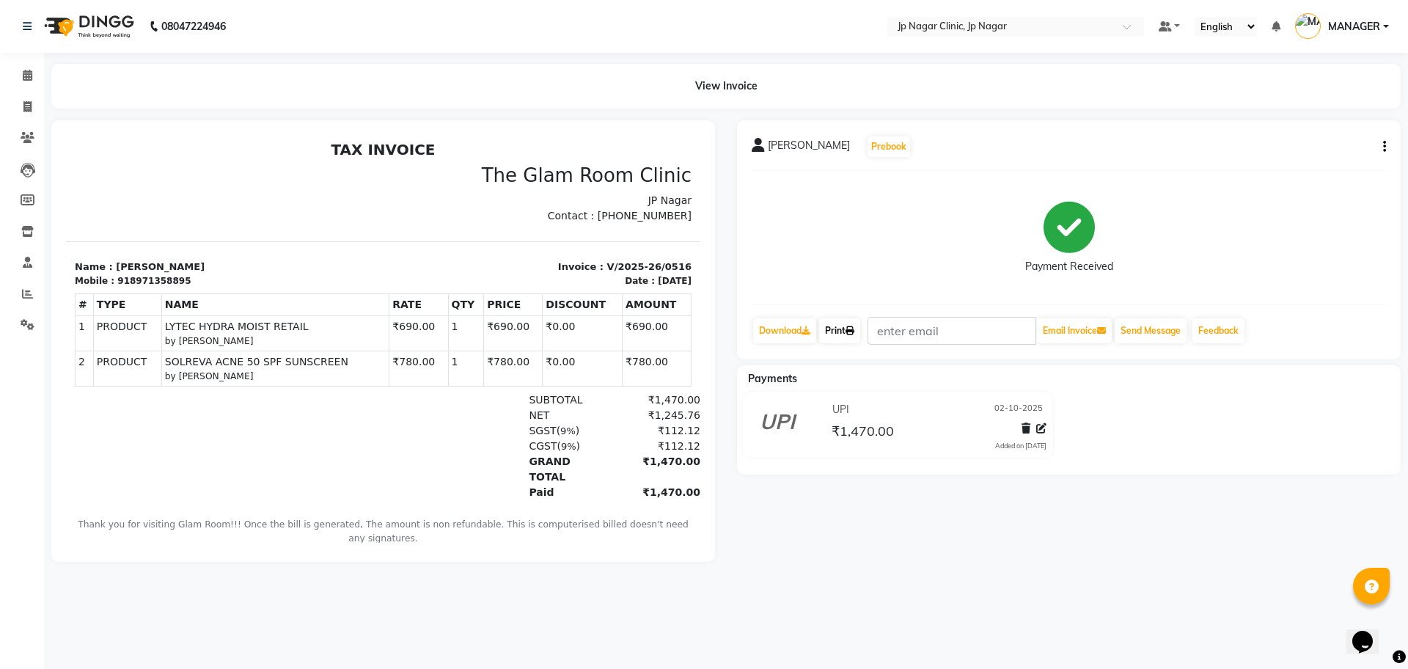
click at [840, 335] on link "Print" at bounding box center [839, 330] width 41 height 25
click at [32, 78] on icon at bounding box center [28, 75] width 10 height 11
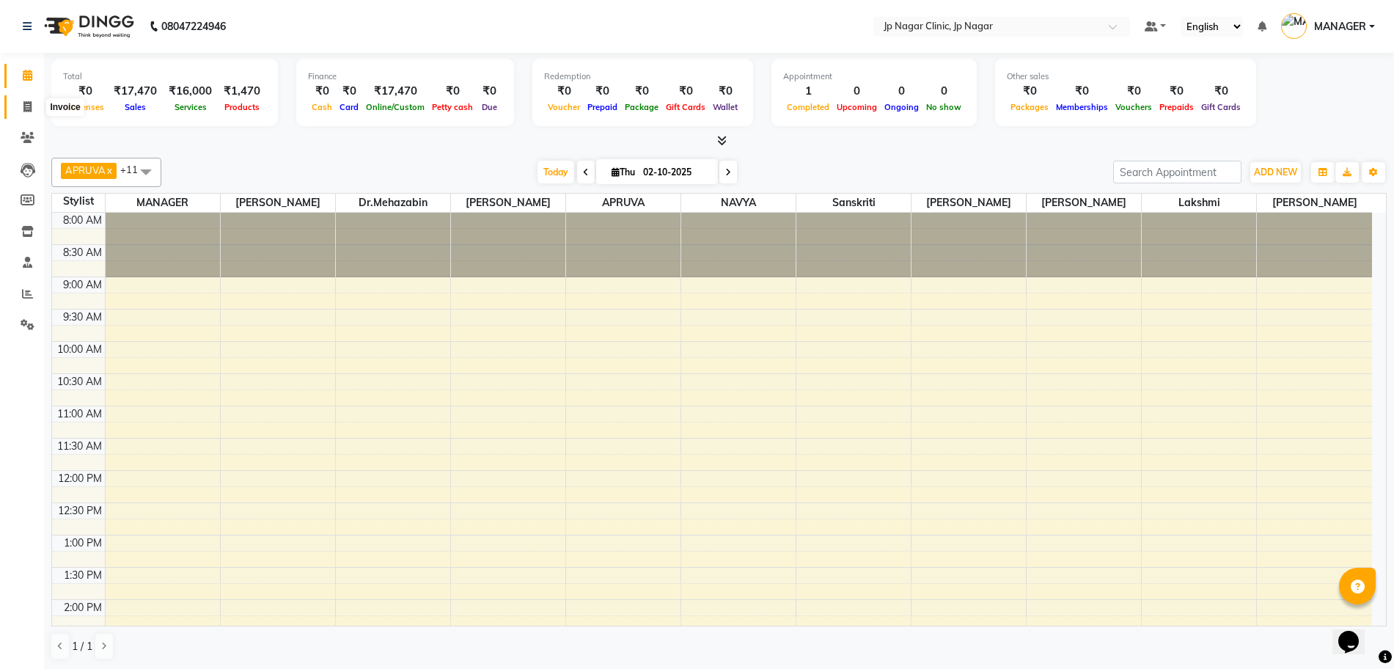
click at [25, 110] on icon at bounding box center [27, 106] width 8 height 11
select select "service"
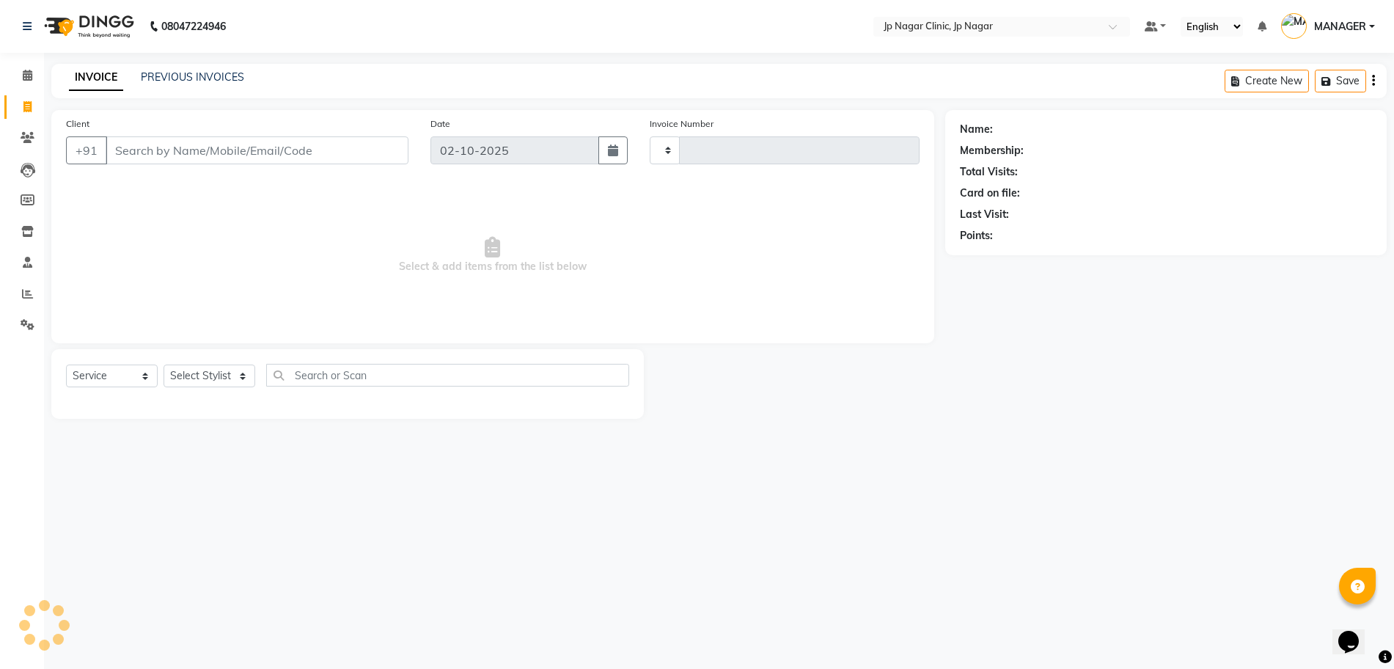
type input "0517"
select select "7443"
click at [26, 67] on span at bounding box center [28, 75] width 26 height 17
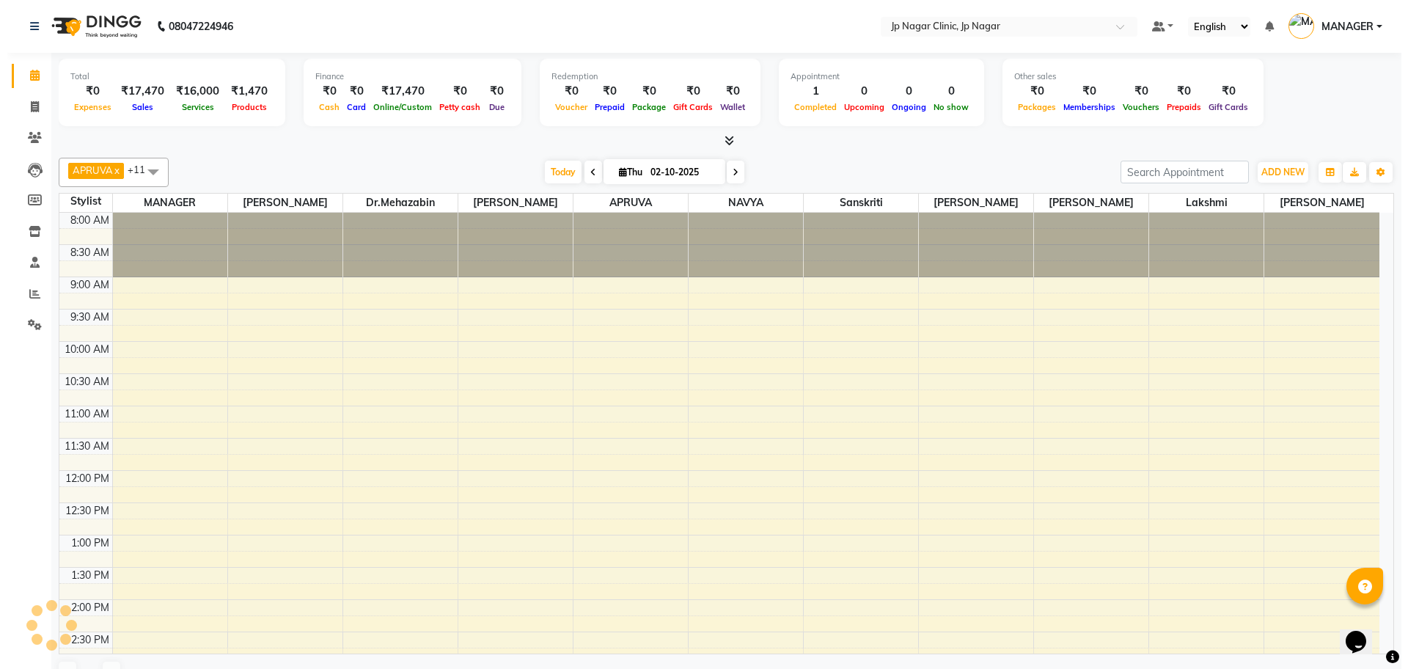
scroll to position [397, 0]
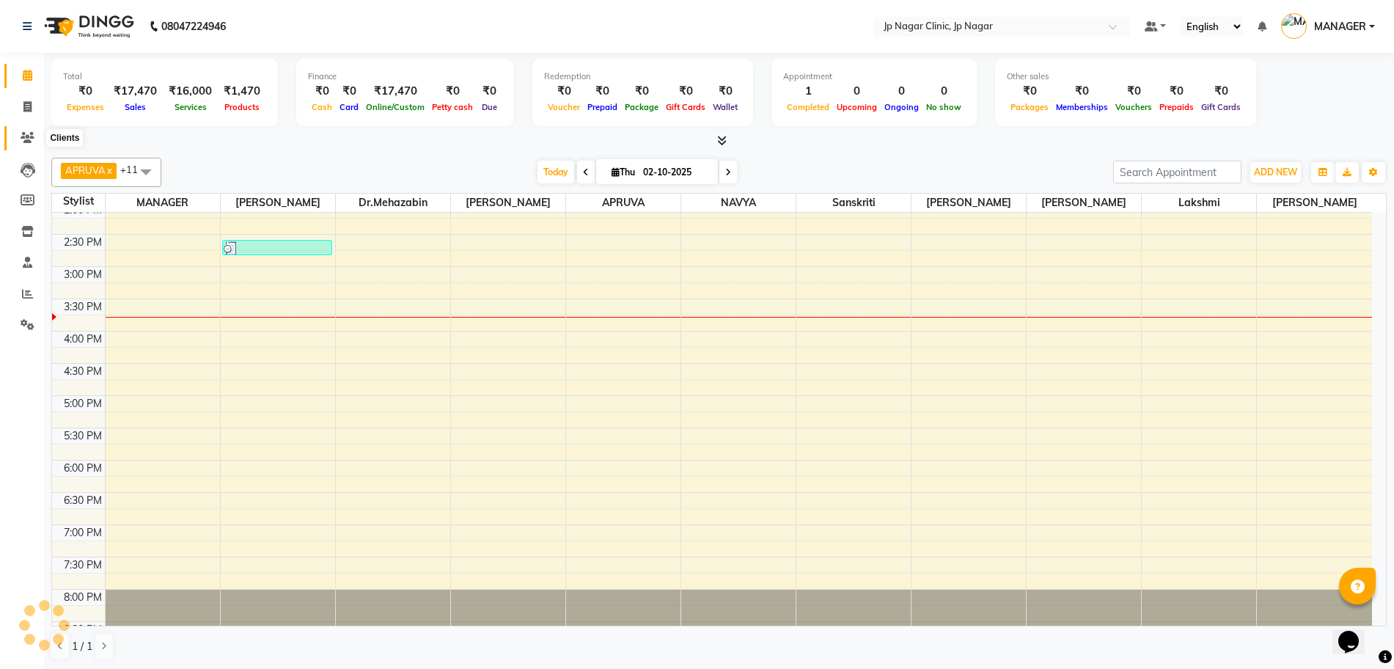
click at [23, 136] on icon at bounding box center [28, 137] width 14 height 11
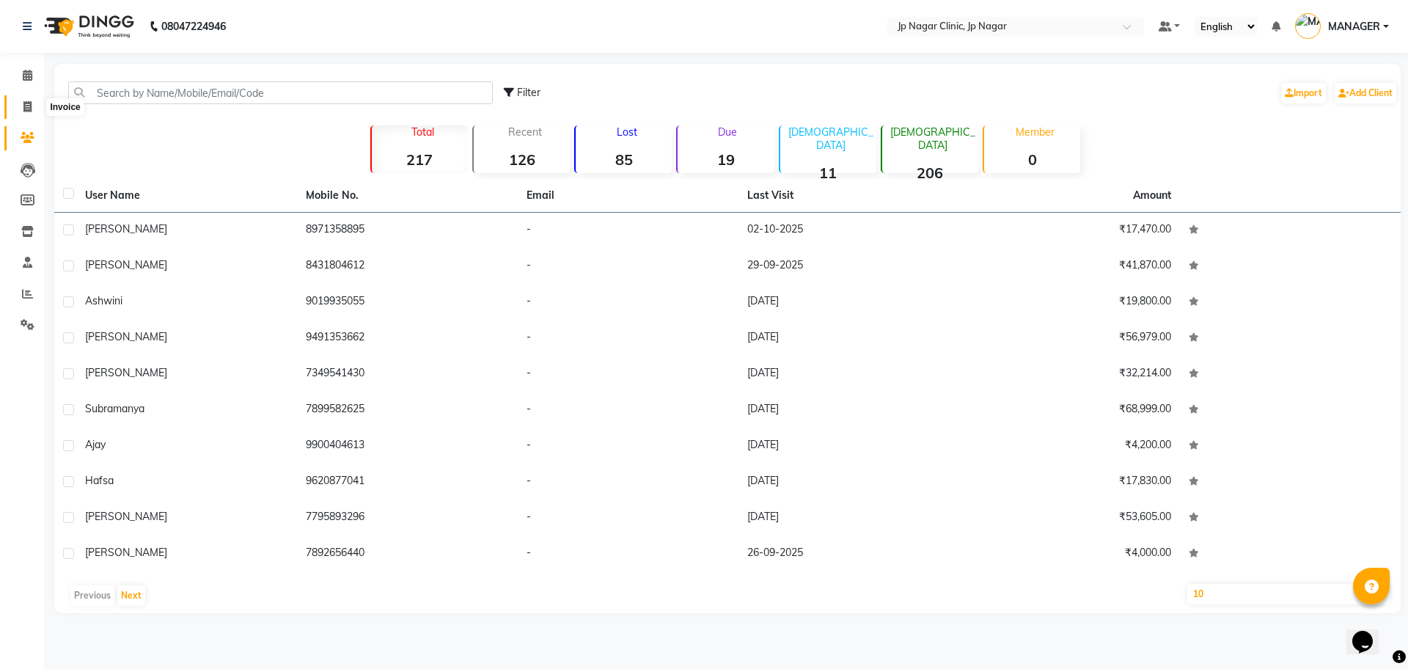
click at [23, 102] on icon at bounding box center [27, 106] width 8 height 11
select select "service"
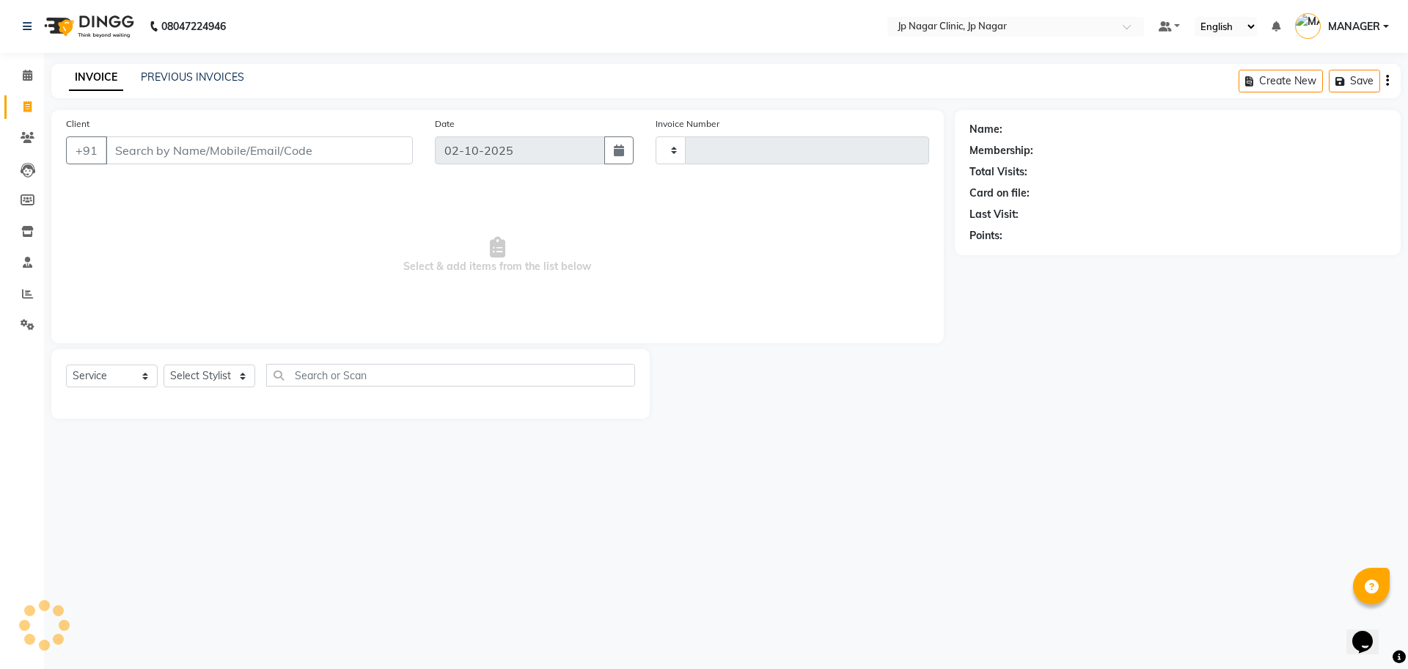
type input "0517"
select select "7443"
